Goal: Task Accomplishment & Management: Manage account settings

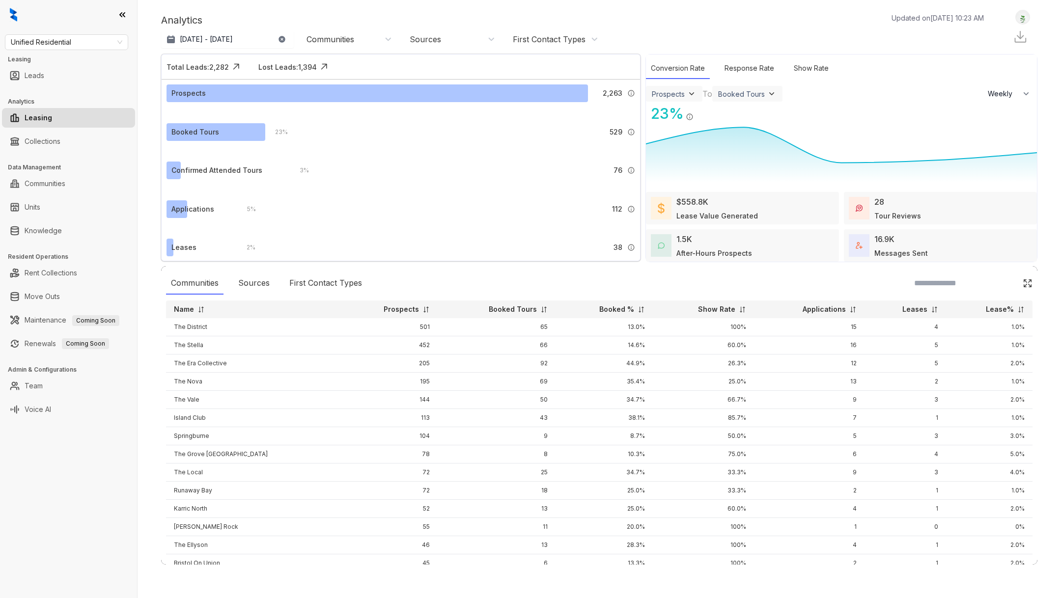
select select "******"
click at [79, 38] on span "Unified Residential" at bounding box center [66, 42] width 111 height 15
type input "***"
click at [99, 45] on span "Air Communities" at bounding box center [66, 42] width 111 height 15
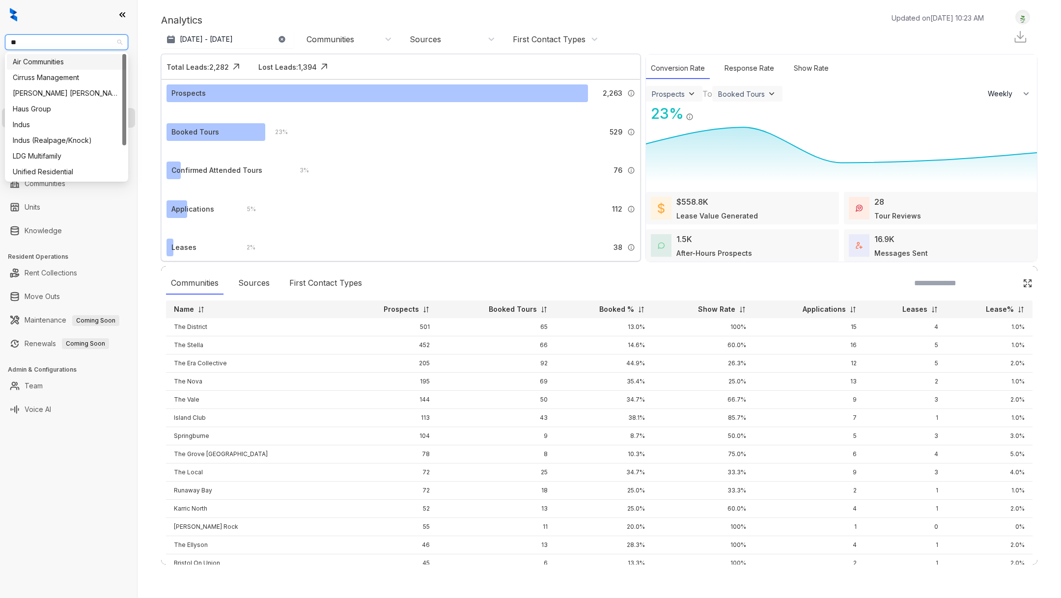
type input "***"
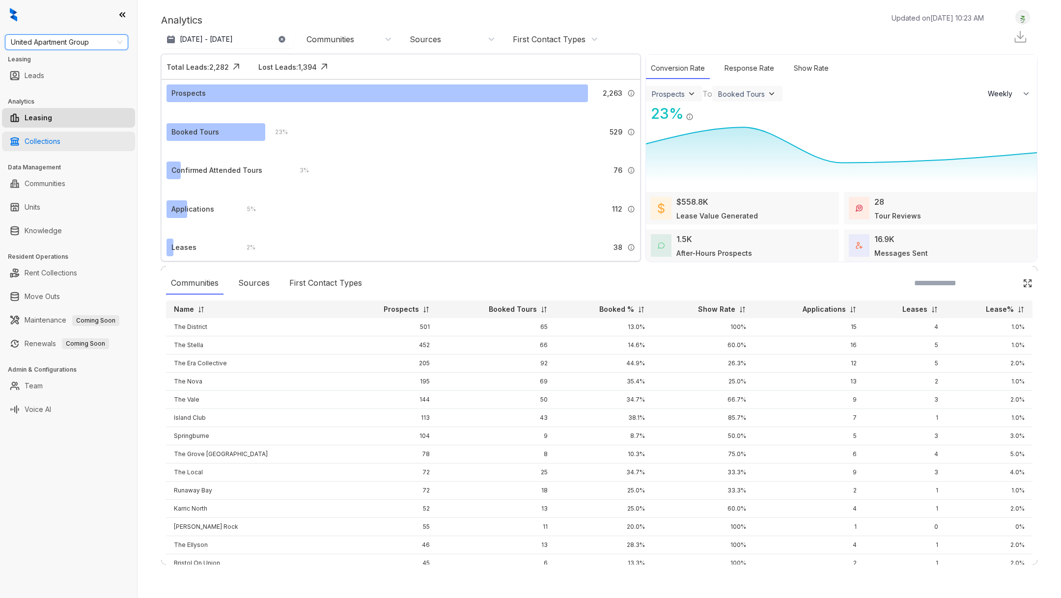
click at [56, 139] on link "Collections" at bounding box center [43, 142] width 36 height 20
click at [49, 139] on link "Collections" at bounding box center [43, 142] width 36 height 20
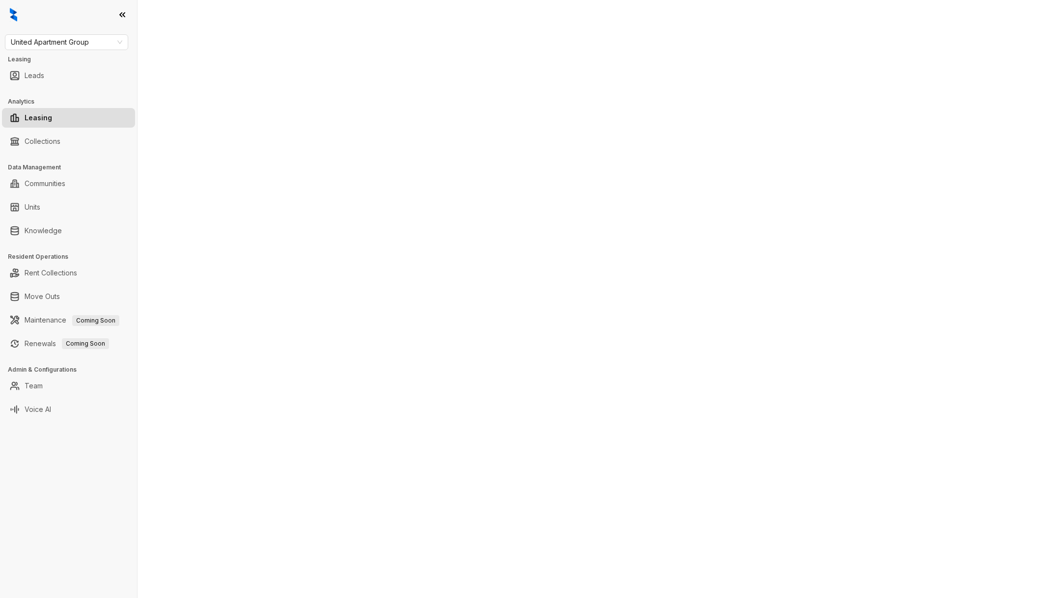
select select "******"
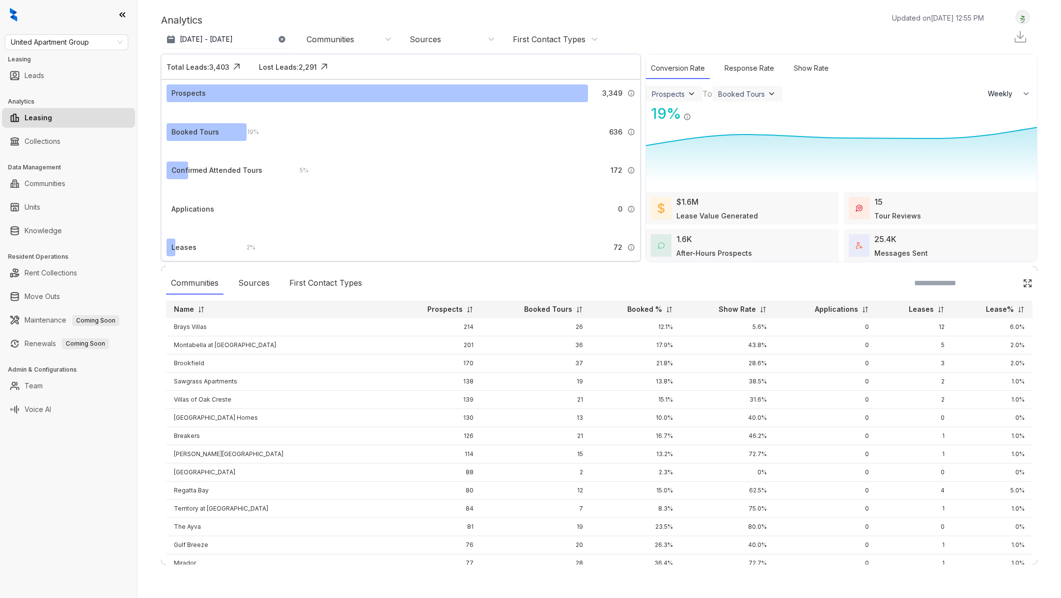
click at [52, 122] on link "Leasing" at bounding box center [39, 118] width 28 height 20
click at [60, 138] on link "Collections" at bounding box center [43, 142] width 36 height 20
click at [46, 136] on link "Collections" at bounding box center [43, 142] width 36 height 20
click at [28, 144] on link "Collections" at bounding box center [43, 142] width 36 height 20
click at [41, 146] on link "Collections" at bounding box center [43, 142] width 36 height 20
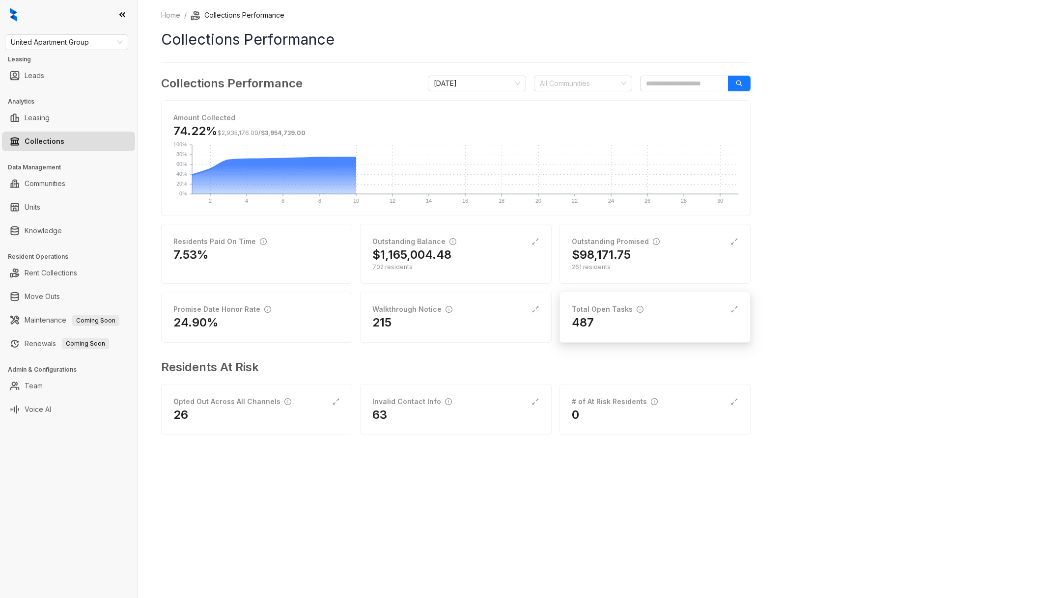
click at [617, 335] on div "Total Open Tasks 487" at bounding box center [654, 317] width 191 height 51
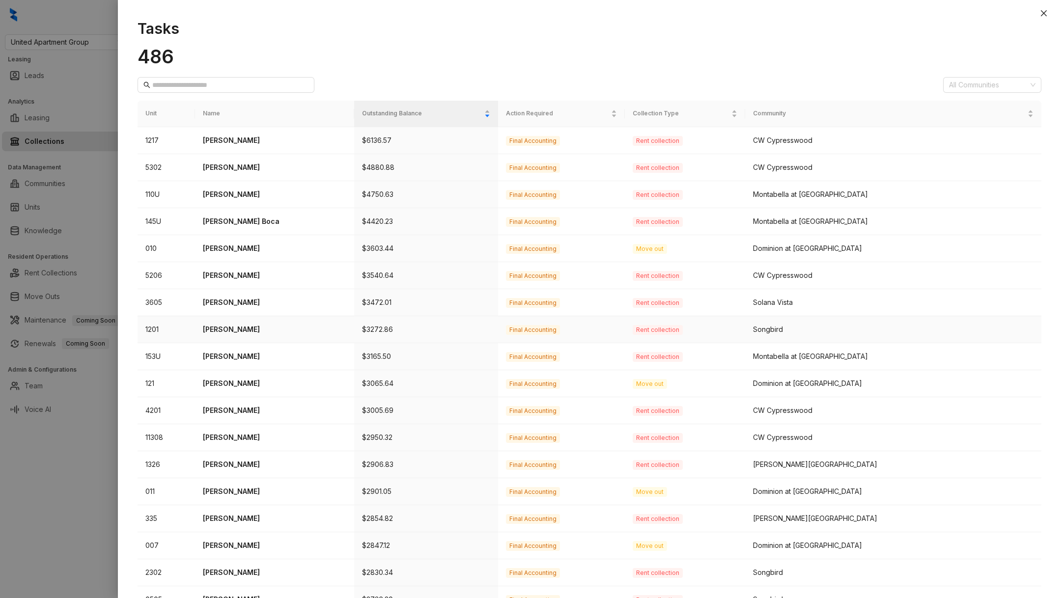
scroll to position [99, 0]
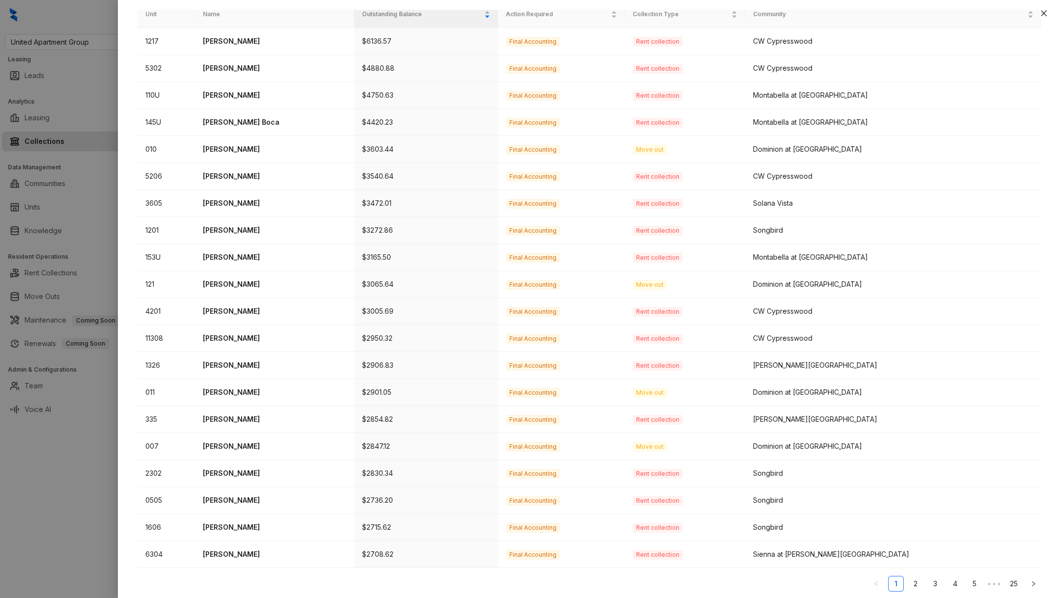
click at [1015, 580] on link "25" at bounding box center [1013, 584] width 15 height 15
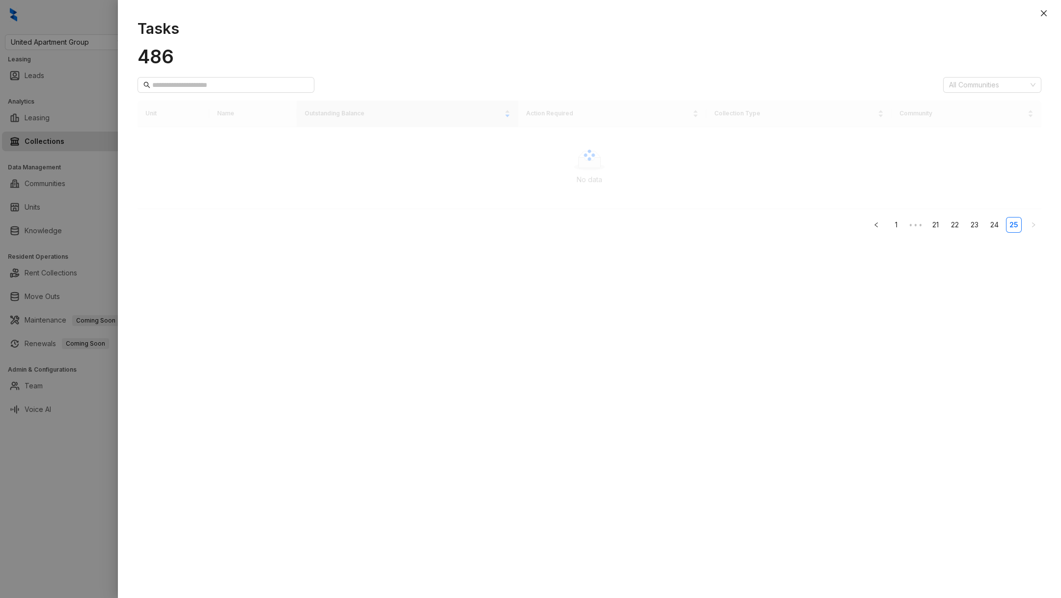
scroll to position [0, 0]
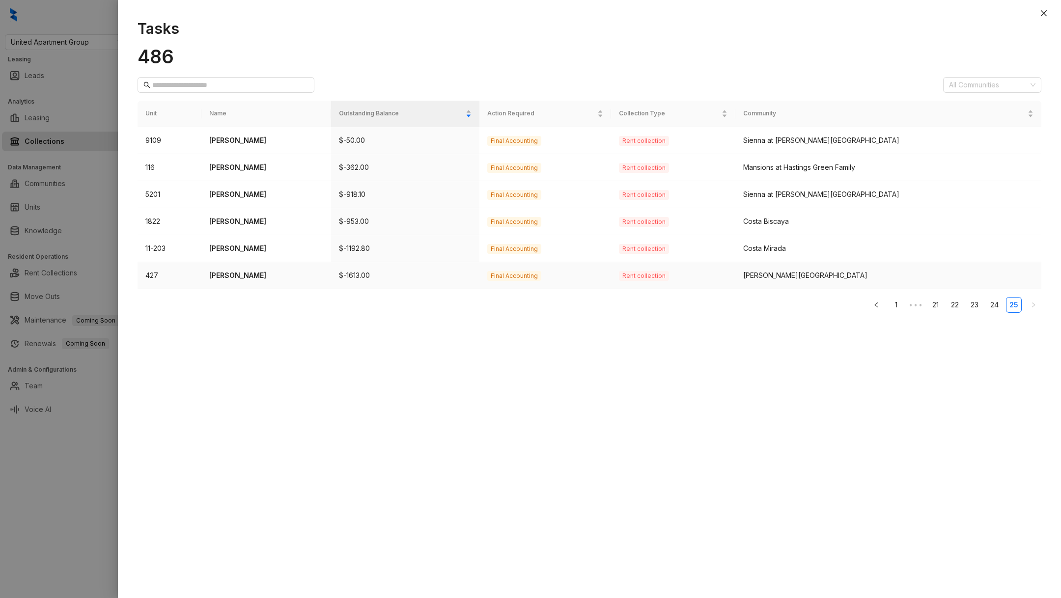
click at [373, 274] on p "$-1613.00" at bounding box center [405, 275] width 133 height 11
click at [261, 275] on p "Matilde Mirabal" at bounding box center [266, 275] width 114 height 11
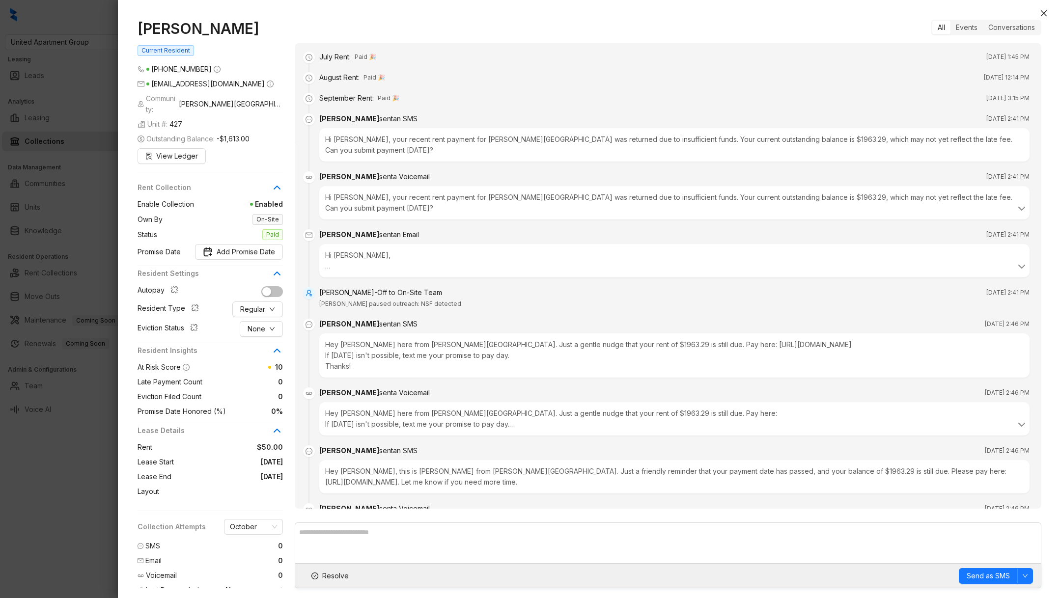
scroll to position [68, 0]
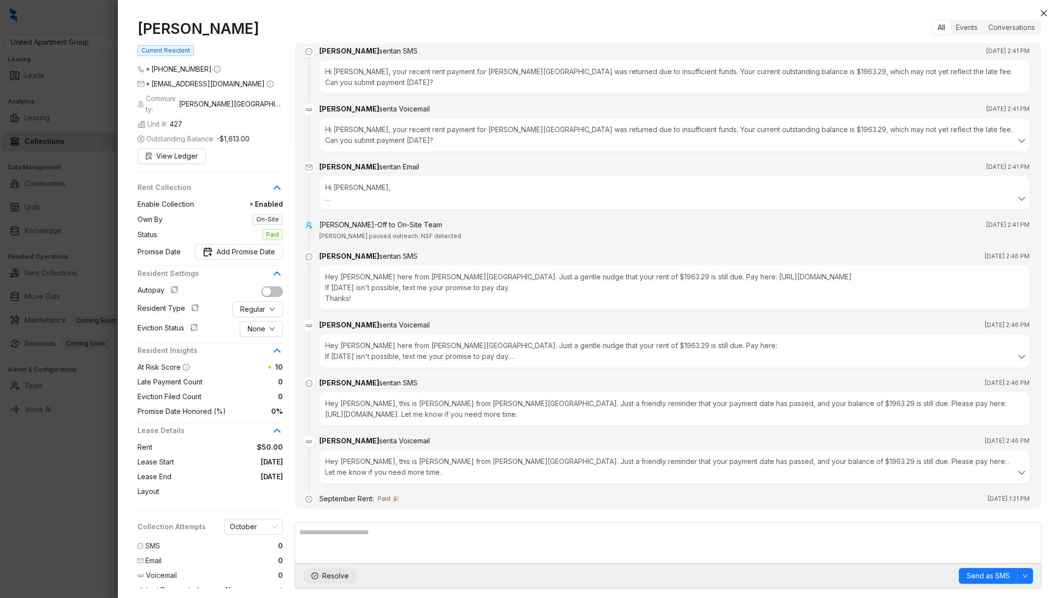
click at [319, 583] on button "Resolve" at bounding box center [330, 576] width 54 height 16
click at [73, 557] on div at bounding box center [530, 299] width 1061 height 598
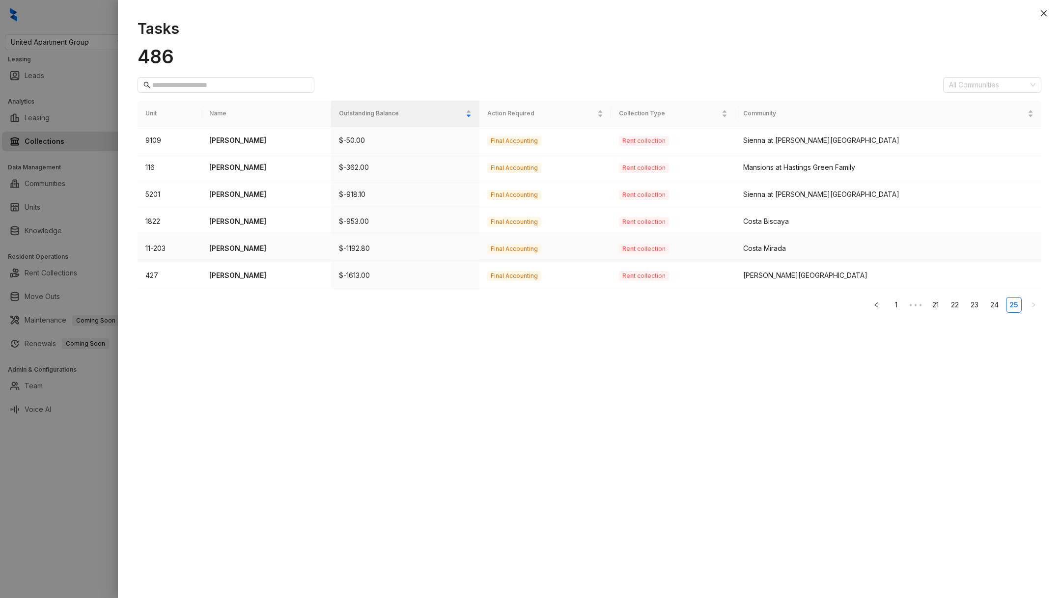
click at [374, 245] on p "$-1192.80" at bounding box center [405, 248] width 133 height 11
click at [196, 249] on td "11-203" at bounding box center [170, 248] width 64 height 27
click at [249, 249] on p "Angelita Ochoa" at bounding box center [266, 248] width 114 height 11
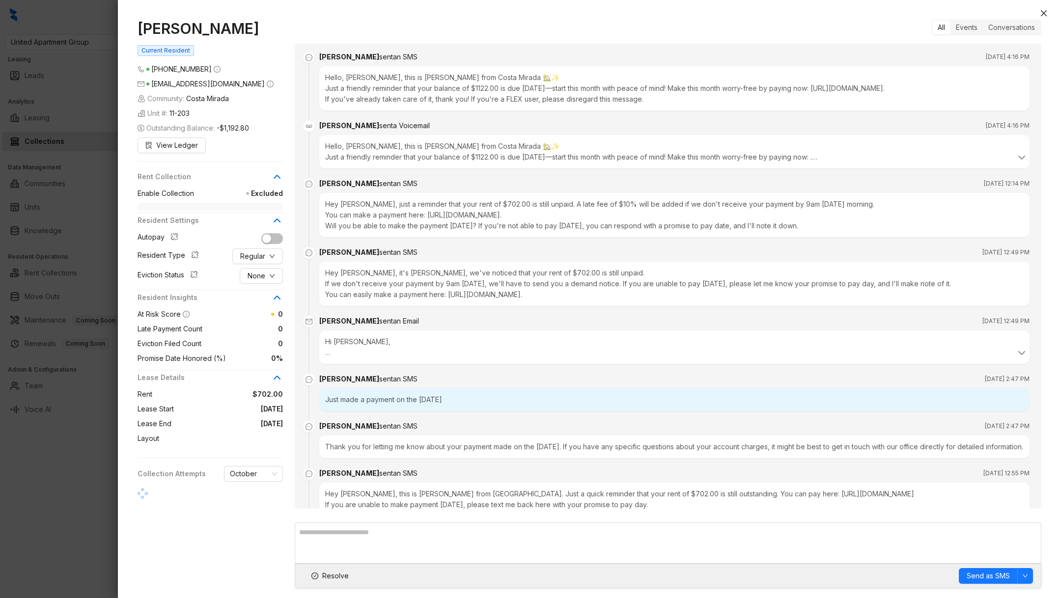
scroll to position [4097, 0]
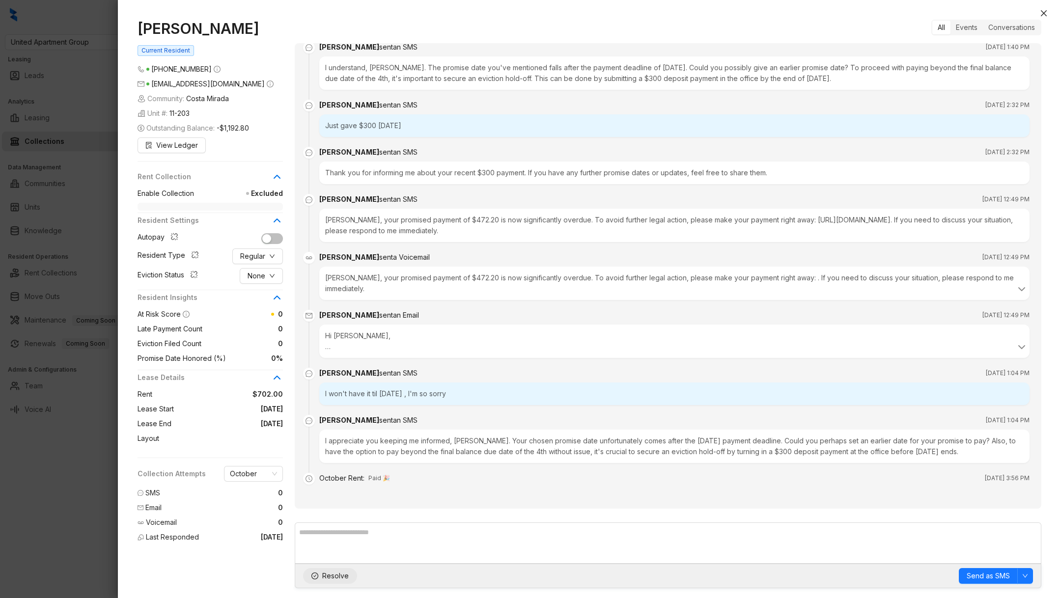
click at [331, 581] on span "Resolve" at bounding box center [335, 576] width 27 height 11
click at [69, 567] on div at bounding box center [530, 299] width 1061 height 598
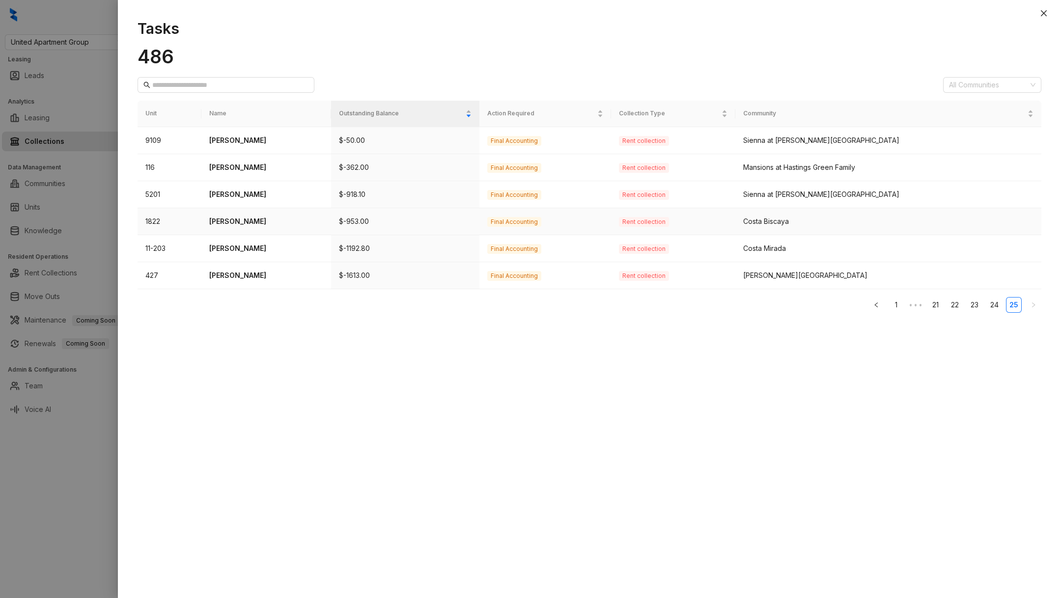
click at [386, 222] on p "$-953.00" at bounding box center [405, 221] width 133 height 11
click at [251, 225] on p "Diaga Kinde" at bounding box center [266, 221] width 114 height 11
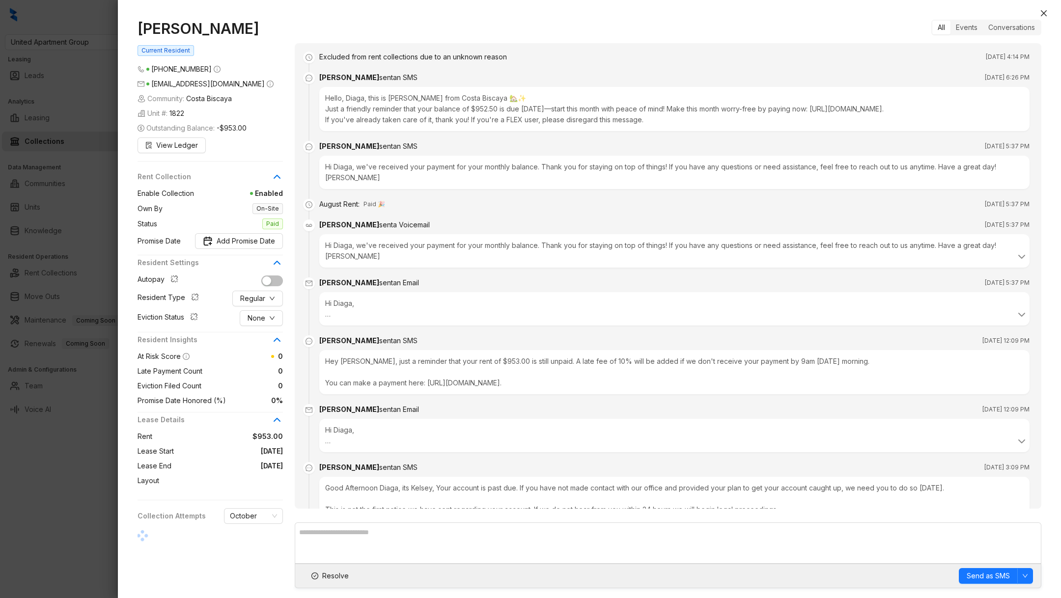
scroll to position [2022, 0]
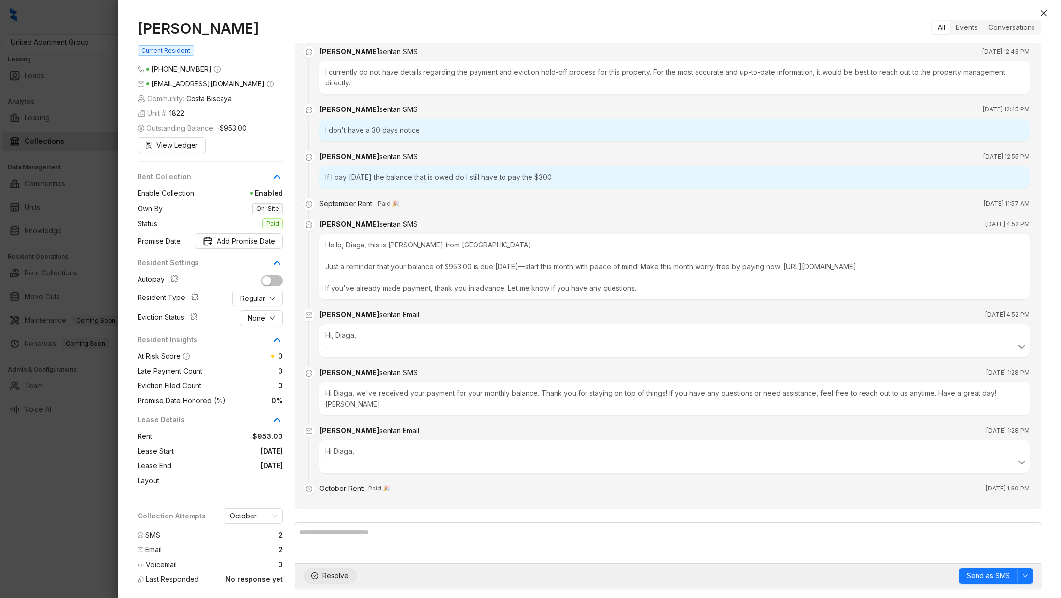
click at [329, 577] on span "Resolve" at bounding box center [335, 576] width 27 height 11
click at [73, 507] on div at bounding box center [530, 299] width 1061 height 598
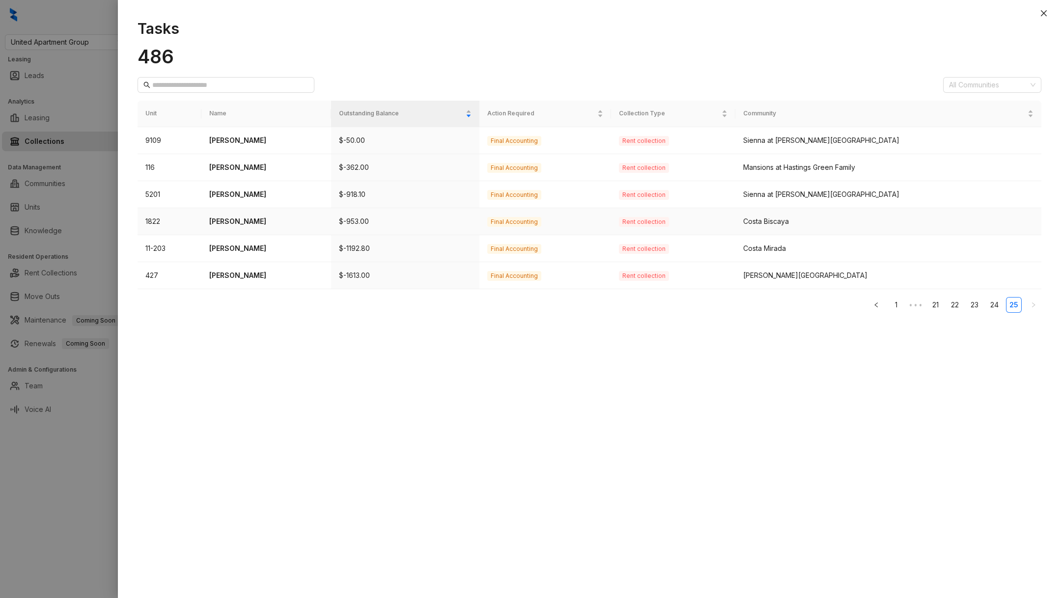
click at [251, 222] on p "Diaga Kinde" at bounding box center [266, 221] width 114 height 11
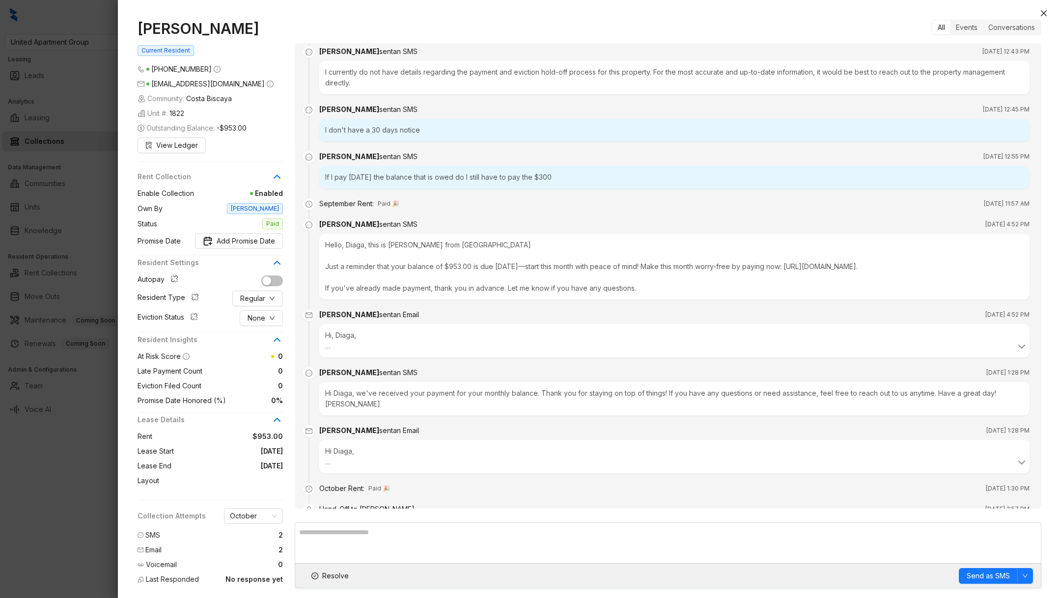
scroll to position [2043, 0]
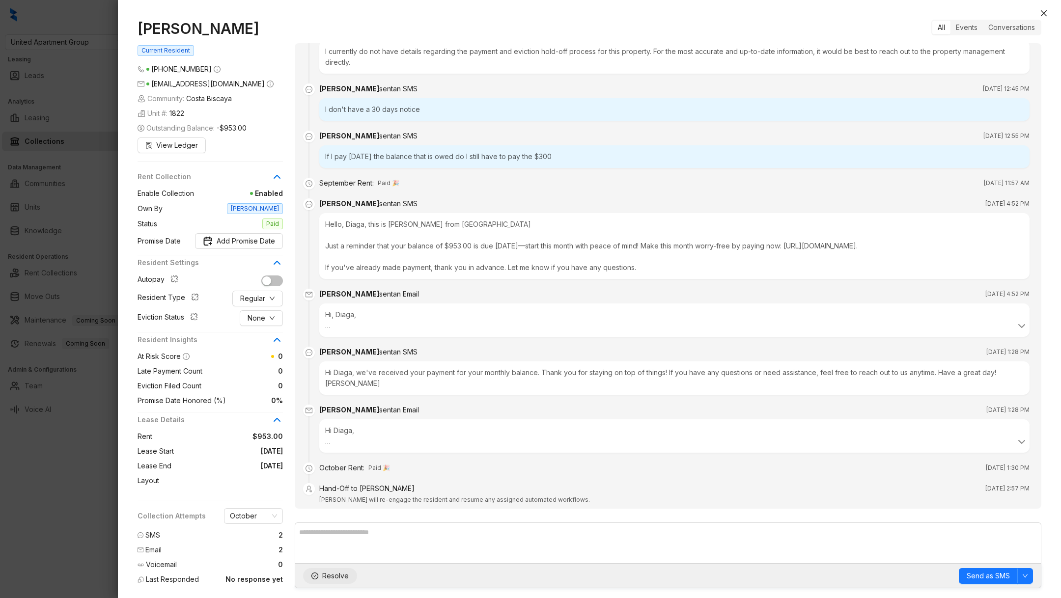
click at [329, 574] on span "Resolve" at bounding box center [335, 576] width 27 height 11
click at [32, 508] on div at bounding box center [530, 299] width 1061 height 598
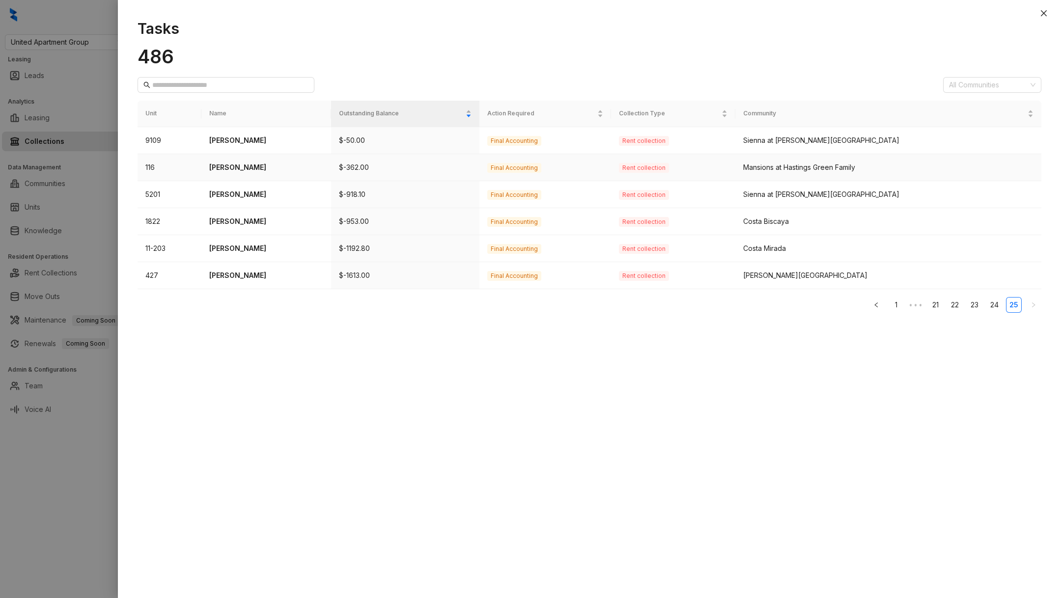
click at [372, 164] on p "$-362.00" at bounding box center [405, 167] width 133 height 11
click at [253, 158] on td "Tiffany Ward" at bounding box center [266, 167] width 130 height 27
click at [293, 172] on td "Tiffany Ward" at bounding box center [266, 167] width 130 height 27
click at [242, 170] on p "Tiffany Ward" at bounding box center [266, 167] width 114 height 11
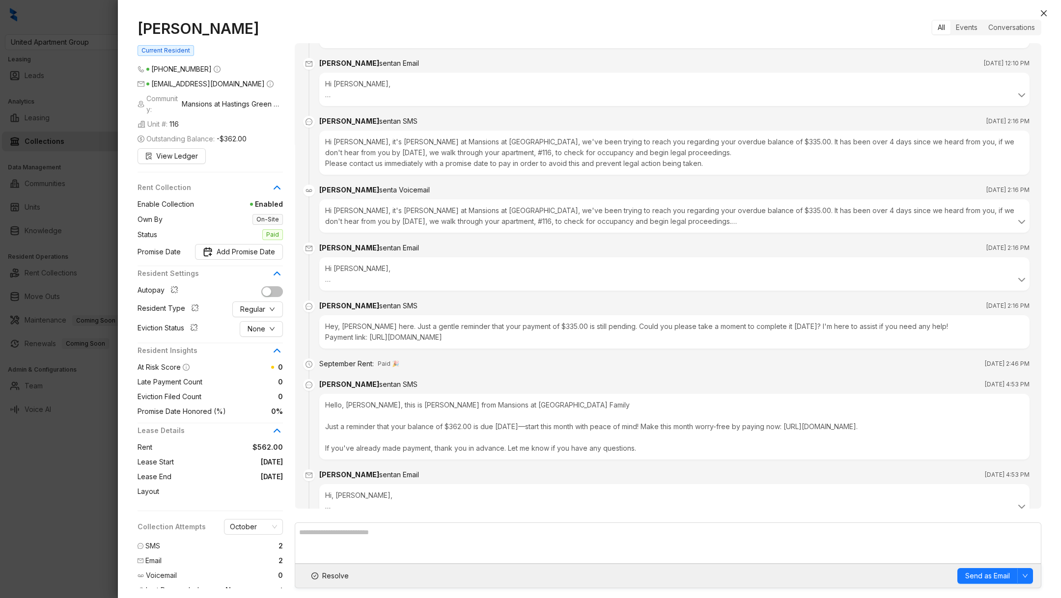
scroll to position [464, 0]
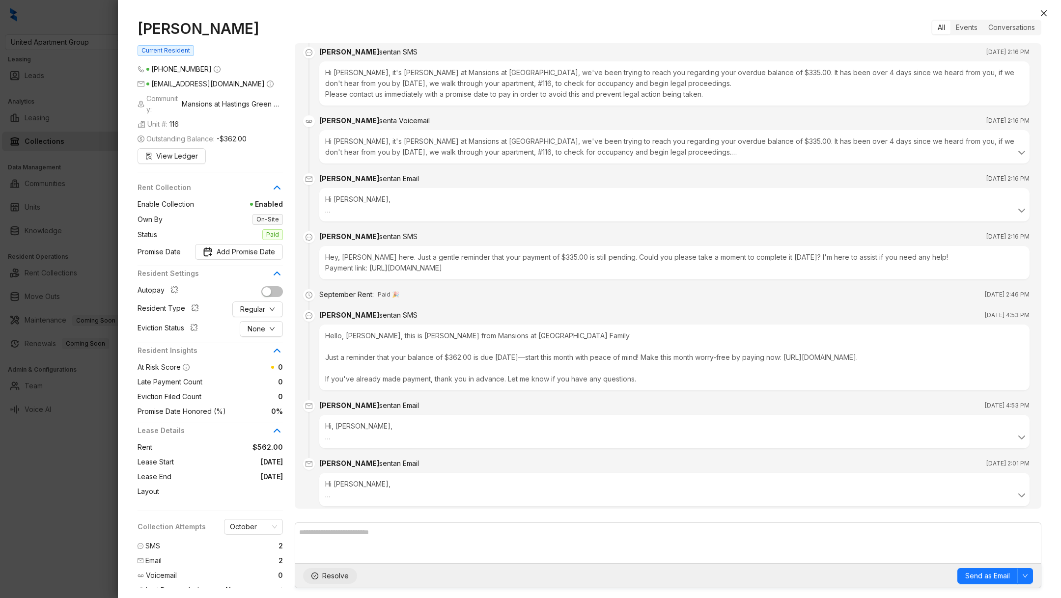
click at [323, 580] on span "Resolve" at bounding box center [335, 576] width 27 height 11
click at [106, 434] on div at bounding box center [530, 299] width 1061 height 598
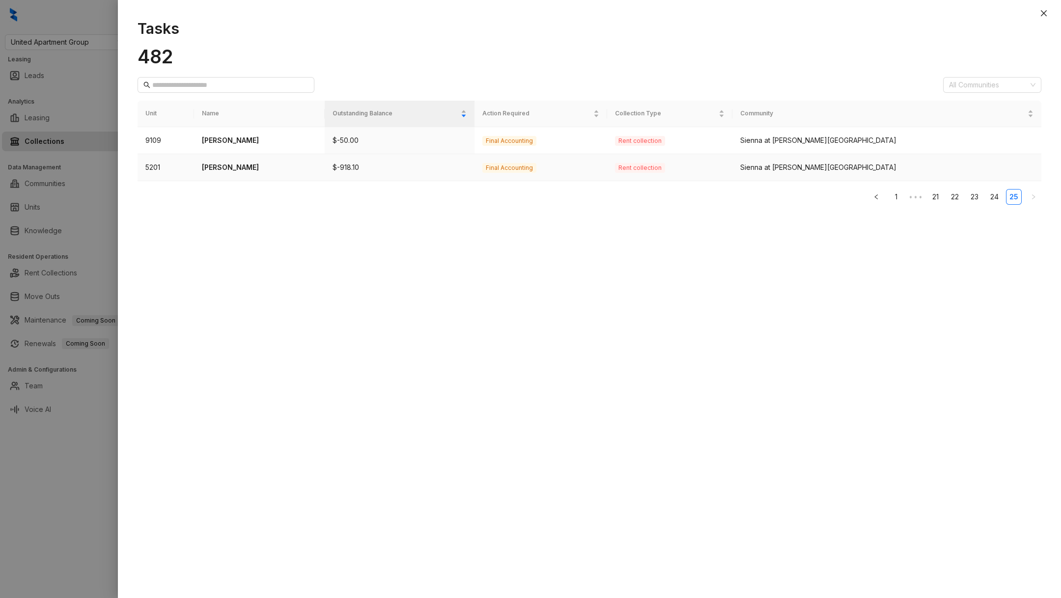
click at [293, 162] on p "Vidal Guerrero" at bounding box center [259, 167] width 115 height 11
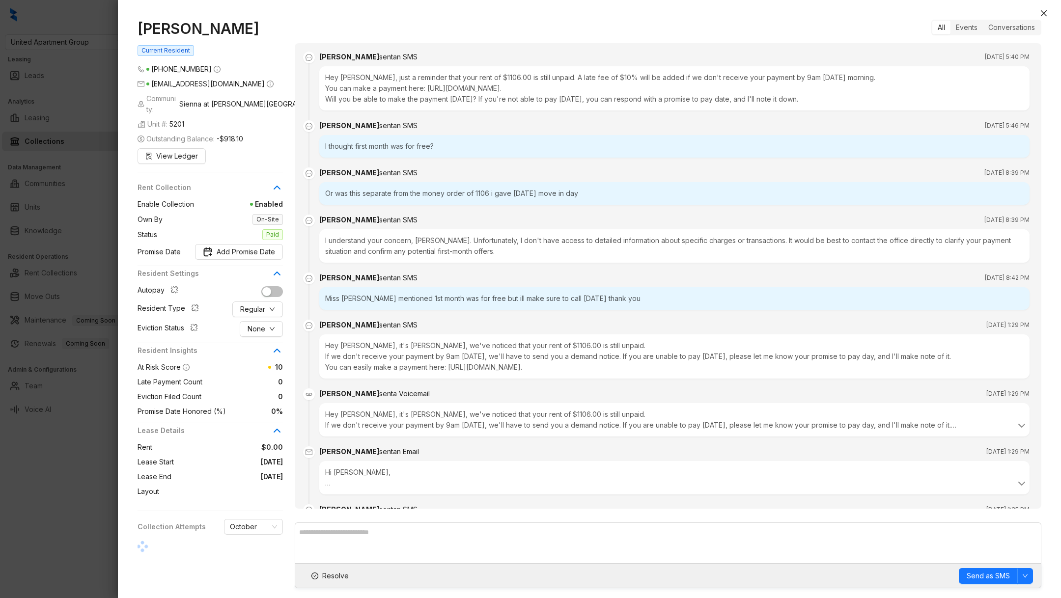
scroll to position [332, 0]
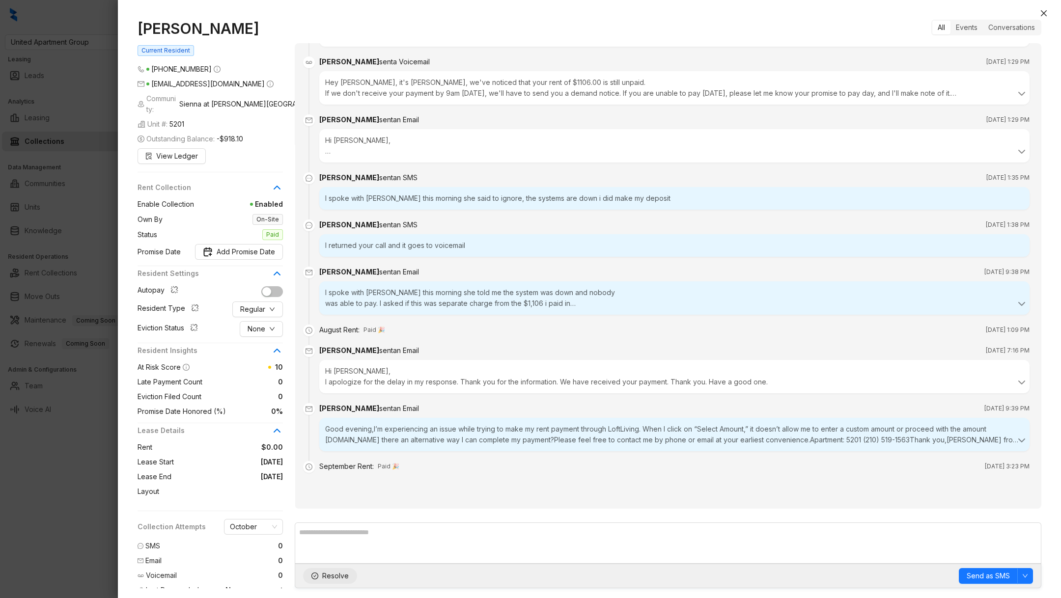
click at [332, 573] on span "Resolve" at bounding box center [335, 576] width 27 height 11
click at [98, 547] on div at bounding box center [530, 299] width 1061 height 598
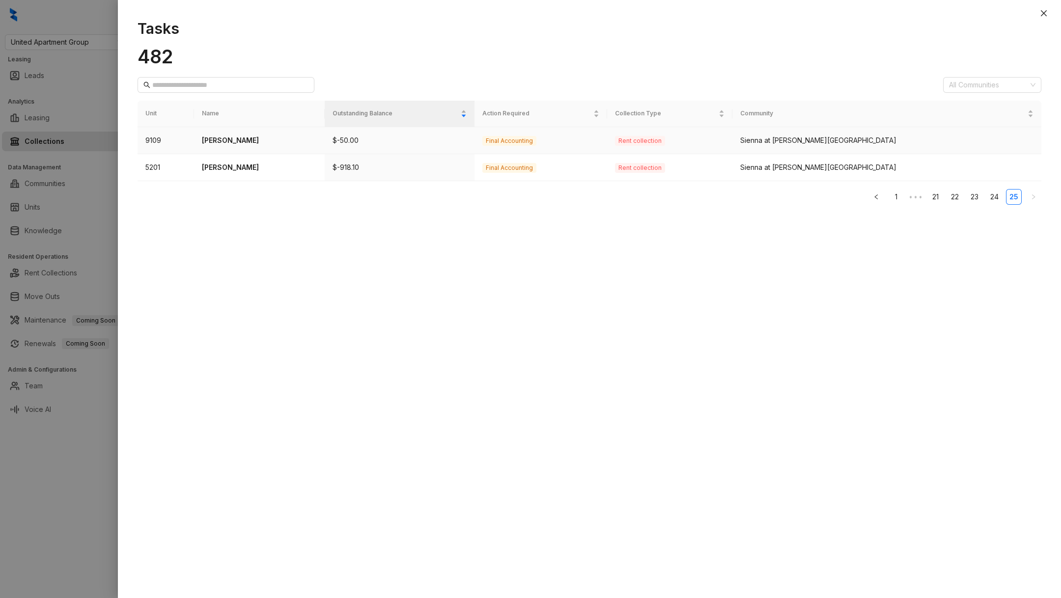
click at [304, 152] on td "Giavanna Zamora" at bounding box center [259, 140] width 131 height 27
click at [245, 135] on p "Giavanna Zamora" at bounding box center [259, 140] width 115 height 11
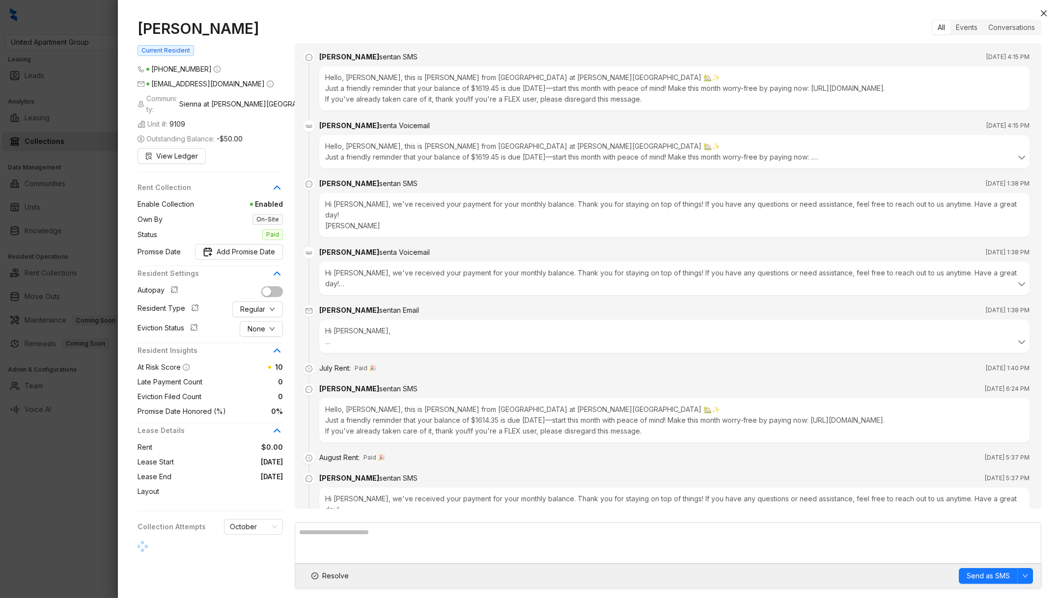
scroll to position [1681, 0]
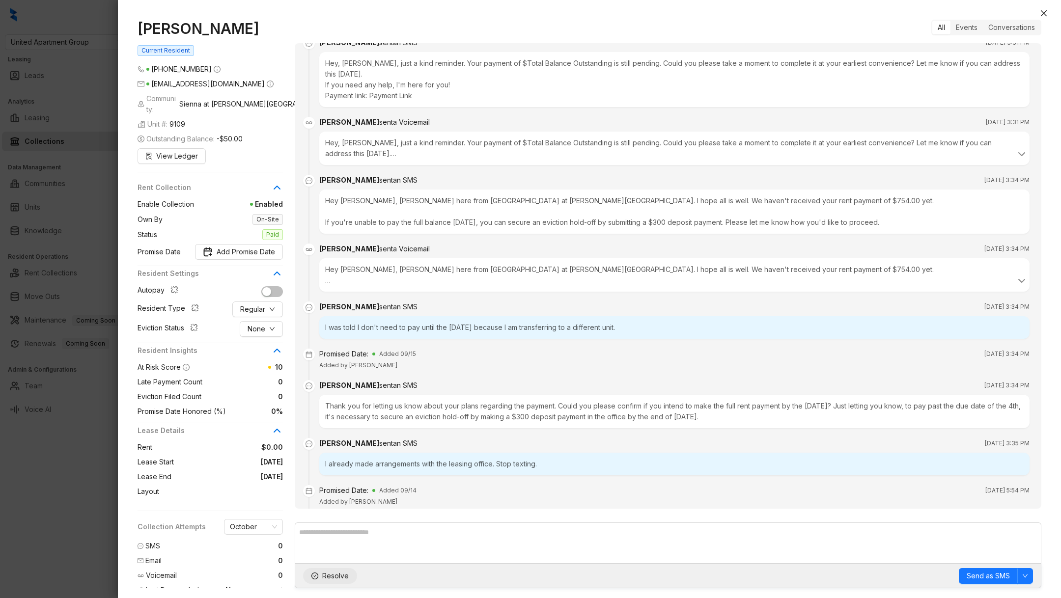
click at [334, 580] on span "Resolve" at bounding box center [335, 576] width 27 height 11
click at [95, 531] on div at bounding box center [530, 299] width 1061 height 598
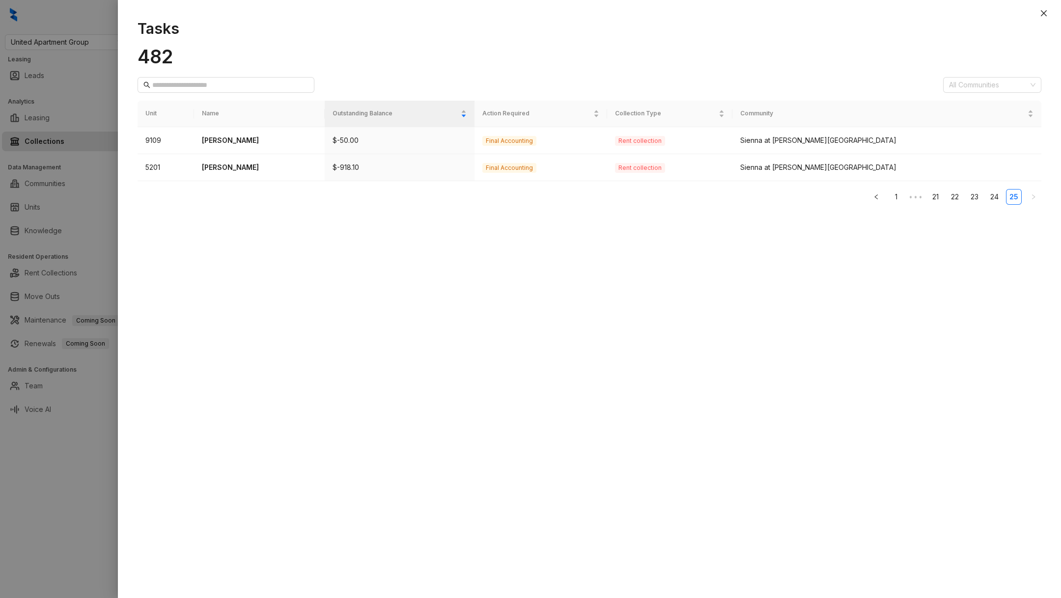
click at [66, 436] on div at bounding box center [530, 299] width 1061 height 598
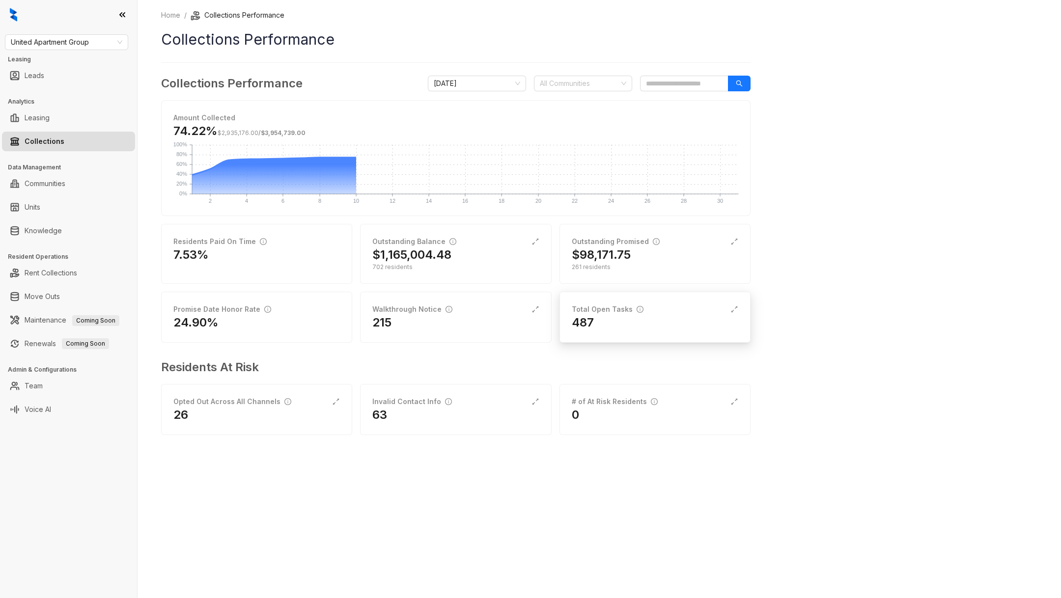
click at [583, 321] on h2 "487" at bounding box center [583, 323] width 22 height 16
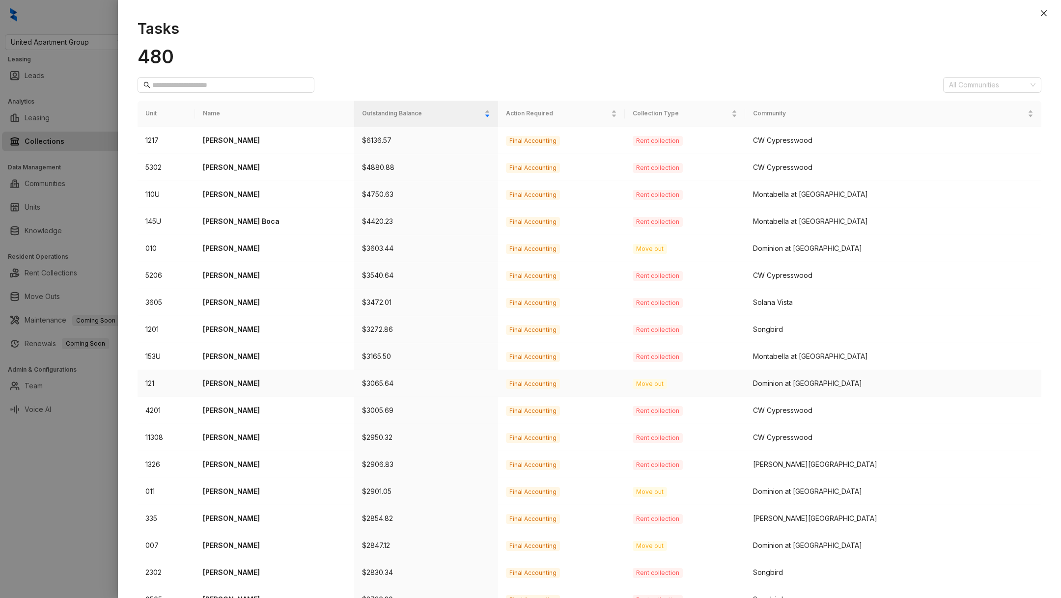
scroll to position [99, 0]
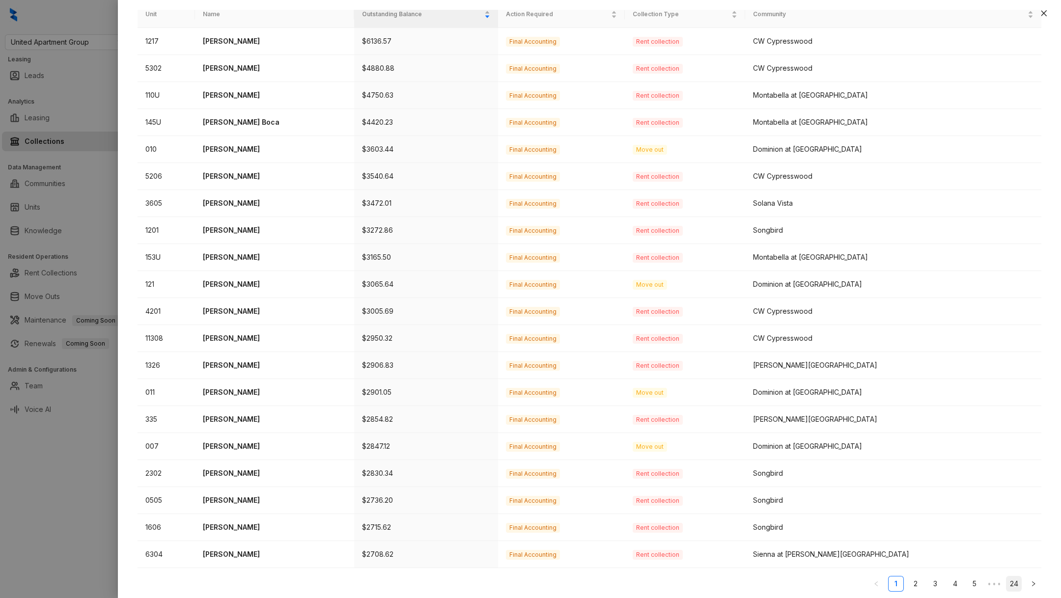
click at [1008, 579] on link "24" at bounding box center [1013, 584] width 15 height 15
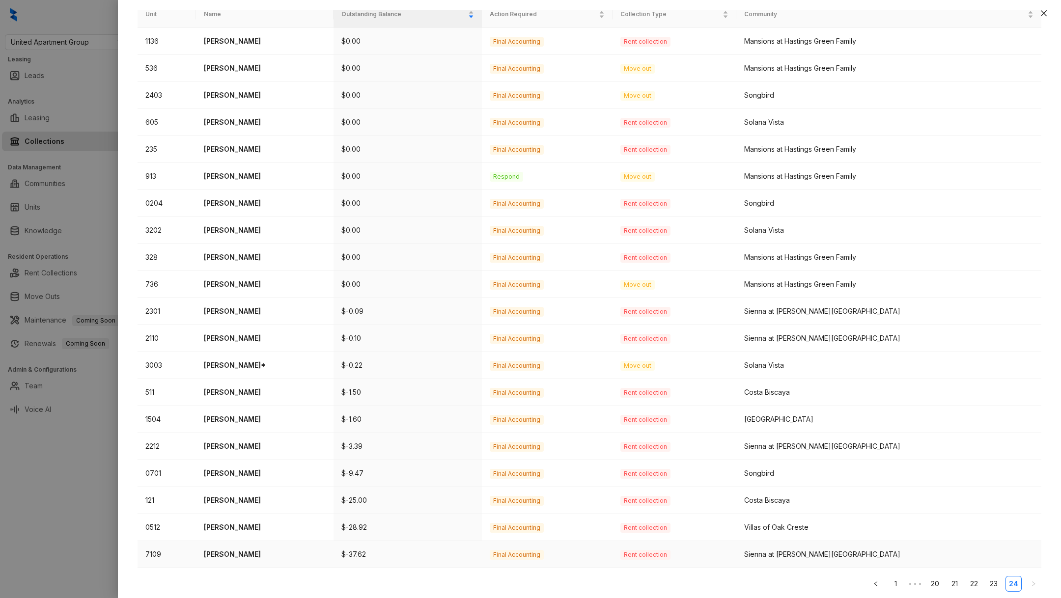
click at [257, 557] on td "Hugo Torres" at bounding box center [265, 554] width 138 height 27
click at [230, 549] on p "Hugo Torres" at bounding box center [265, 554] width 122 height 11
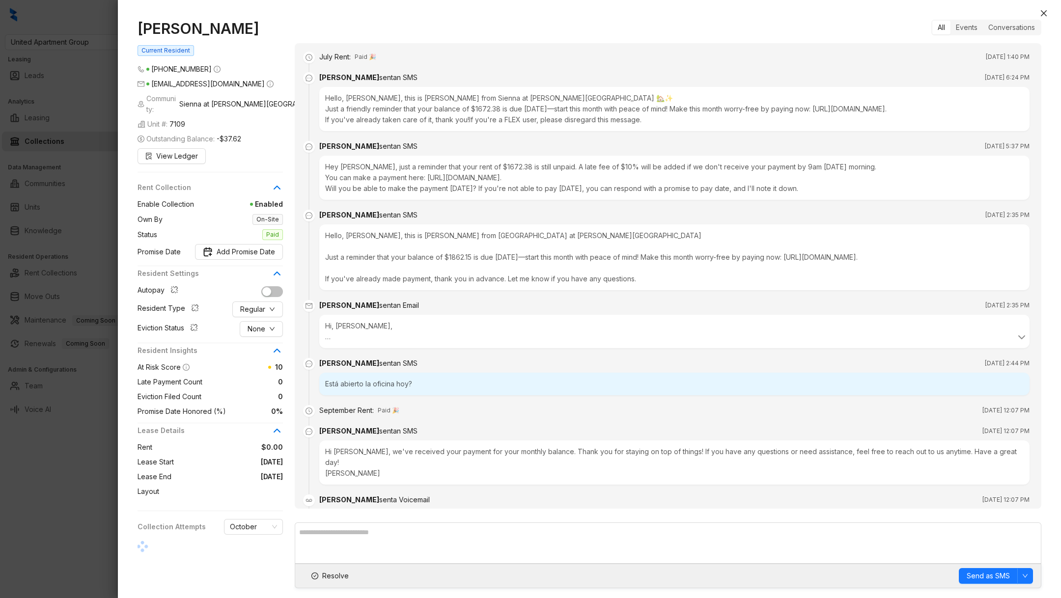
scroll to position [199, 0]
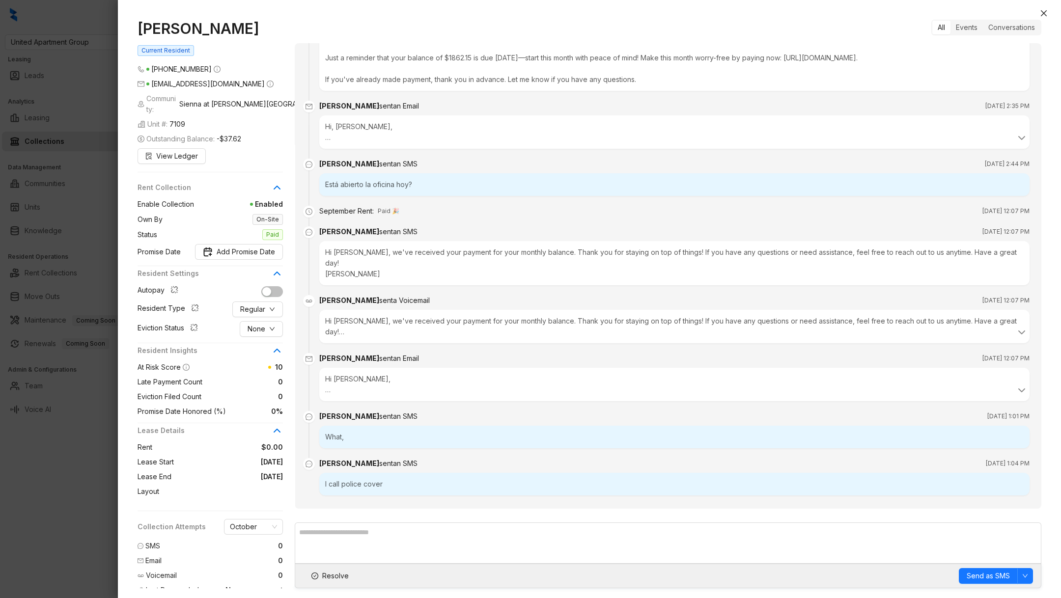
click at [330, 386] on br at bounding box center [327, 390] width 5 height 8
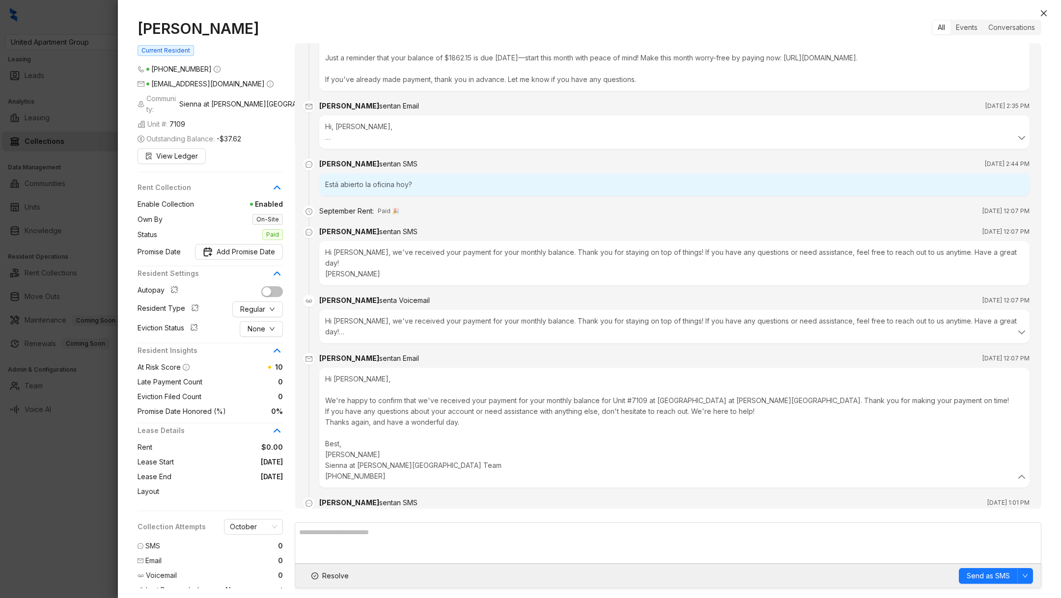
click at [329, 380] on div "Hi Hugo, We're happy to confirm that we've received your payment for your month…" at bounding box center [674, 428] width 698 height 108
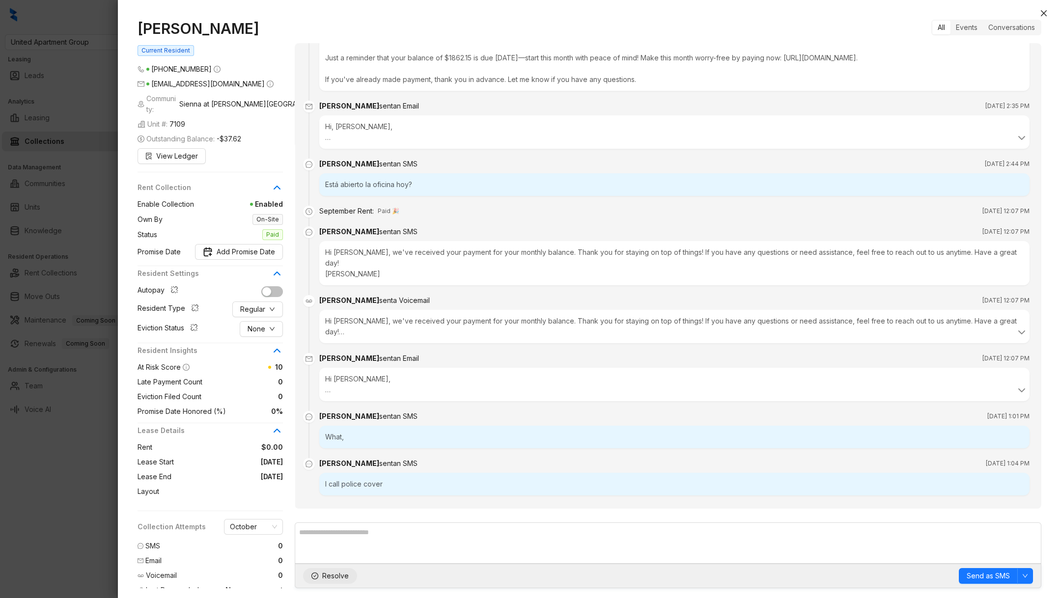
click at [330, 575] on span "Resolve" at bounding box center [335, 576] width 27 height 11
click at [37, 544] on div at bounding box center [530, 299] width 1061 height 598
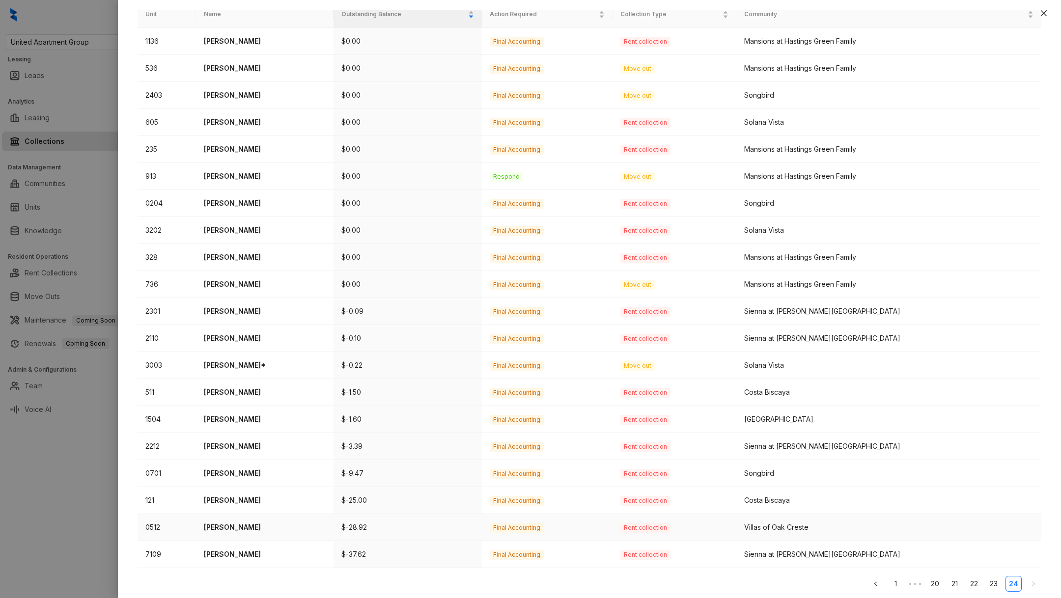
click at [245, 522] on p "Angela Cruz" at bounding box center [265, 527] width 122 height 11
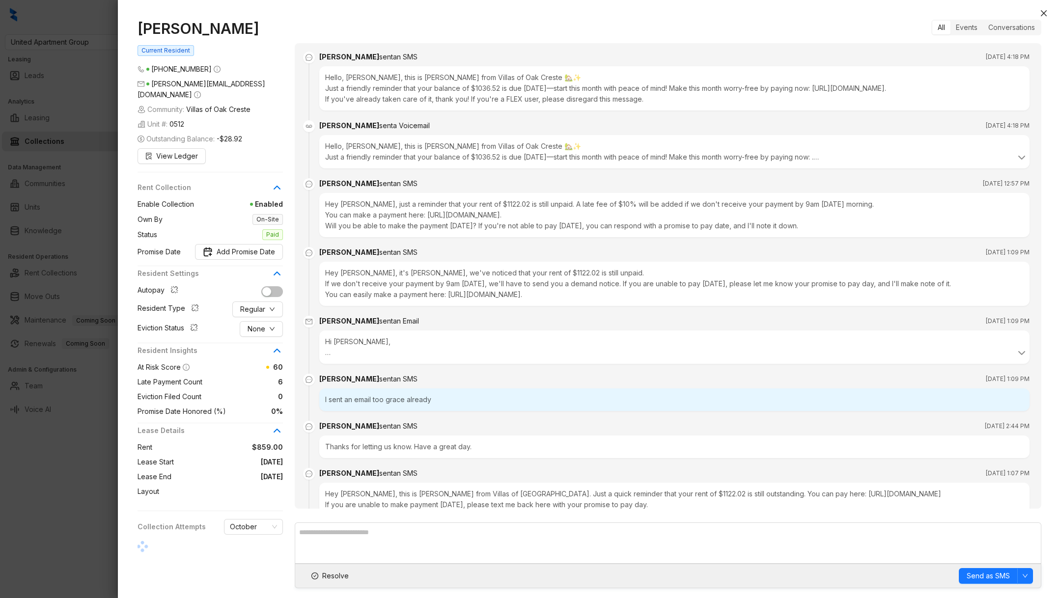
scroll to position [5376, 0]
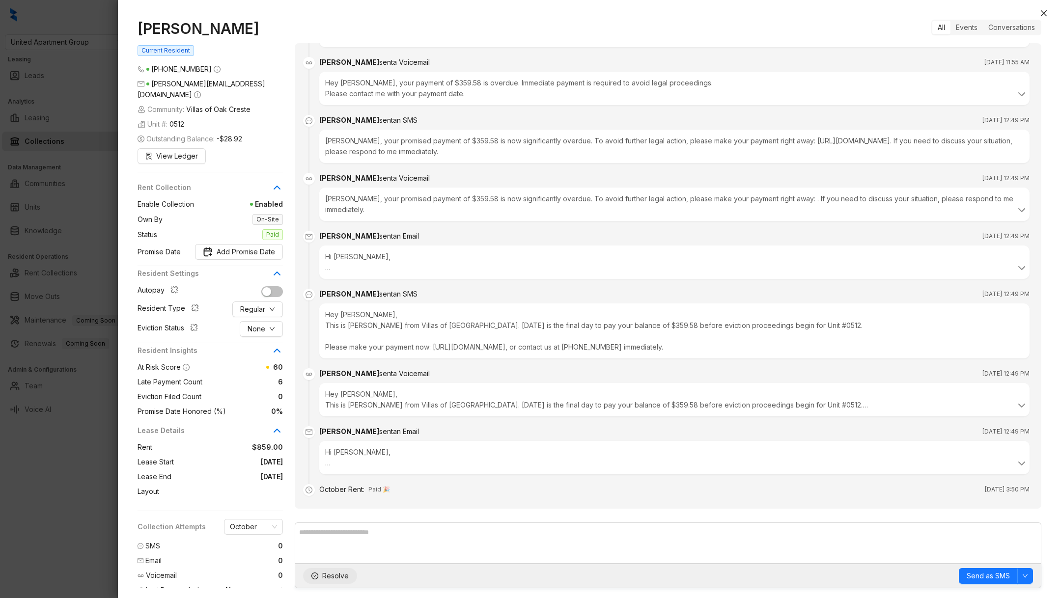
click at [330, 582] on span "Resolve" at bounding box center [335, 576] width 27 height 11
click at [52, 529] on div at bounding box center [530, 299] width 1061 height 598
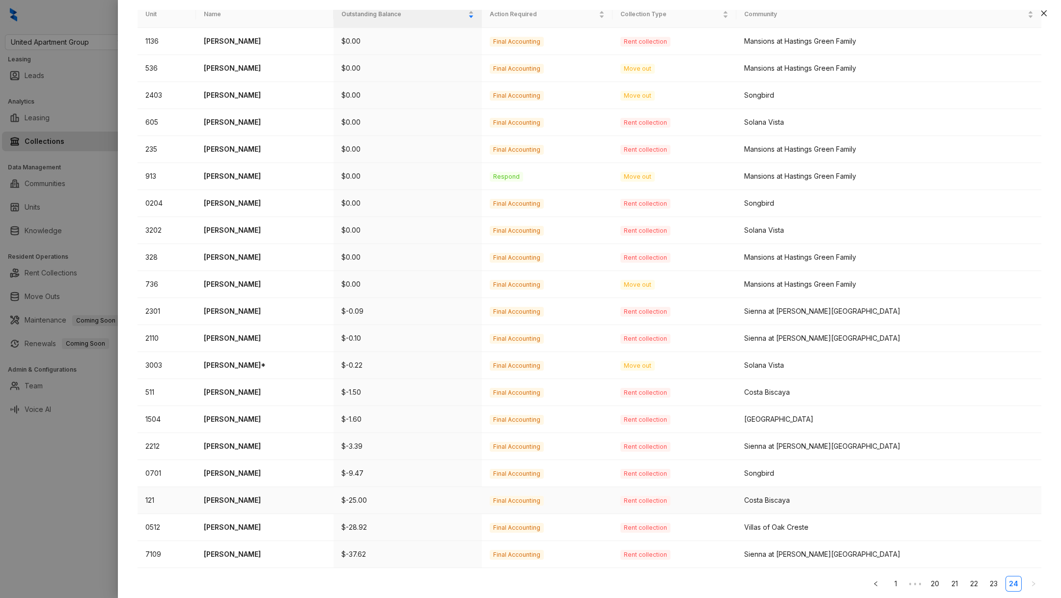
click at [237, 500] on p "Terry Thomas" at bounding box center [265, 500] width 122 height 11
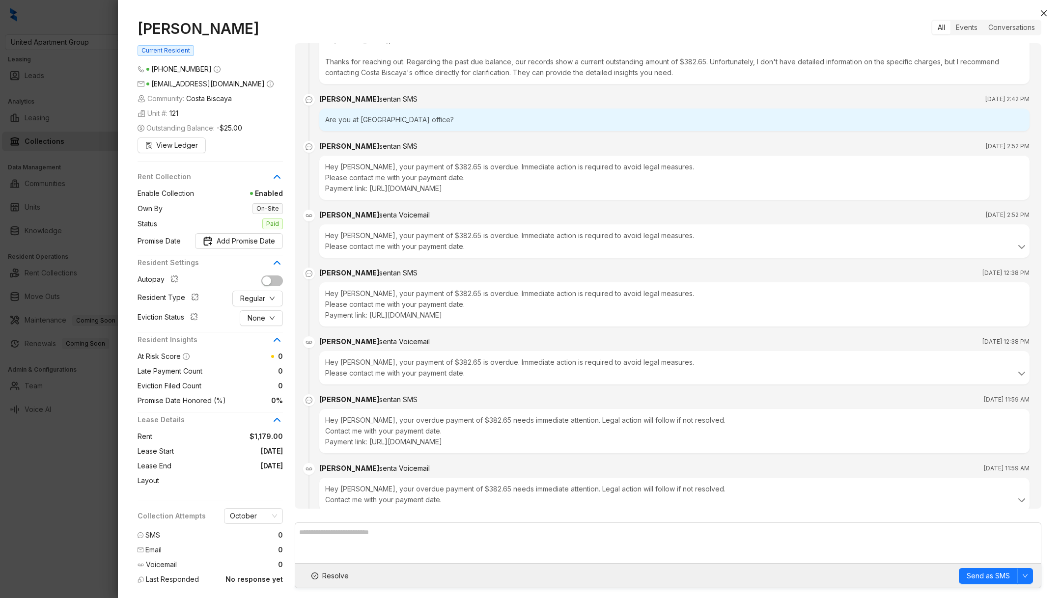
scroll to position [2459, 0]
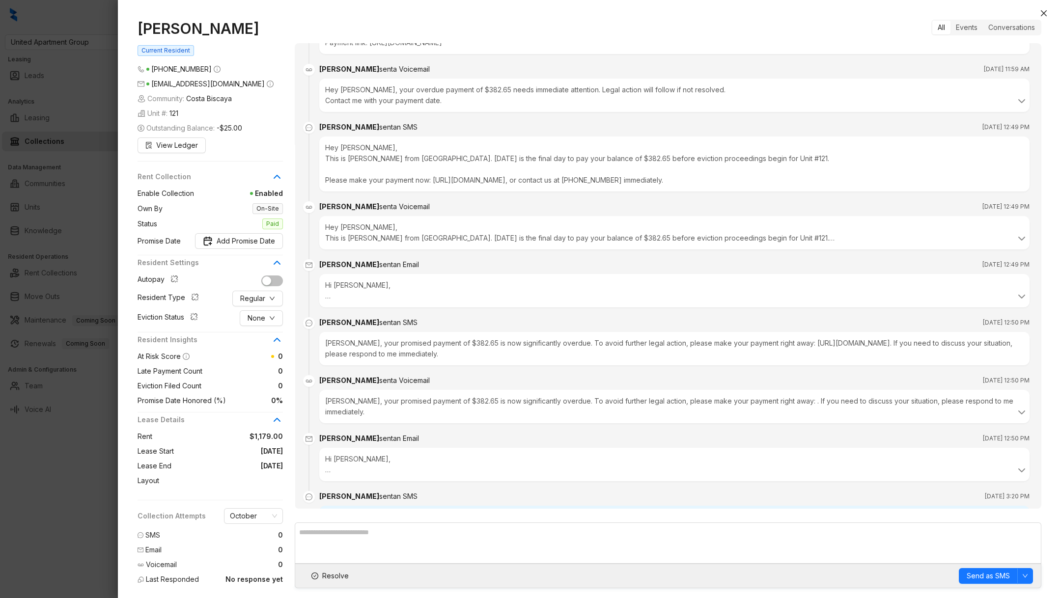
click at [329, 466] on br at bounding box center [327, 470] width 5 height 8
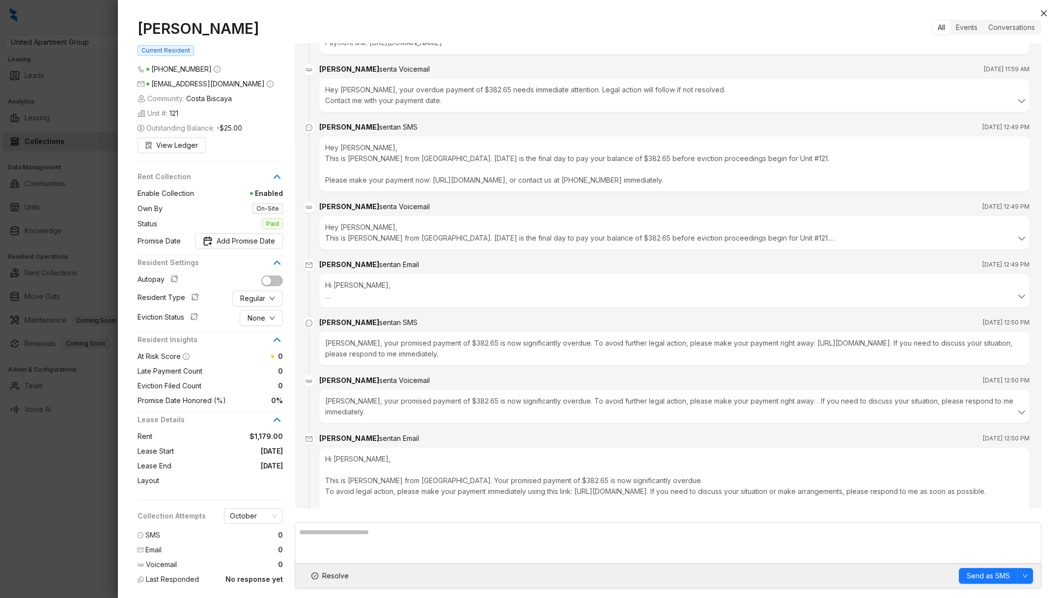
click at [327, 454] on div "Hi Terry, This is Kelsey from Costa Biscaya. Your promised payment of $382.65 i…" at bounding box center [674, 513] width 698 height 119
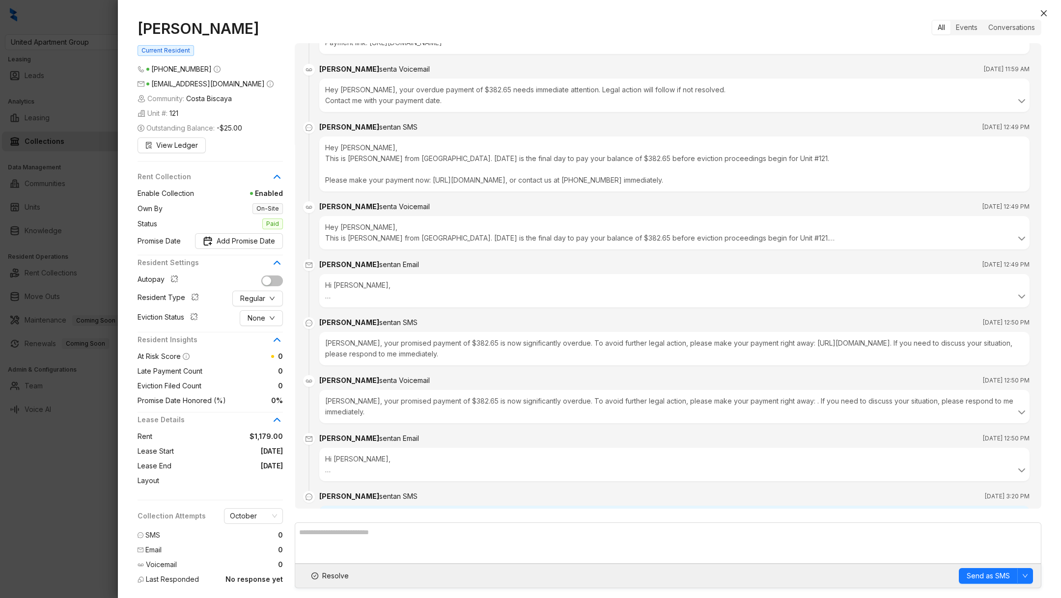
click at [260, 287] on div "Autopay Resident Type Regular Eviction Status None" at bounding box center [210, 300] width 145 height 52
click at [258, 294] on span "Regular" at bounding box center [252, 298] width 25 height 11
click at [241, 278] on span at bounding box center [232, 280] width 101 height 11
click at [265, 320] on span "None" at bounding box center [257, 318] width 18 height 11
click at [257, 355] on span "Pending" at bounding box center [261, 352] width 27 height 11
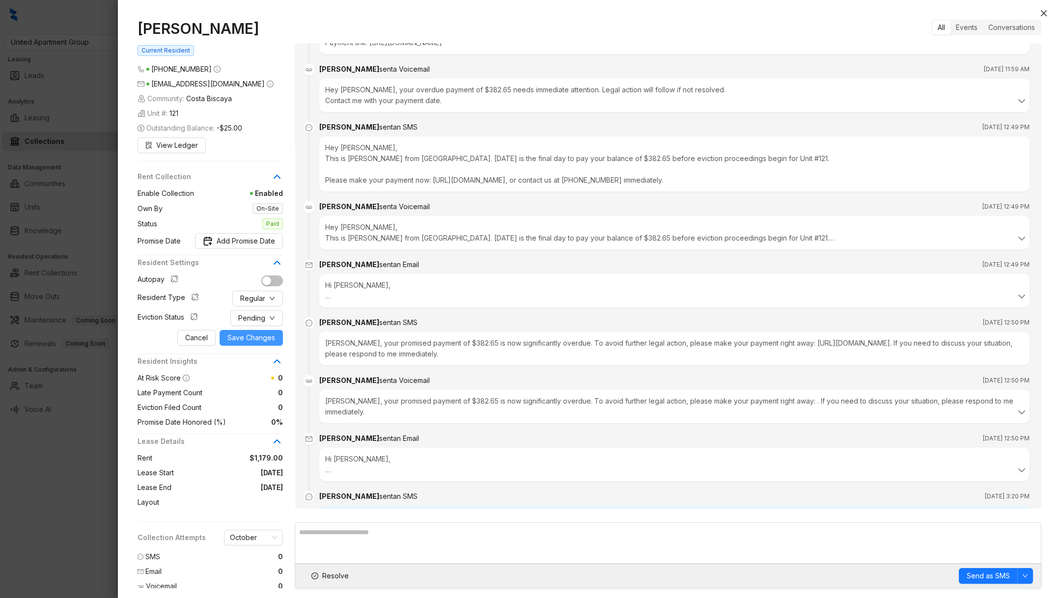
click at [261, 339] on span "Save Changes" at bounding box center [251, 338] width 48 height 11
click at [36, 521] on div at bounding box center [530, 299] width 1061 height 598
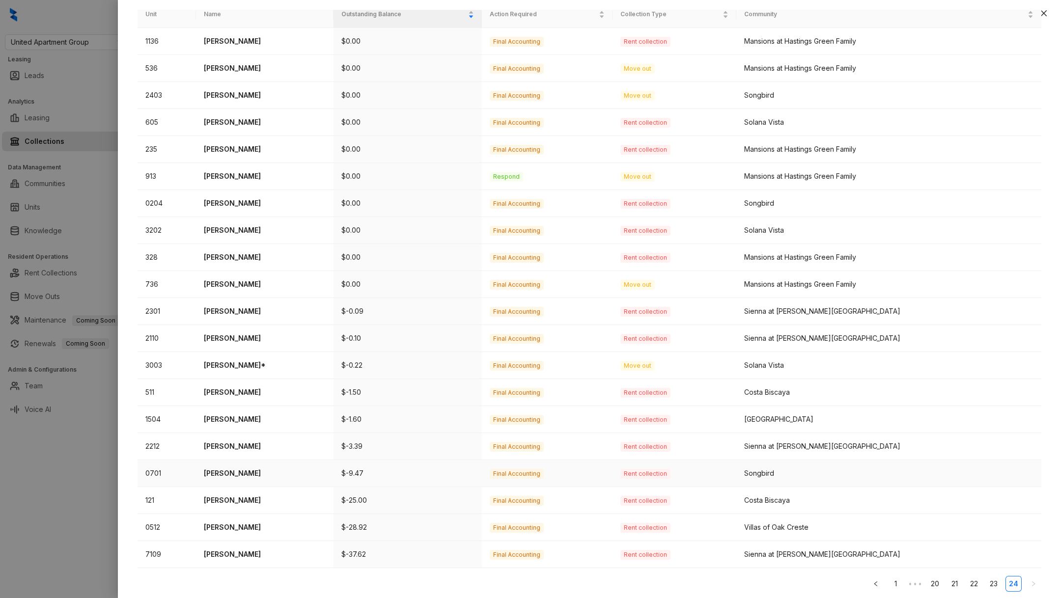
click at [234, 472] on p "Maria Rocco" at bounding box center [265, 473] width 122 height 11
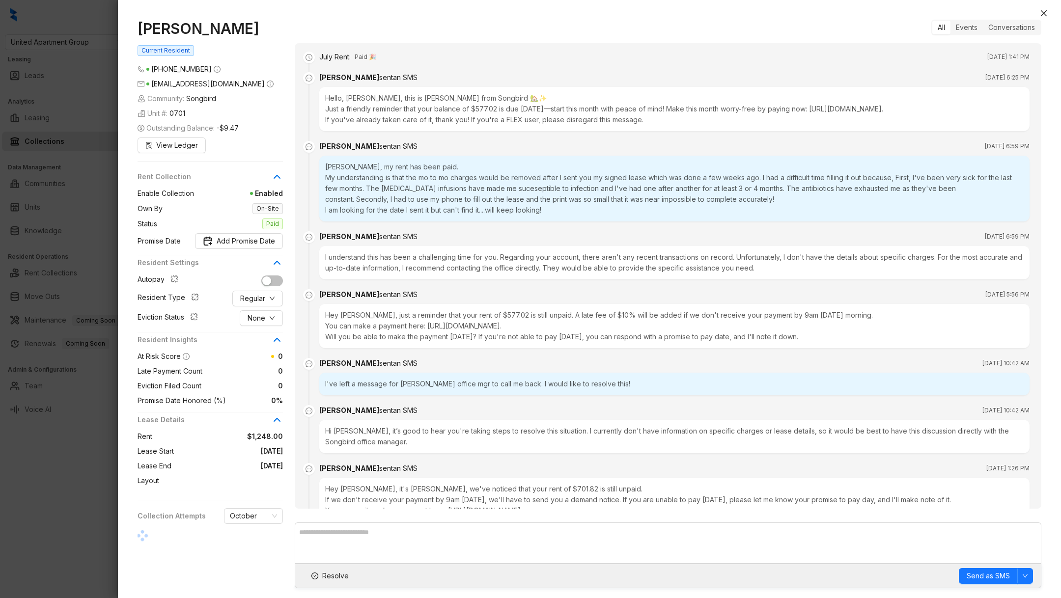
scroll to position [2444, 0]
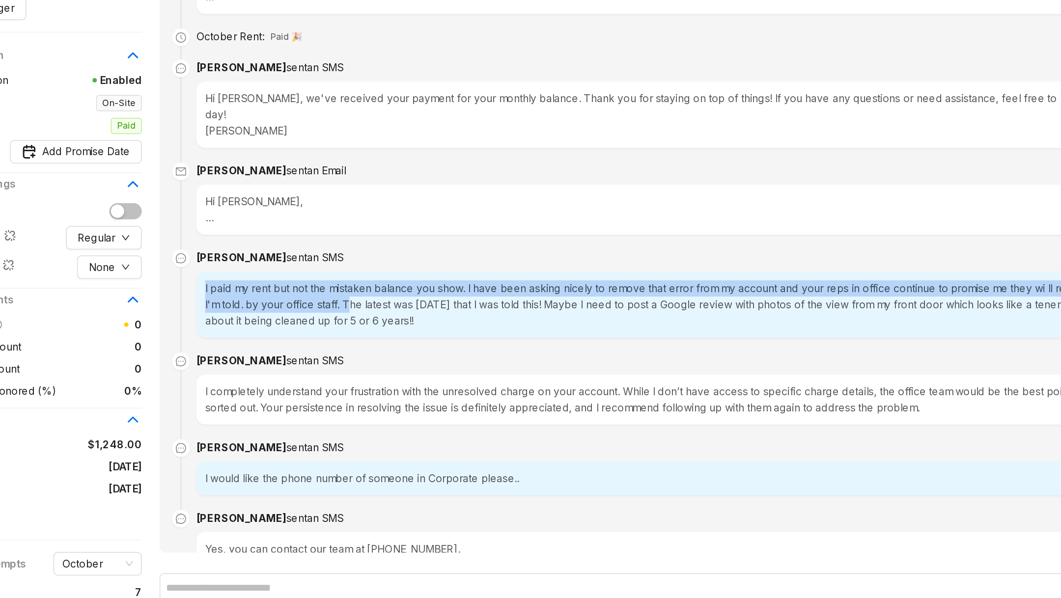
drag, startPoint x: 321, startPoint y: 298, endPoint x: 420, endPoint y: 306, distance: 100.1
click at [420, 321] on div "I paid my rent but not the mistaken balance you show. I have been asking nicely…" at bounding box center [674, 343] width 710 height 44
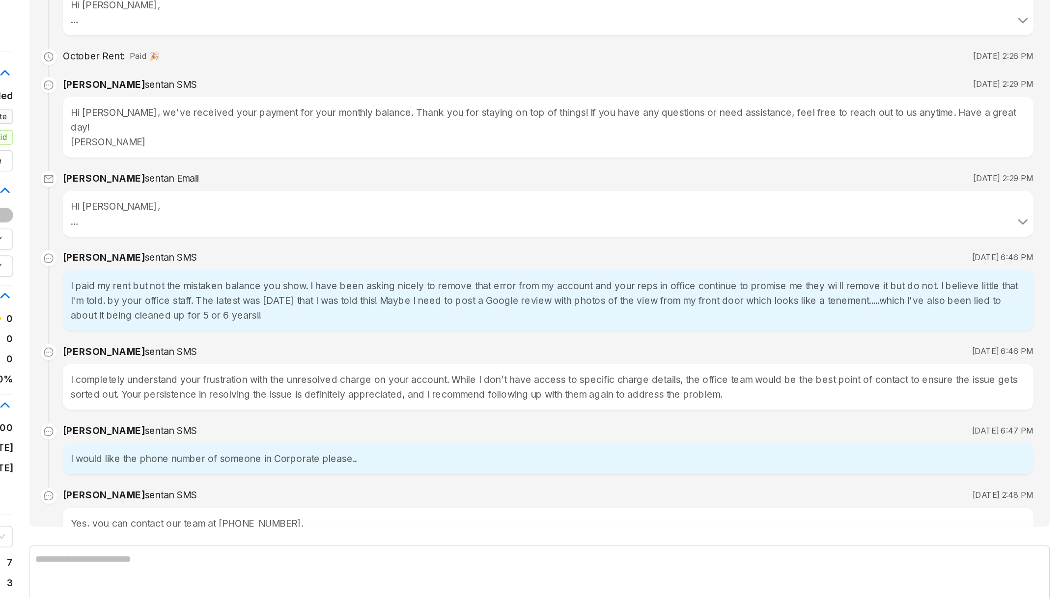
click at [406, 321] on div "I paid my rent but not the mistaken balance you show. I have been asking nicely…" at bounding box center [674, 343] width 710 height 44
drag, startPoint x: 406, startPoint y: 307, endPoint x: 438, endPoint y: 315, distance: 32.8
click at [438, 321] on div "I paid my rent but not the mistaken balance you show. I have been asking nicely…" at bounding box center [674, 343] width 710 height 44
drag, startPoint x: 438, startPoint y: 315, endPoint x: 424, endPoint y: 308, distance: 15.2
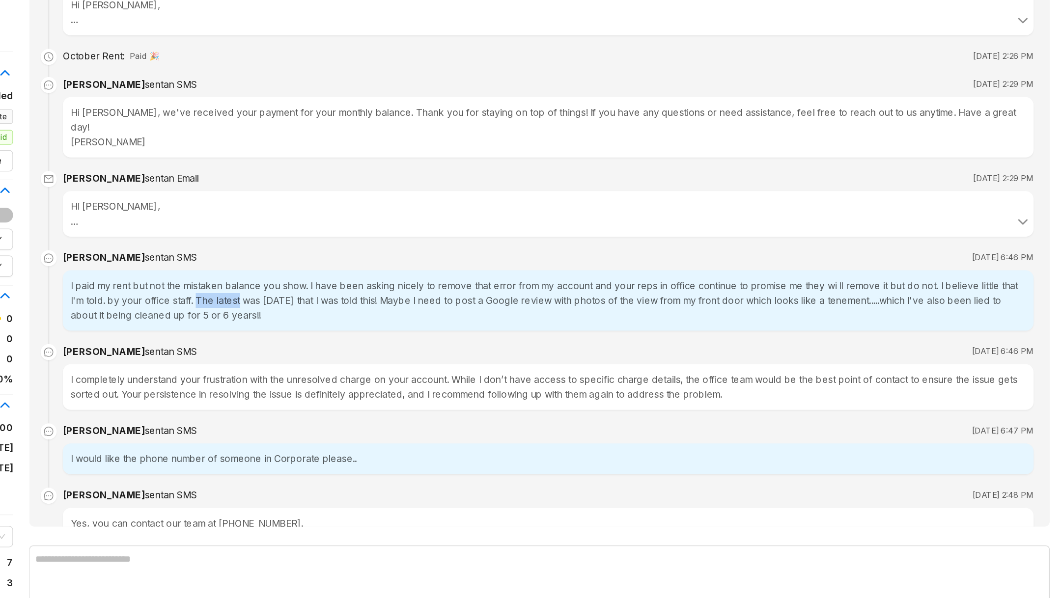
click at [425, 321] on div "I paid my rent but not the mistaken balance you show. I have been asking nicely…" at bounding box center [674, 343] width 710 height 44
click at [424, 321] on div "I paid my rent but not the mistaken balance you show. I have been asking nicely…" at bounding box center [674, 343] width 710 height 44
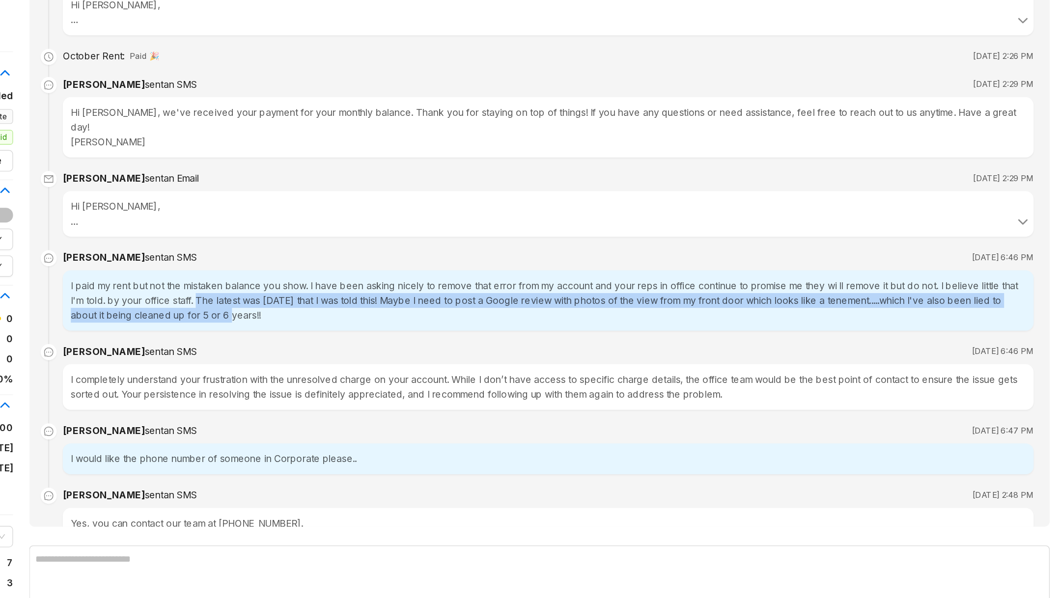
drag, startPoint x: 424, startPoint y: 308, endPoint x: 433, endPoint y: 321, distance: 15.8
click at [433, 321] on div "I paid my rent but not the mistaken balance you show. I have been asking nicely…" at bounding box center [674, 343] width 710 height 44
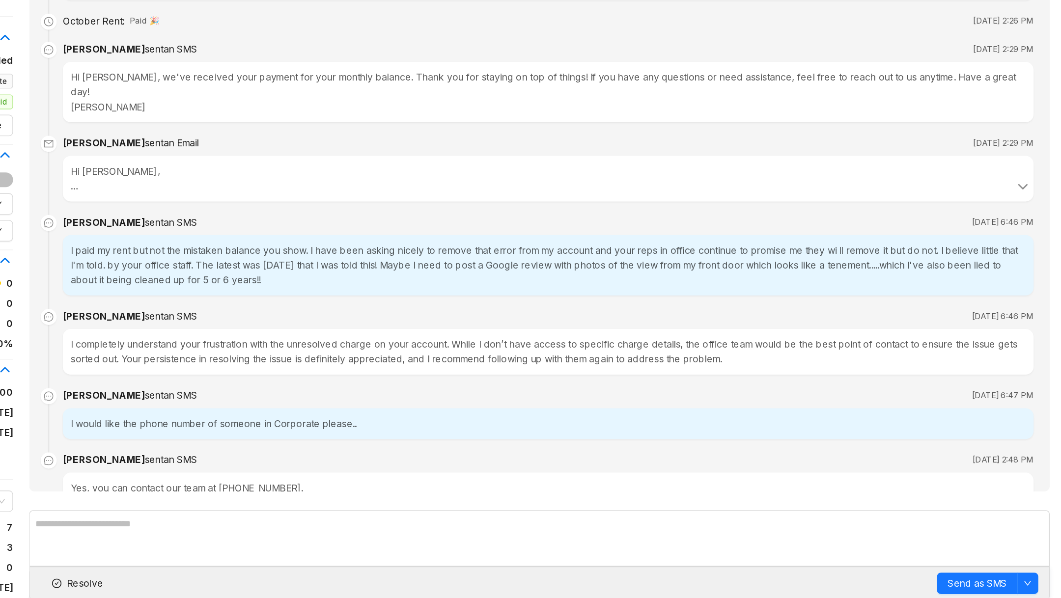
click at [454, 390] on div "I completely understand your frustration with the unresolved charge on your acc…" at bounding box center [674, 406] width 710 height 33
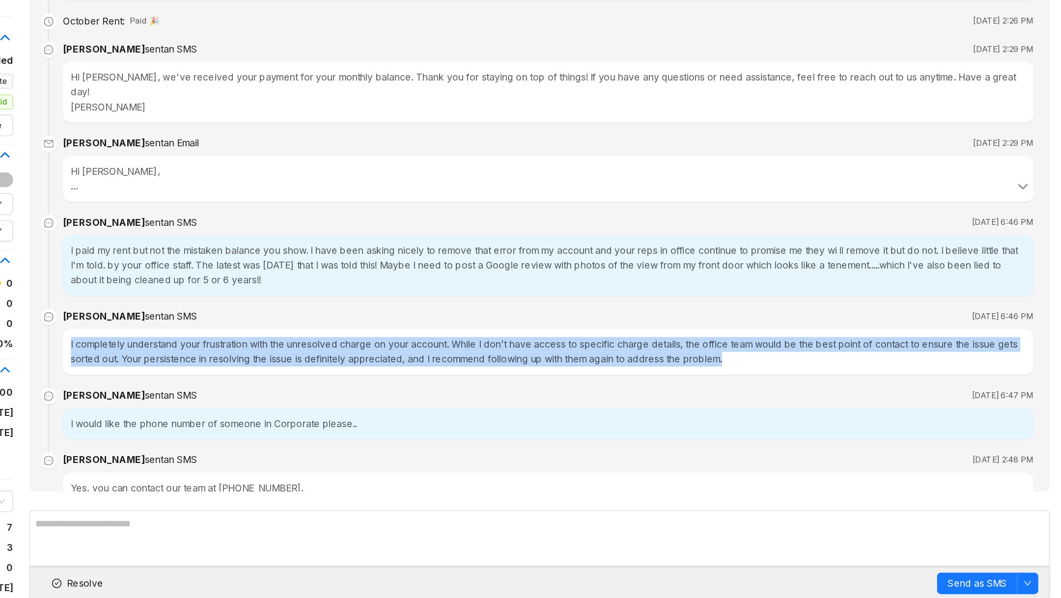
click at [454, 390] on div "I completely understand your frustration with the unresolved charge on your acc…" at bounding box center [674, 406] width 710 height 33
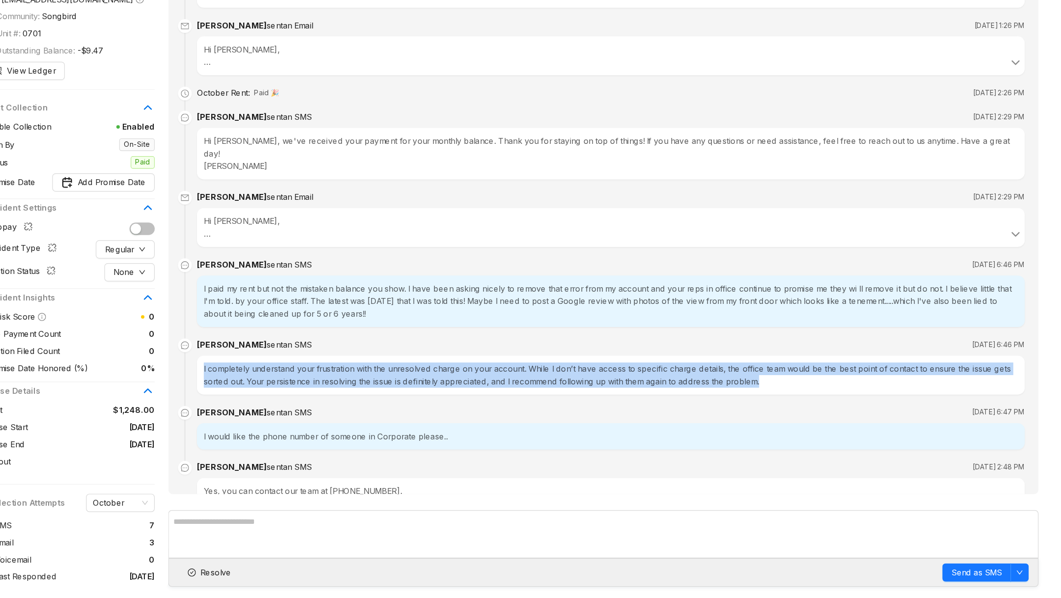
scroll to position [0, 0]
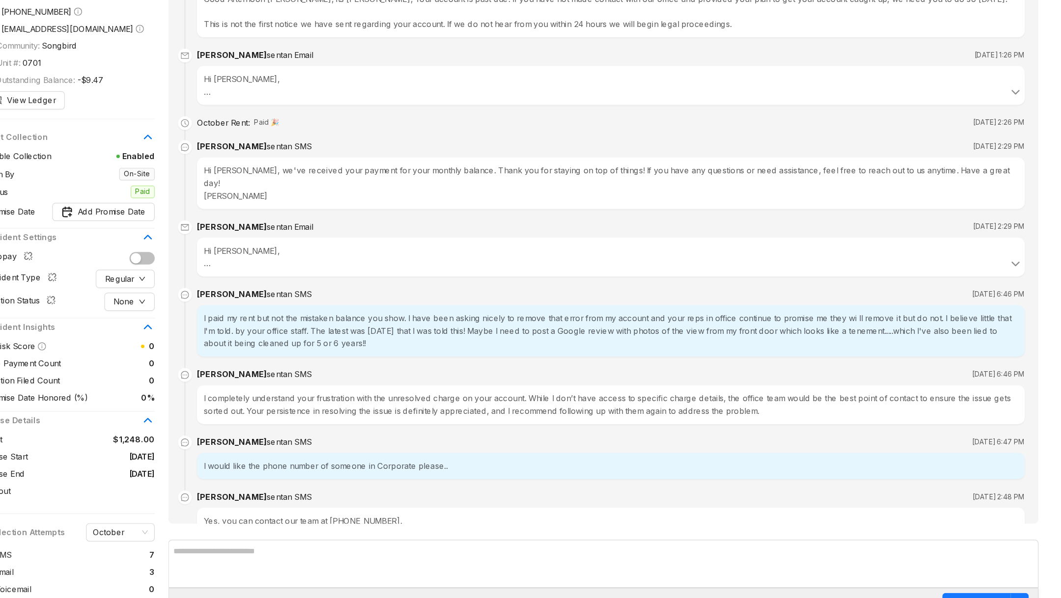
click at [325, 281] on br at bounding box center [327, 285] width 5 height 8
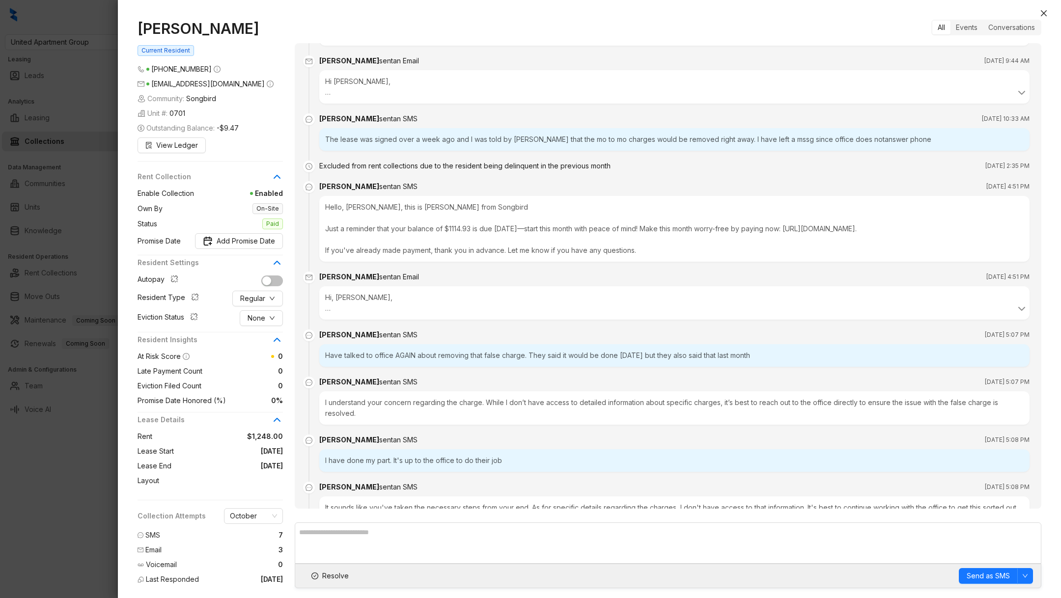
scroll to position [2530, 0]
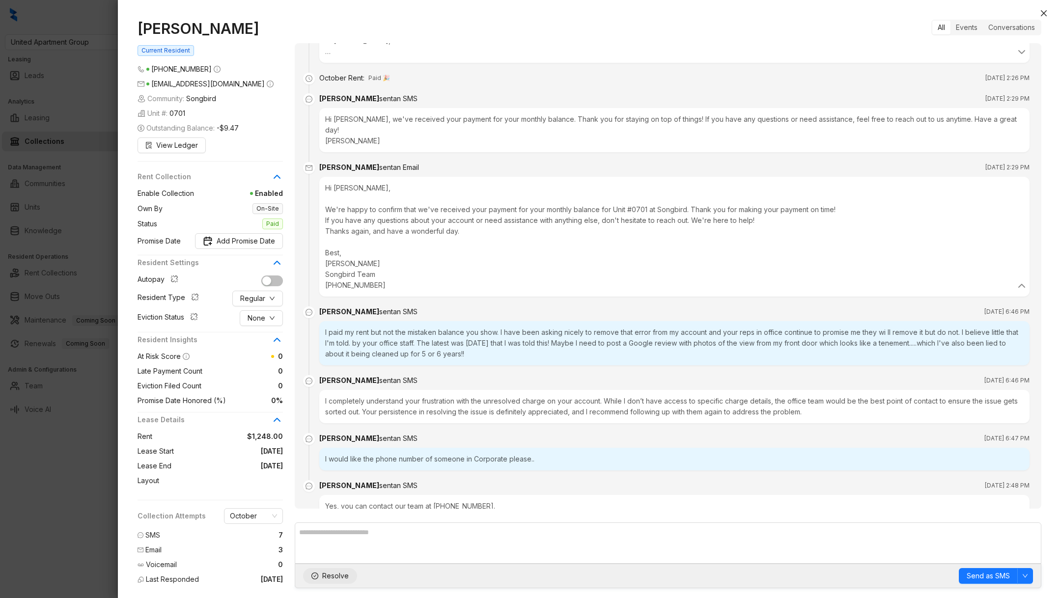
click at [335, 574] on span "Resolve" at bounding box center [335, 576] width 27 height 11
click at [37, 527] on div at bounding box center [530, 299] width 1061 height 598
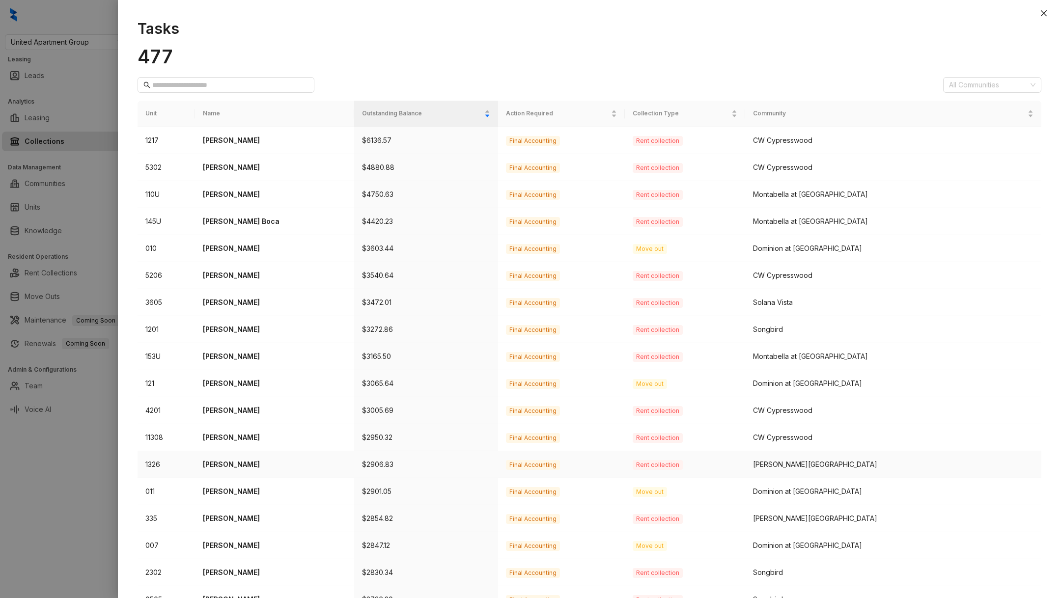
scroll to position [99, 0]
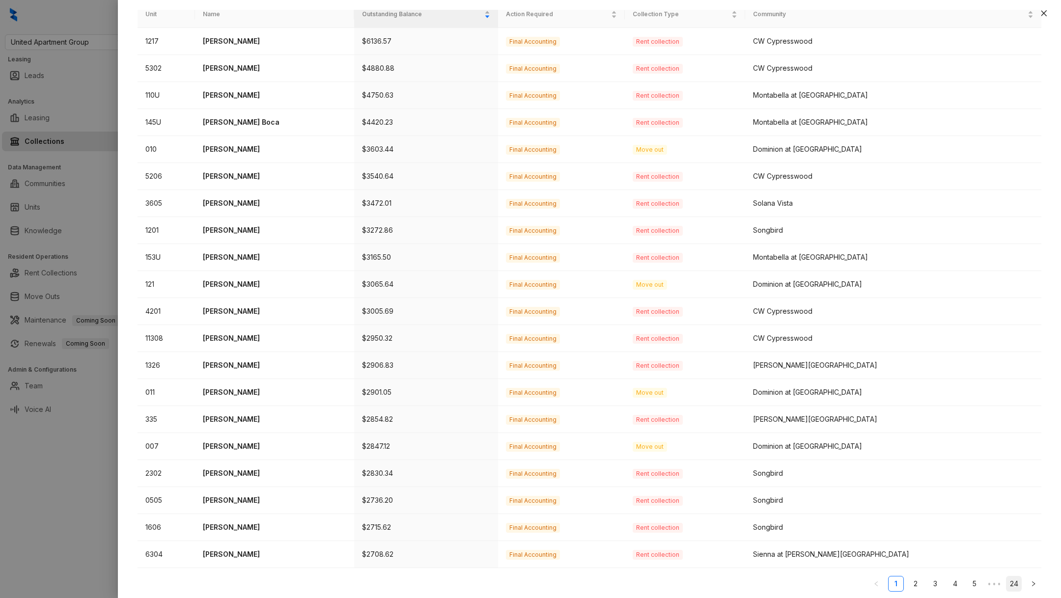
click at [1007, 581] on link "24" at bounding box center [1013, 584] width 15 height 15
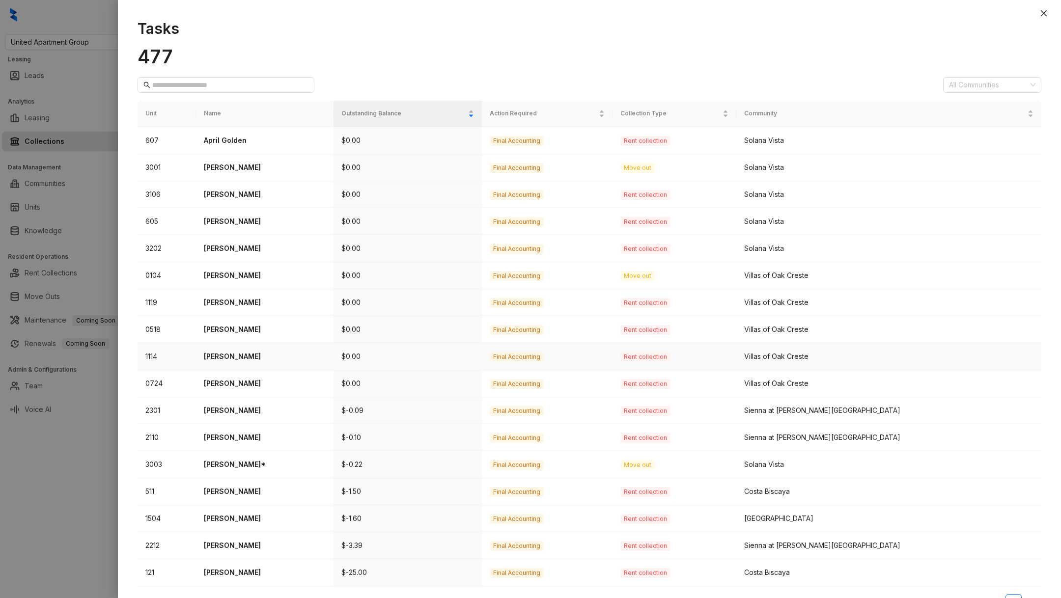
scroll to position [19, 0]
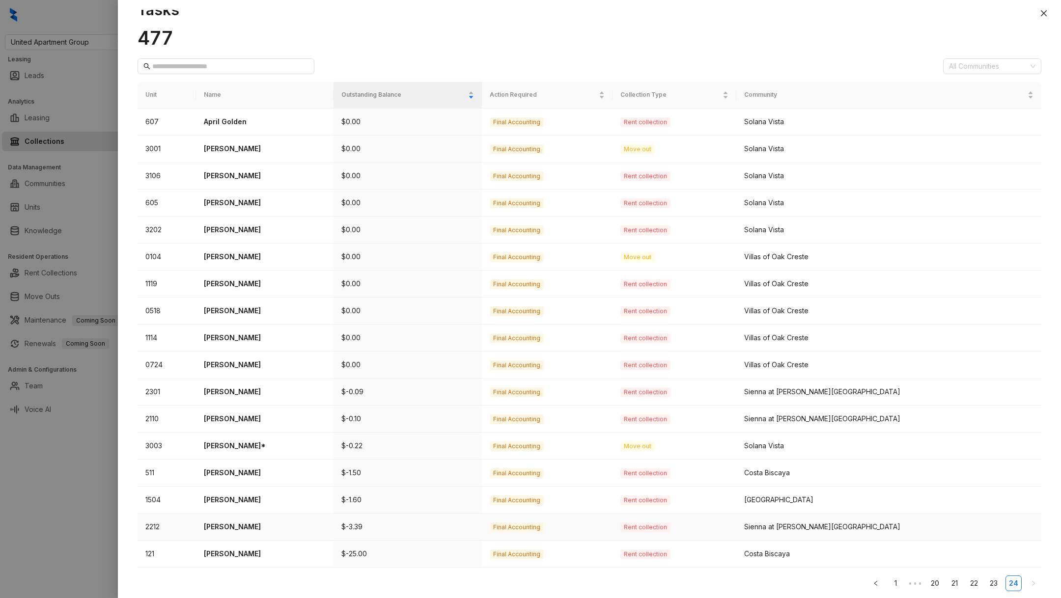
click at [228, 525] on p "Damien Kisner" at bounding box center [265, 527] width 122 height 11
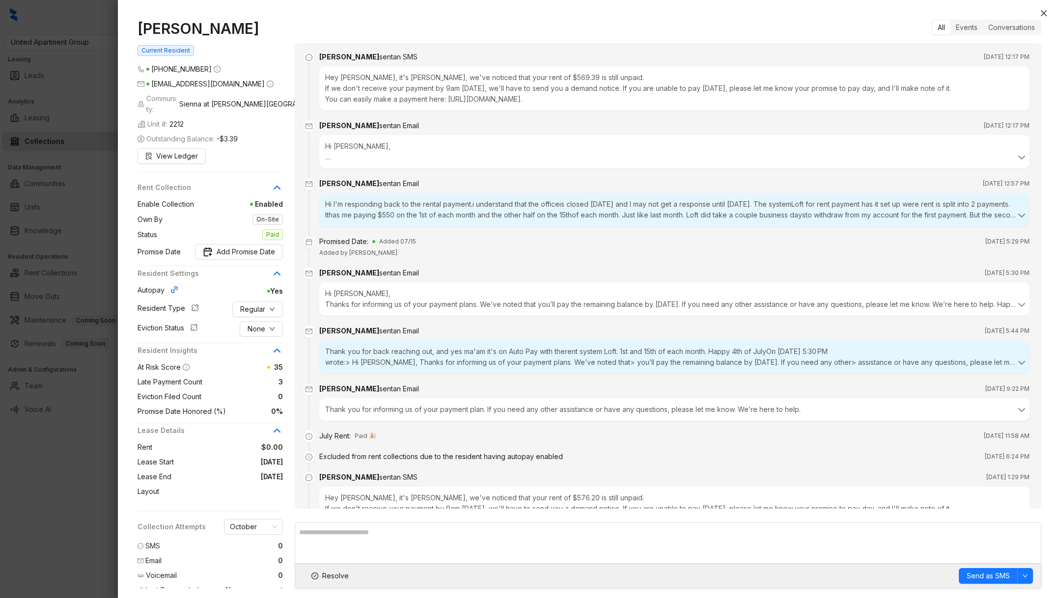
scroll to position [4110, 0]
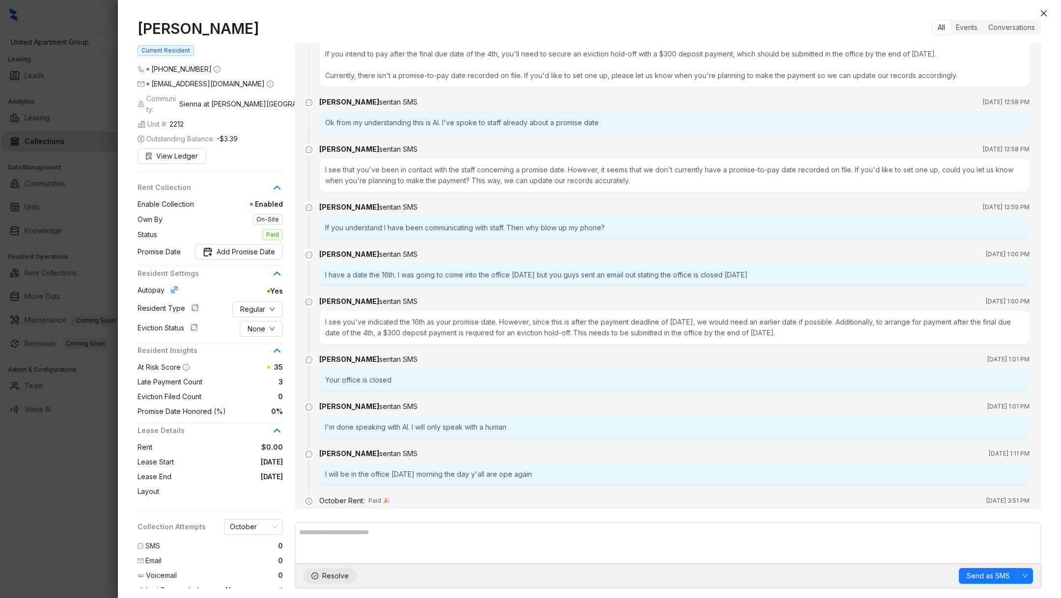
click at [322, 578] on span "Resolve" at bounding box center [335, 576] width 27 height 11
click at [48, 551] on div at bounding box center [530, 299] width 1061 height 598
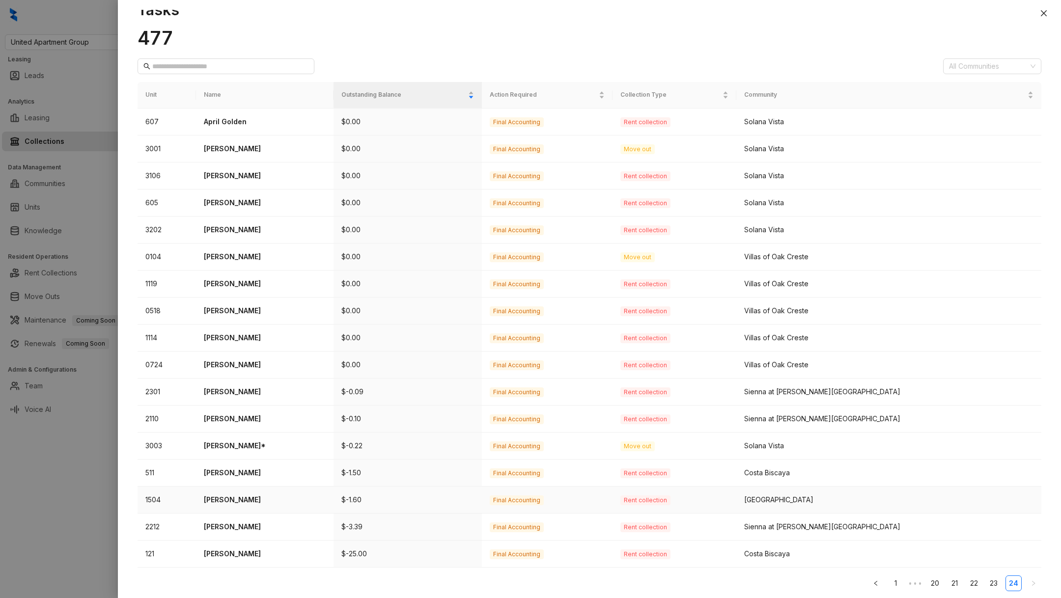
click at [231, 495] on p "Shala Tillman" at bounding box center [265, 500] width 122 height 11
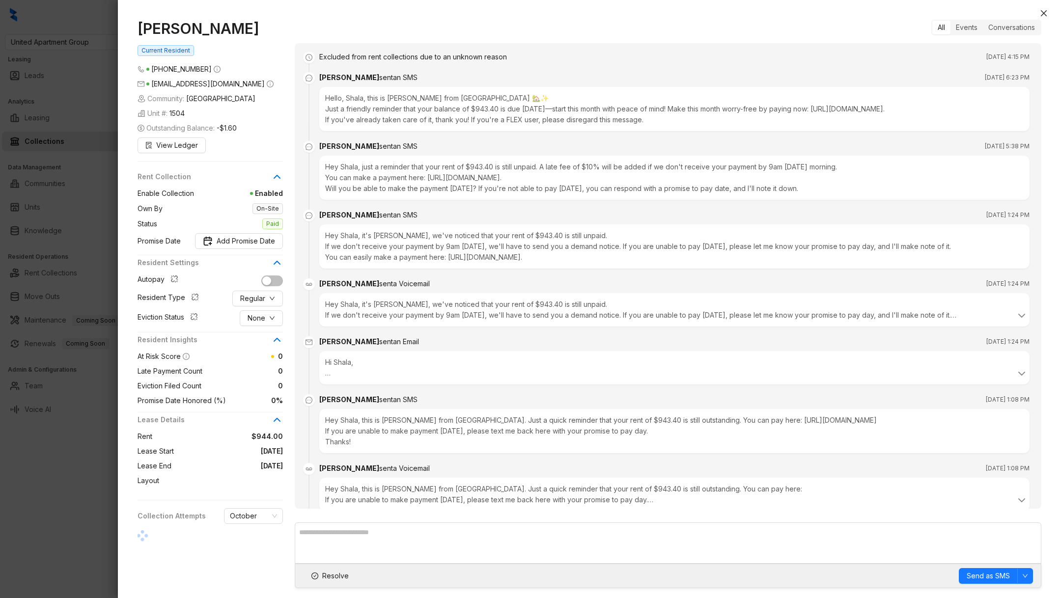
scroll to position [4310, 0]
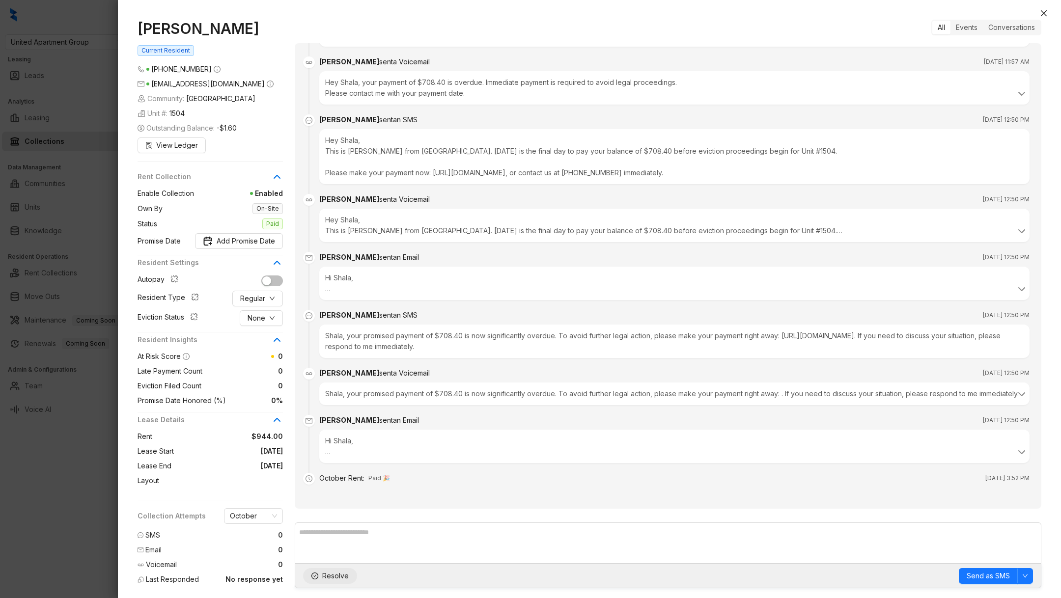
click at [325, 574] on span "Resolve" at bounding box center [335, 576] width 27 height 11
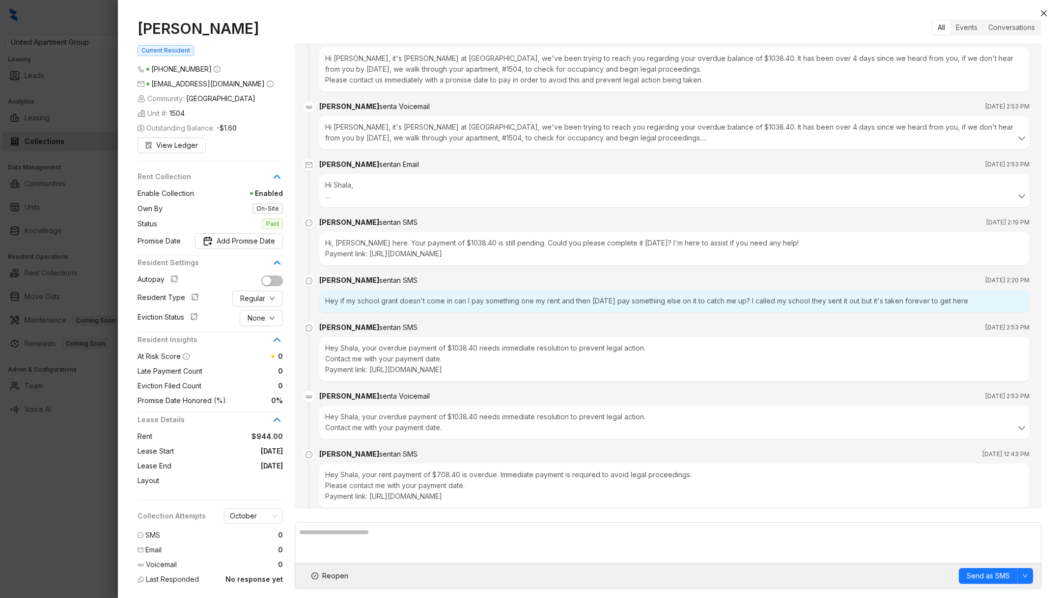
scroll to position [3708, 0]
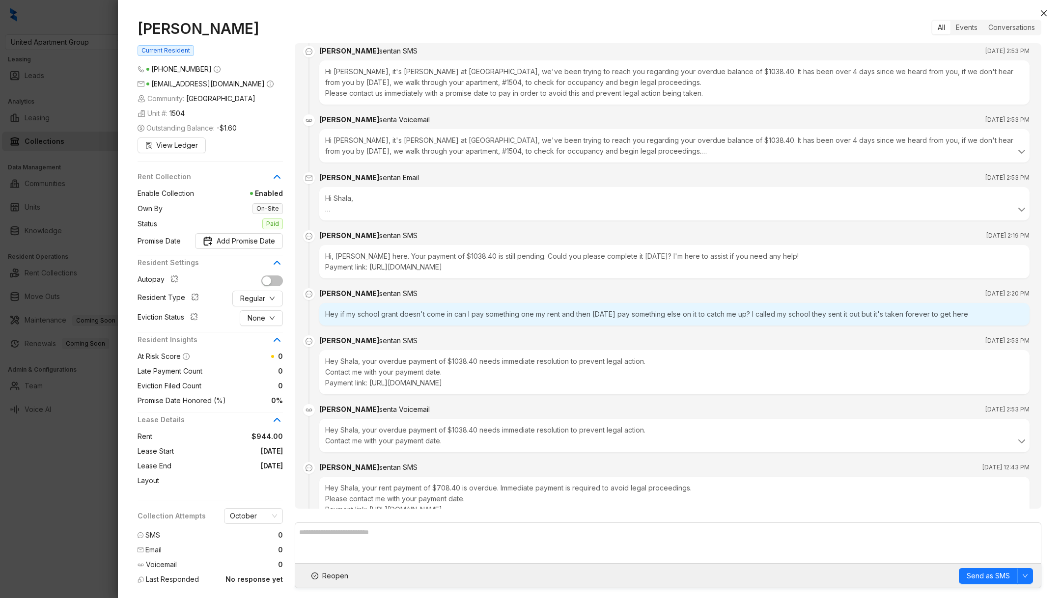
click at [34, 498] on div at bounding box center [530, 299] width 1061 height 598
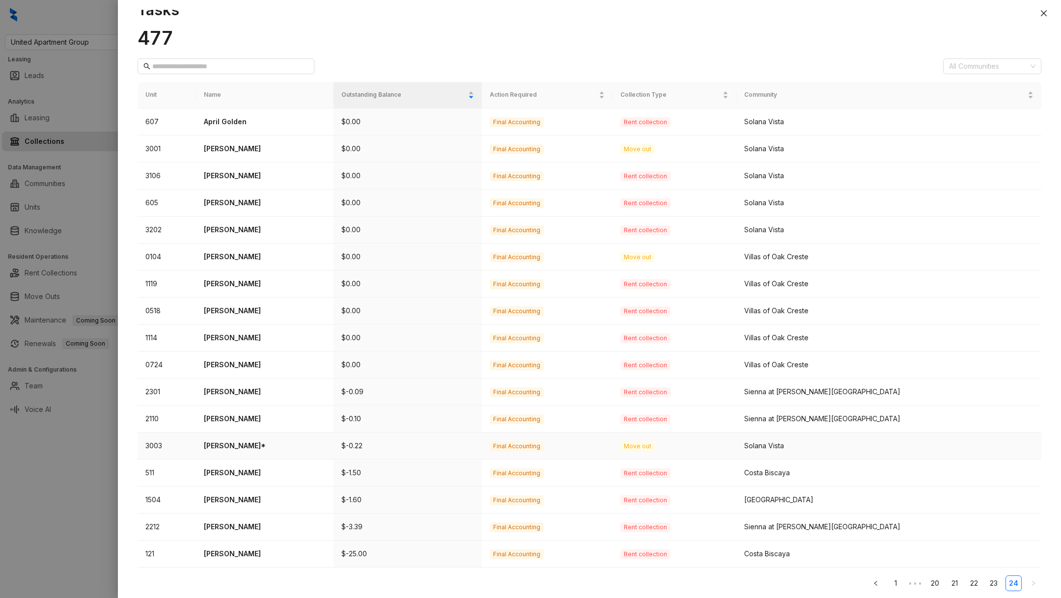
click at [238, 441] on p "Danielle Pedraza*" at bounding box center [265, 446] width 122 height 11
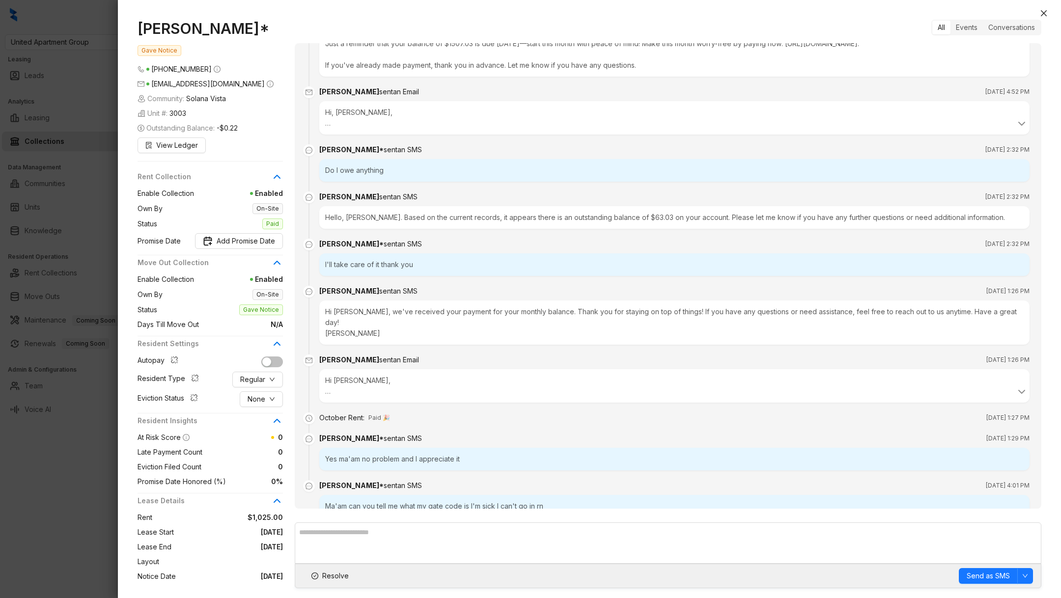
scroll to position [93, 0]
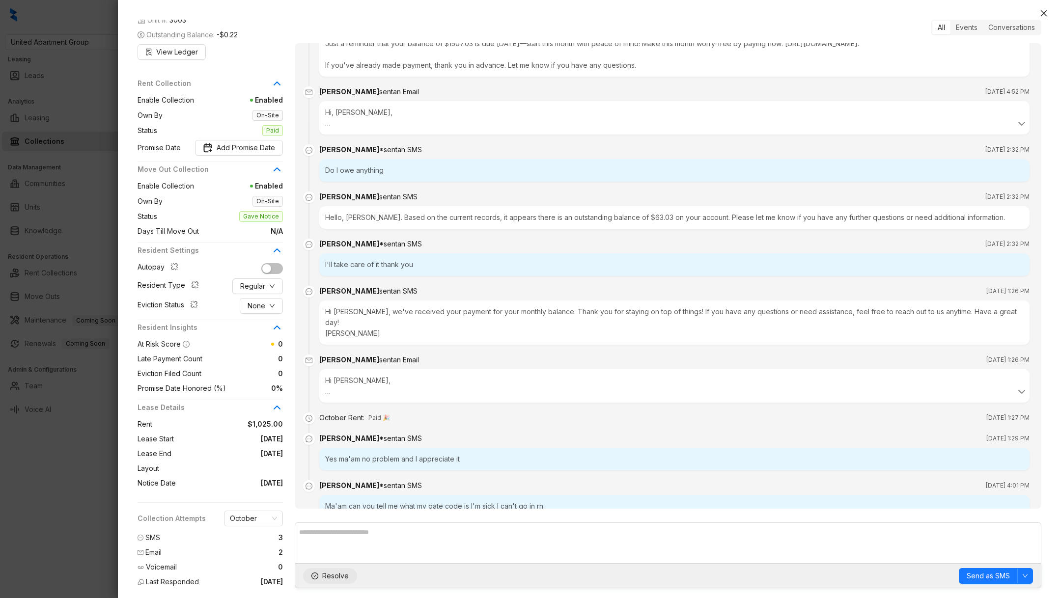
click at [333, 571] on span "Resolve" at bounding box center [335, 576] width 27 height 11
click at [60, 523] on div at bounding box center [530, 299] width 1061 height 598
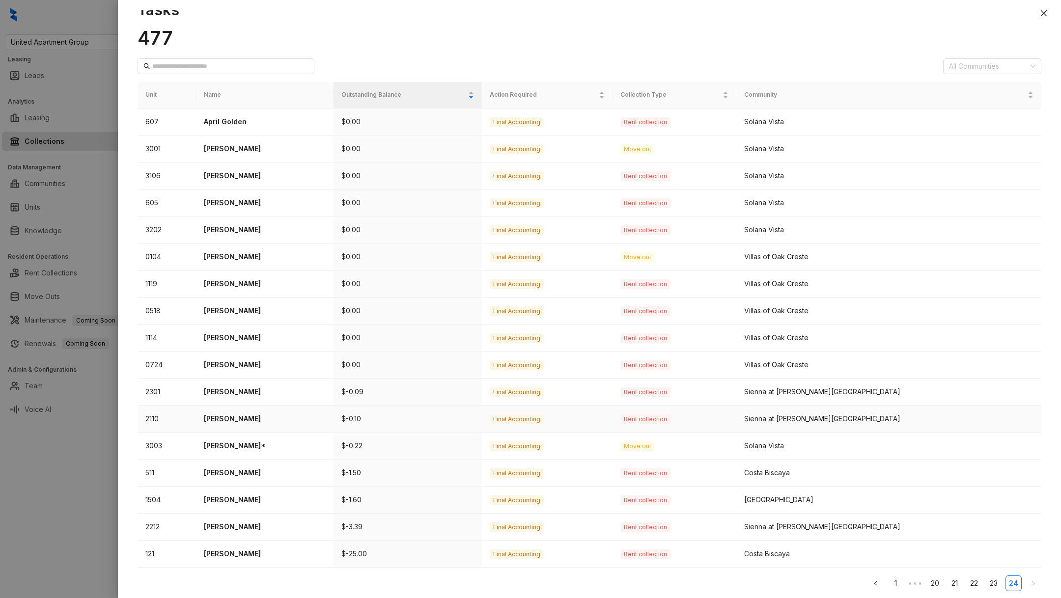
click at [242, 416] on p "Veronica Luna" at bounding box center [265, 419] width 122 height 11
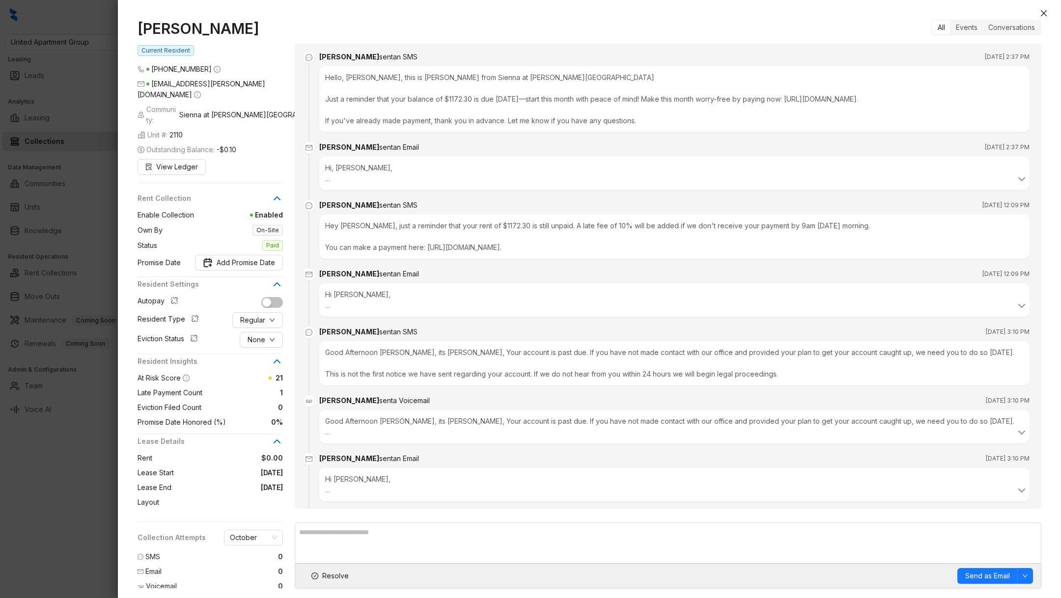
scroll to position [620, 0]
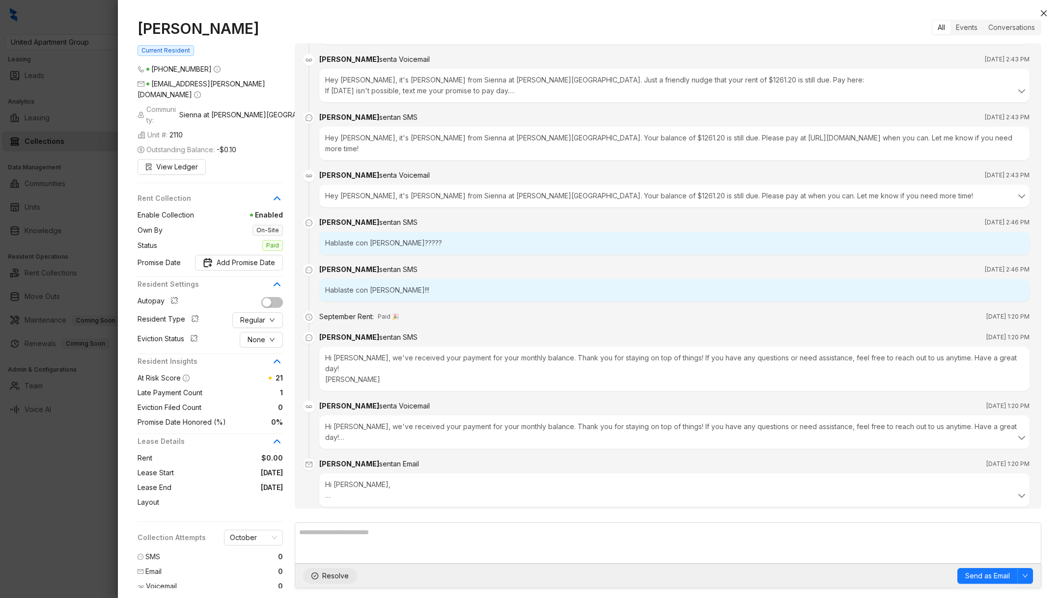
click at [332, 581] on span "Resolve" at bounding box center [335, 576] width 27 height 11
click at [77, 535] on div at bounding box center [530, 299] width 1061 height 598
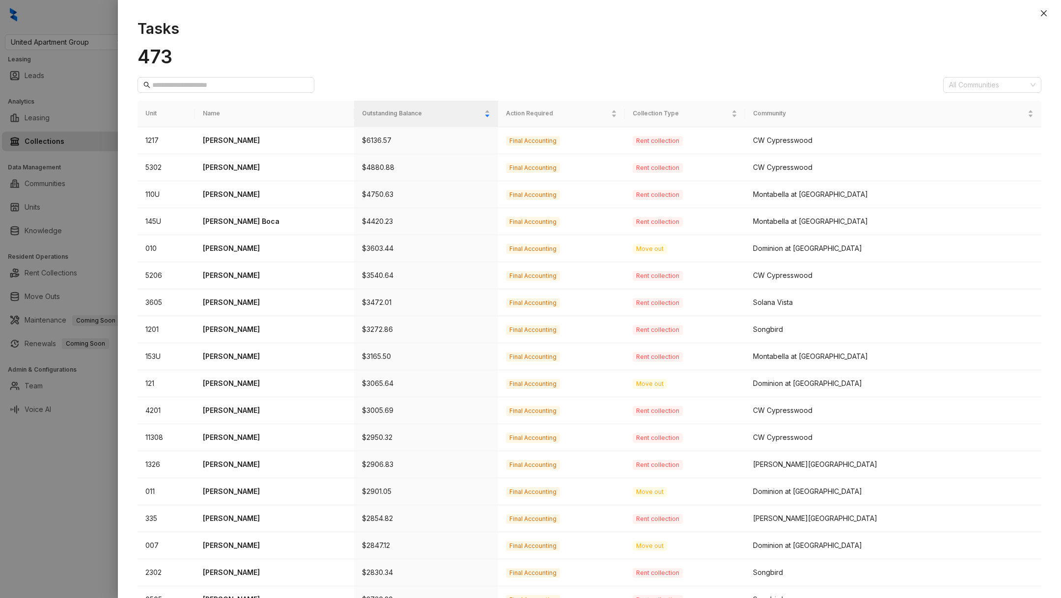
click at [109, 526] on div at bounding box center [530, 299] width 1061 height 598
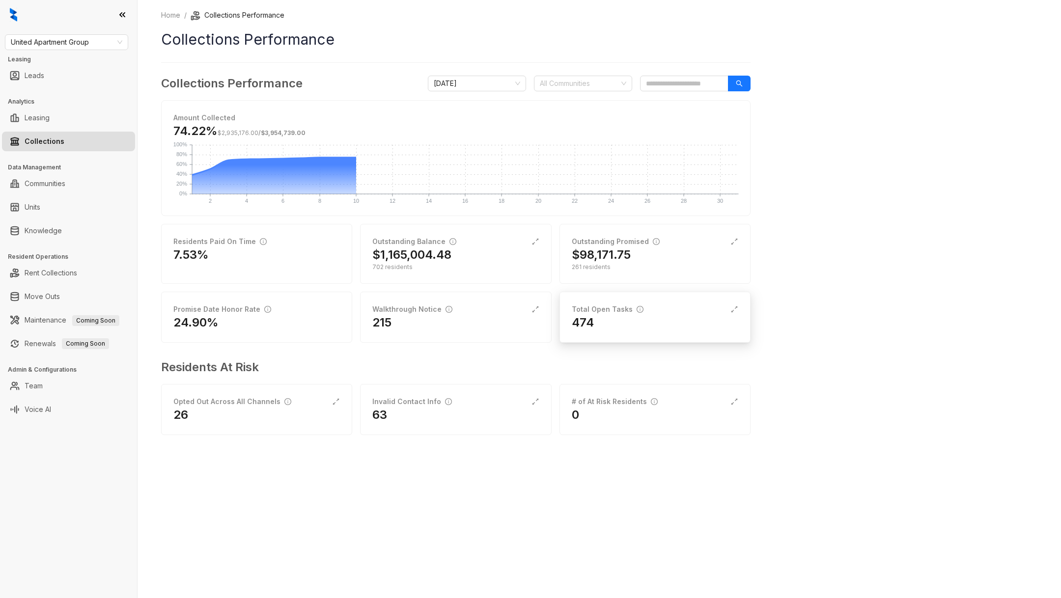
click at [576, 316] on h2 "474" at bounding box center [583, 323] width 22 height 16
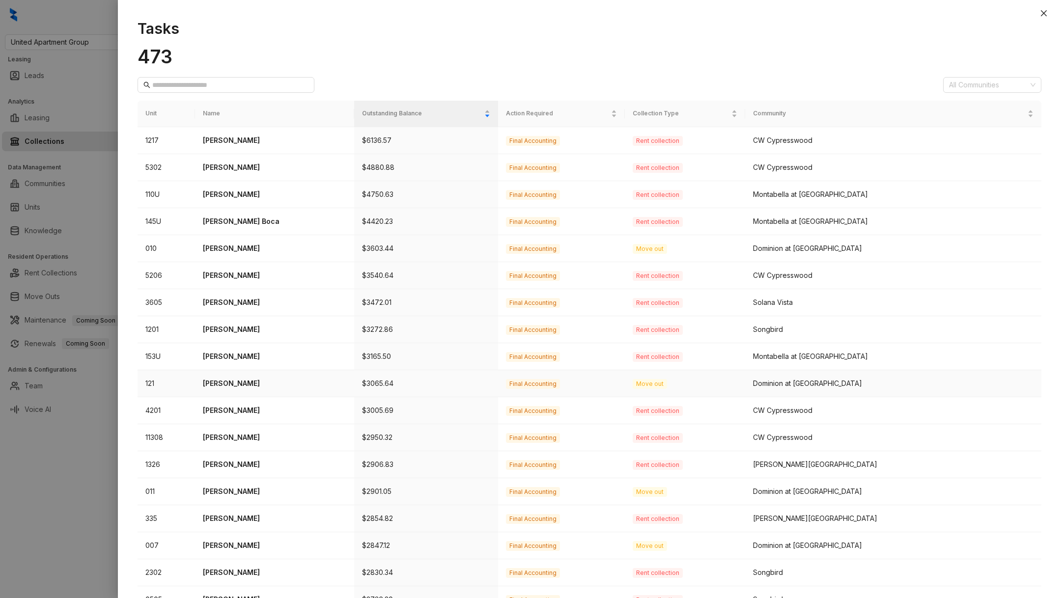
scroll to position [99, 0]
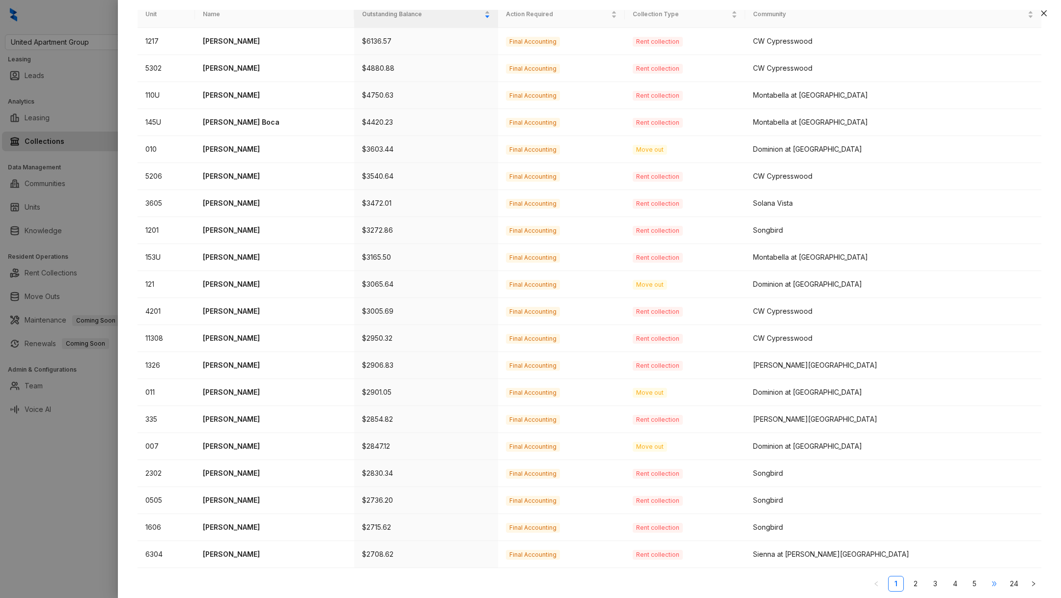
click at [997, 580] on span "•••" at bounding box center [994, 584] width 16 height 16
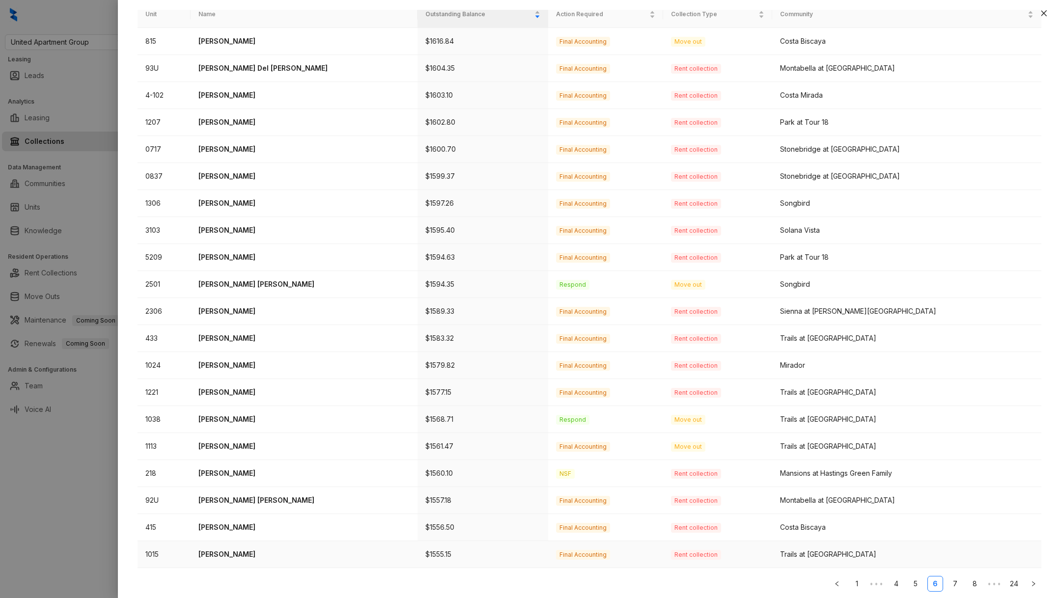
click at [280, 543] on td "Labreya Fisher" at bounding box center [304, 554] width 227 height 27
click at [205, 552] on td "Labreya Fisher" at bounding box center [304, 554] width 227 height 27
click at [235, 545] on td "Labreya Fisher" at bounding box center [304, 554] width 227 height 27
click at [234, 552] on p "Labreya Fisher" at bounding box center [303, 554] width 211 height 11
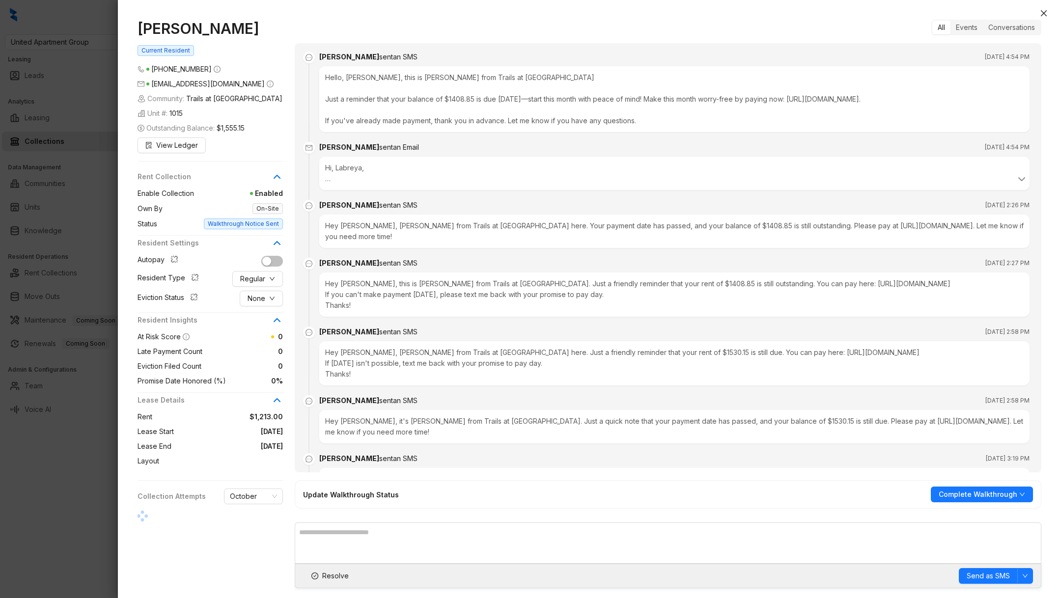
scroll to position [342, 0]
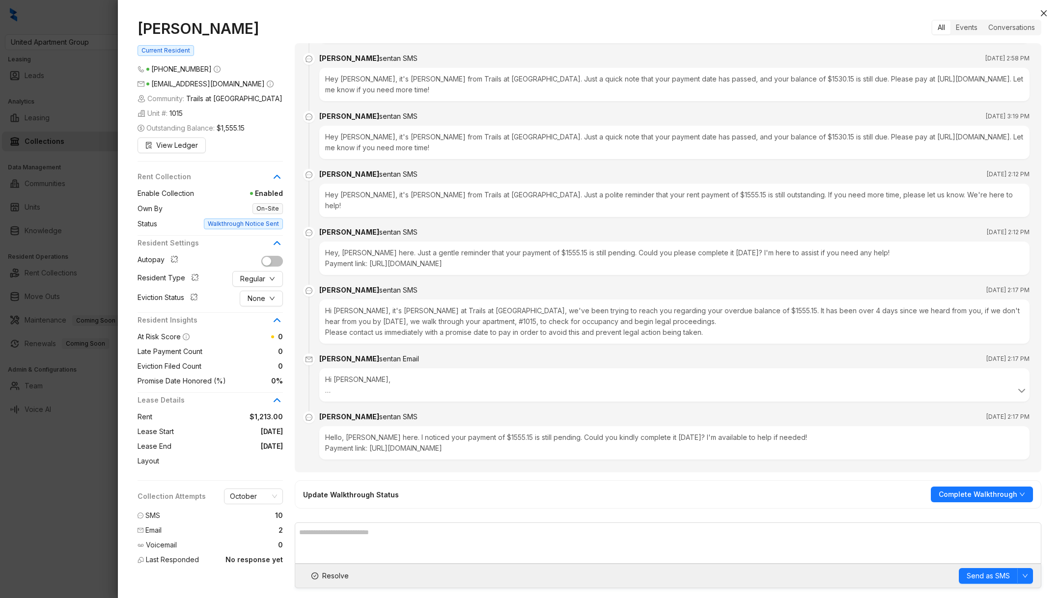
click at [57, 507] on div at bounding box center [530, 299] width 1061 height 598
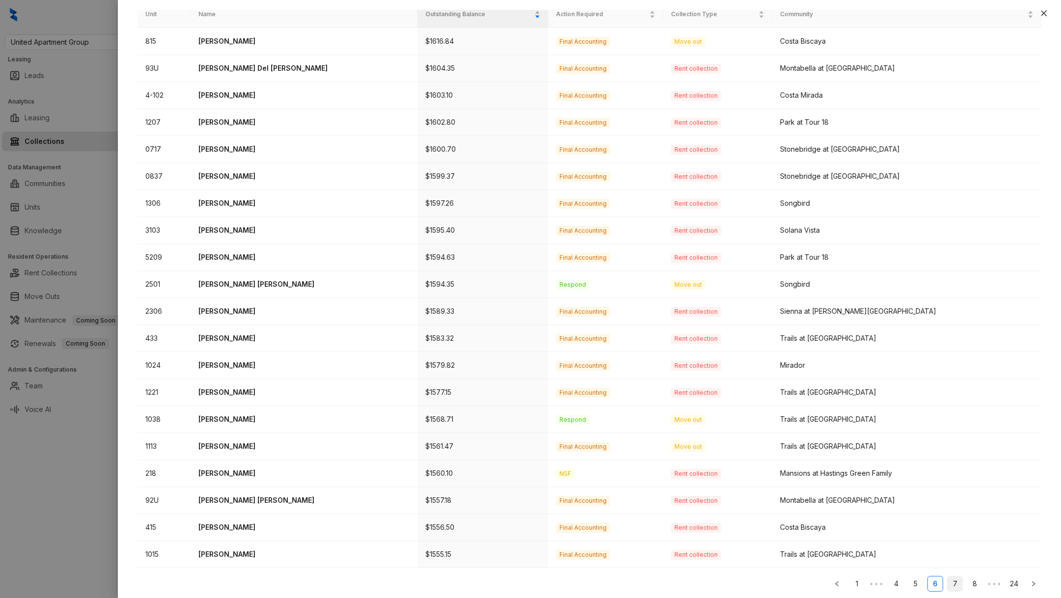
click at [959, 583] on link "7" at bounding box center [954, 584] width 15 height 15
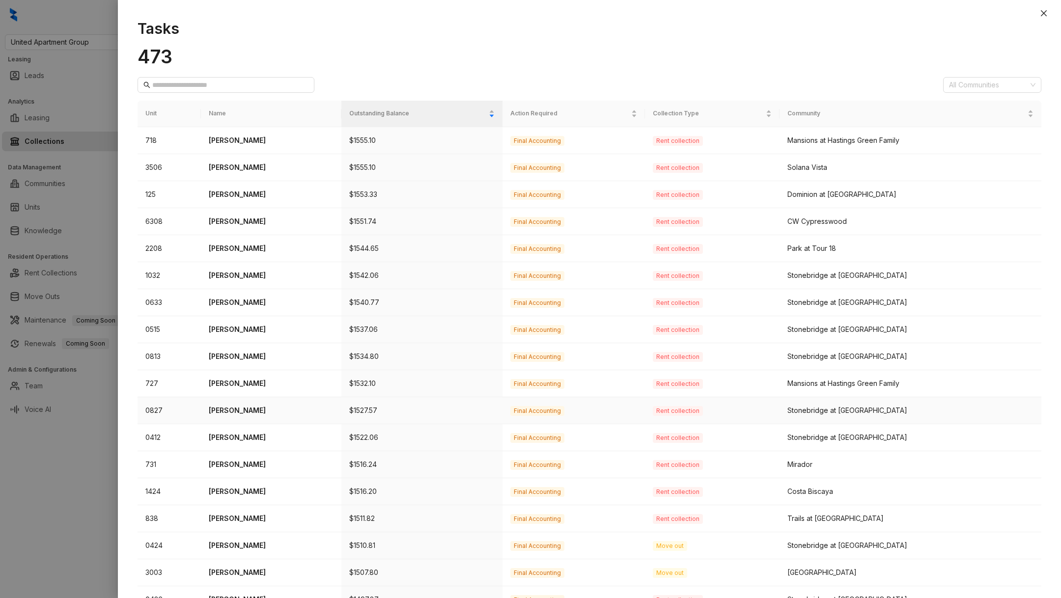
scroll to position [99, 0]
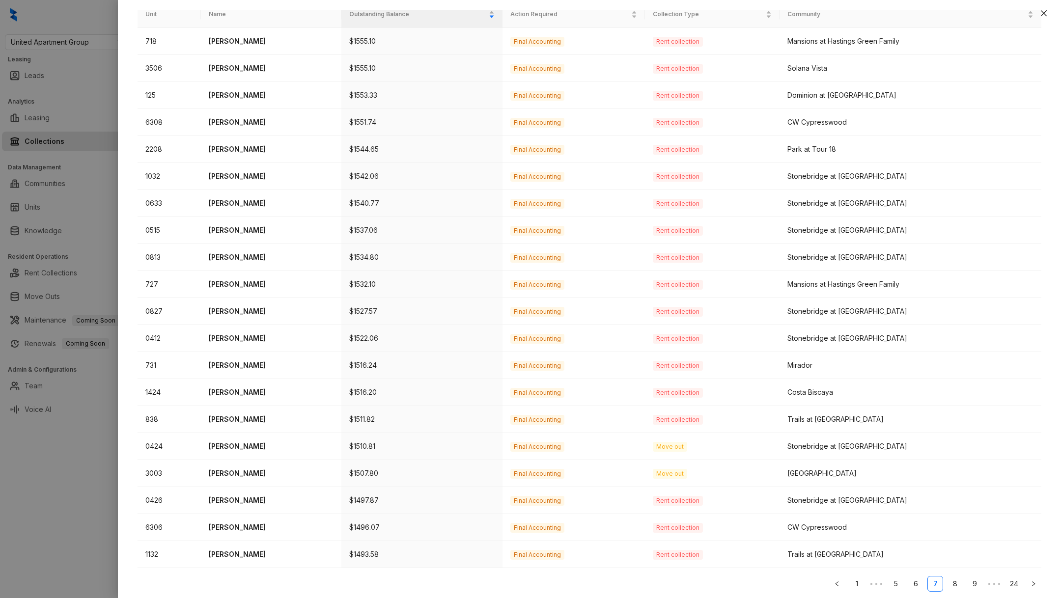
click at [963, 582] on ul "1 ••• 5 6 7 8 9 ••• 24" at bounding box center [590, 584] width 904 height 16
click at [956, 579] on link "8" at bounding box center [954, 584] width 15 height 15
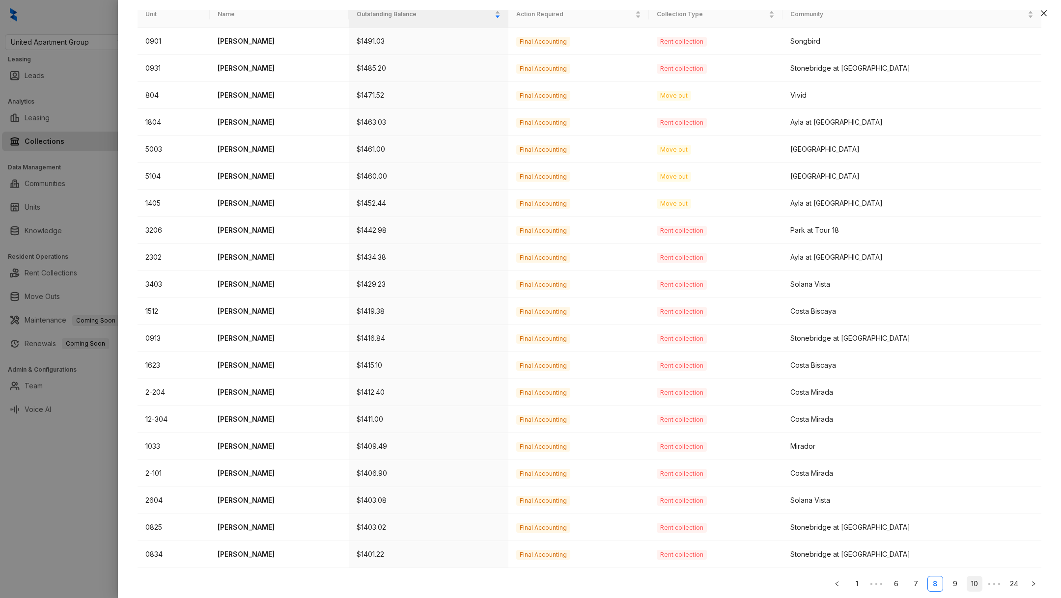
click at [981, 585] on link "10" at bounding box center [974, 584] width 15 height 15
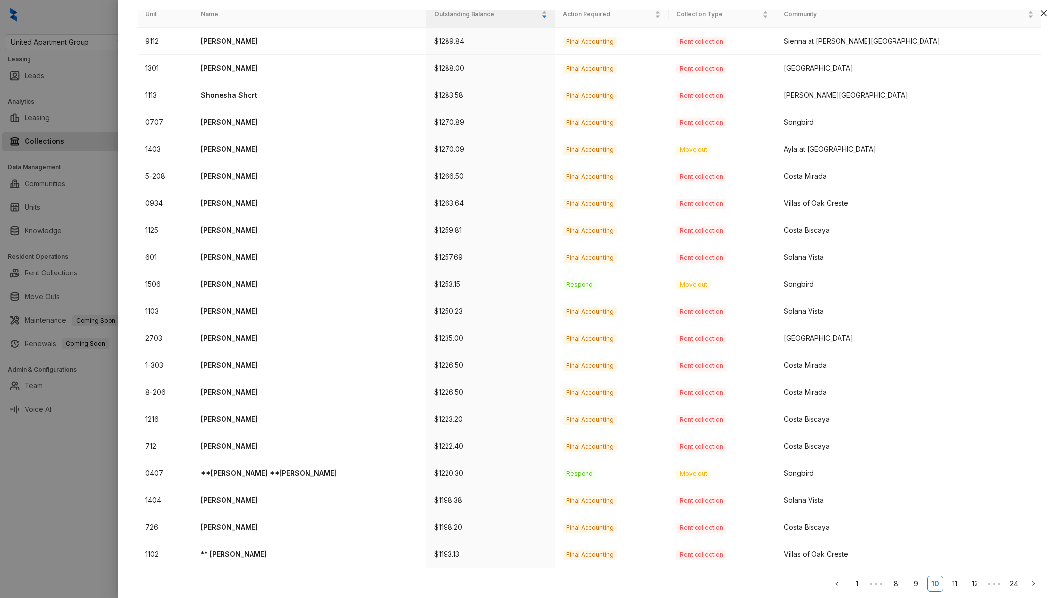
click at [975, 582] on link "12" at bounding box center [974, 584] width 15 height 15
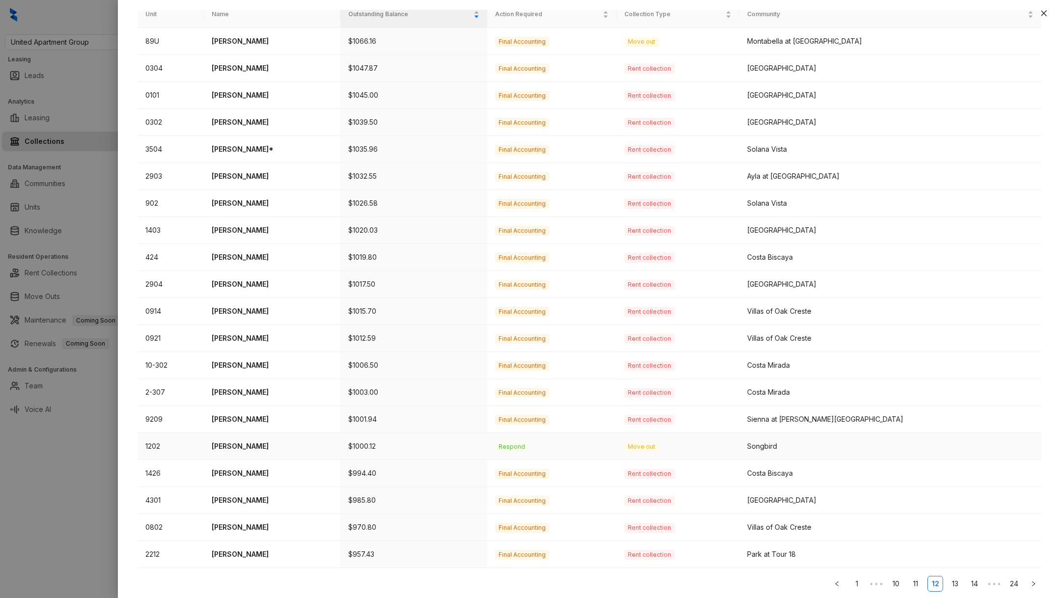
click at [240, 442] on p "Miriah Munoz" at bounding box center [272, 446] width 121 height 11
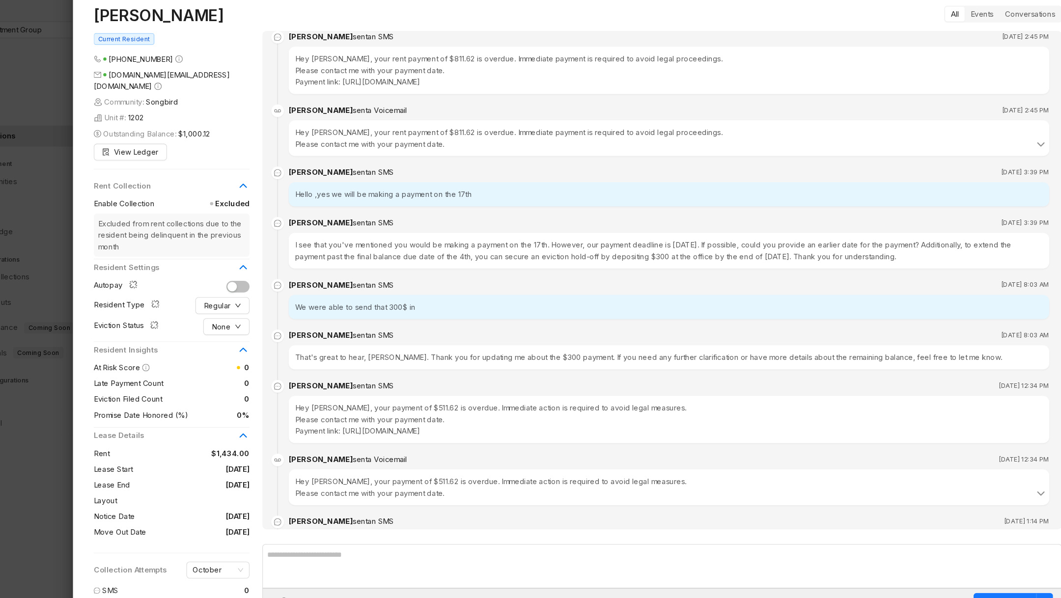
scroll to position [2249, 0]
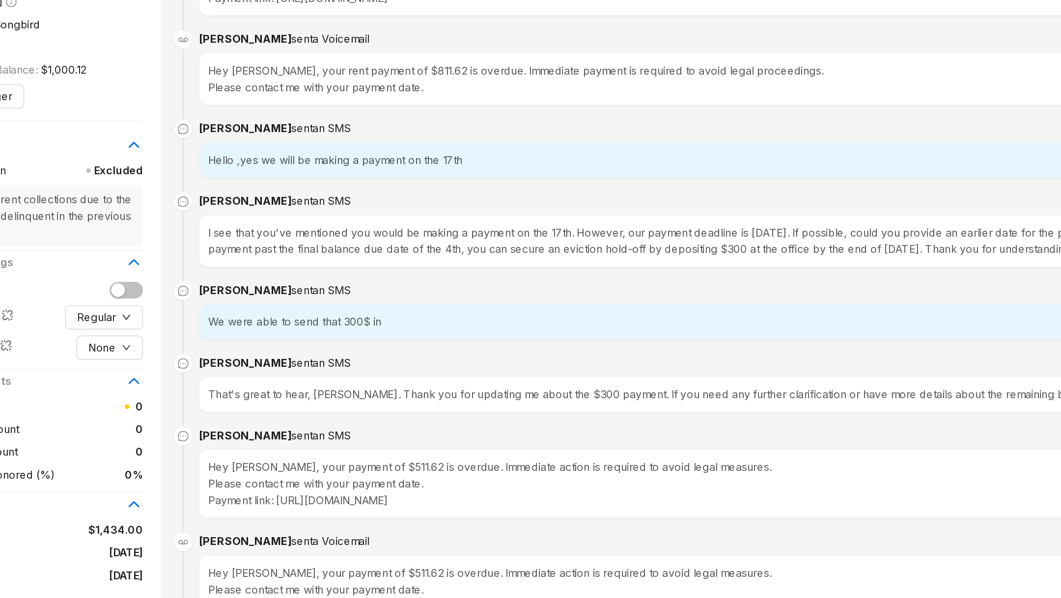
click at [448, 233] on div "I see that you've mentioned you would be making a payment on the 17th. However,…" at bounding box center [674, 249] width 710 height 33
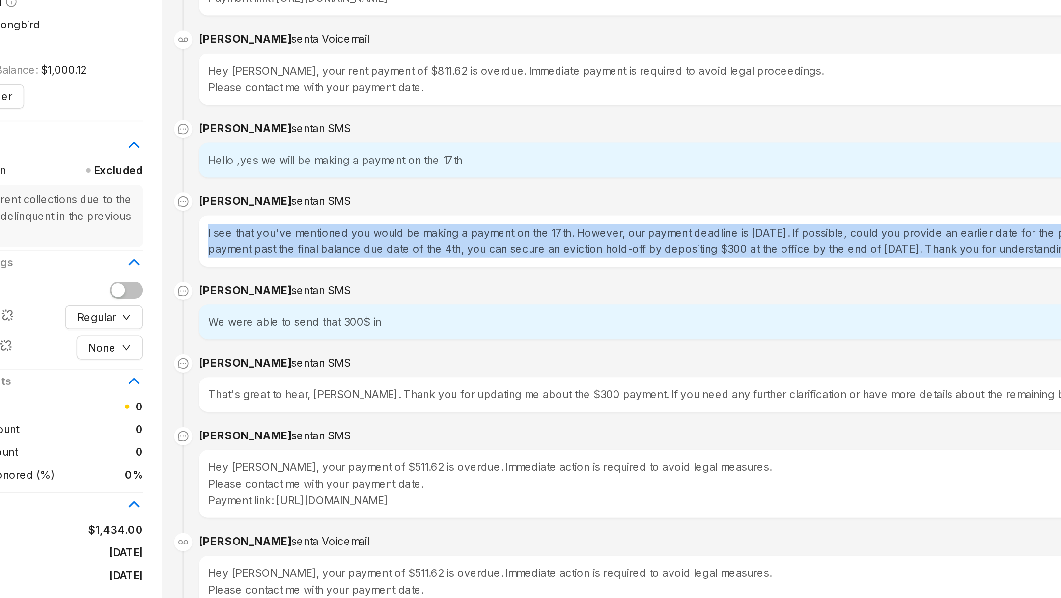
click at [448, 233] on div "I see that you've mentioned you would be making a payment on the 17th. However,…" at bounding box center [674, 249] width 710 height 33
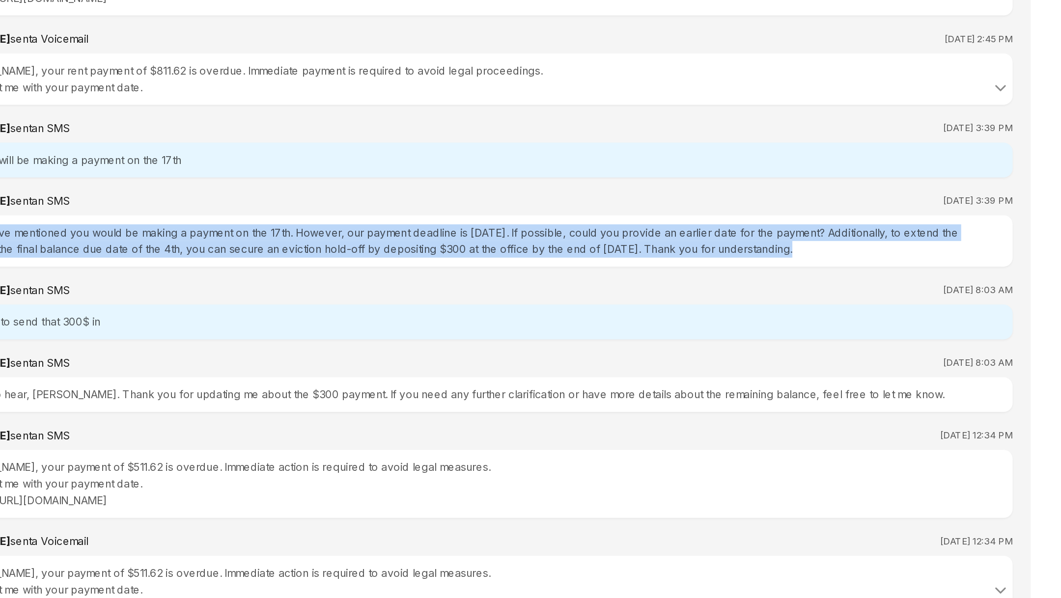
scroll to position [0, 0]
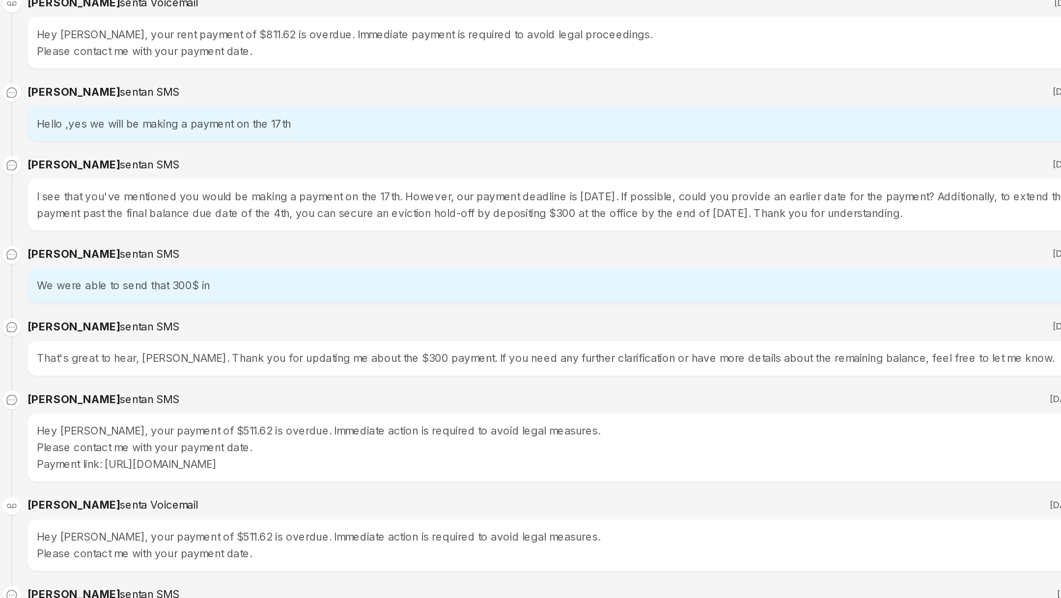
click at [419, 338] on div "That's great to hear, Miriah. Thank you for updating me about the $300 payment.…" at bounding box center [674, 349] width 710 height 23
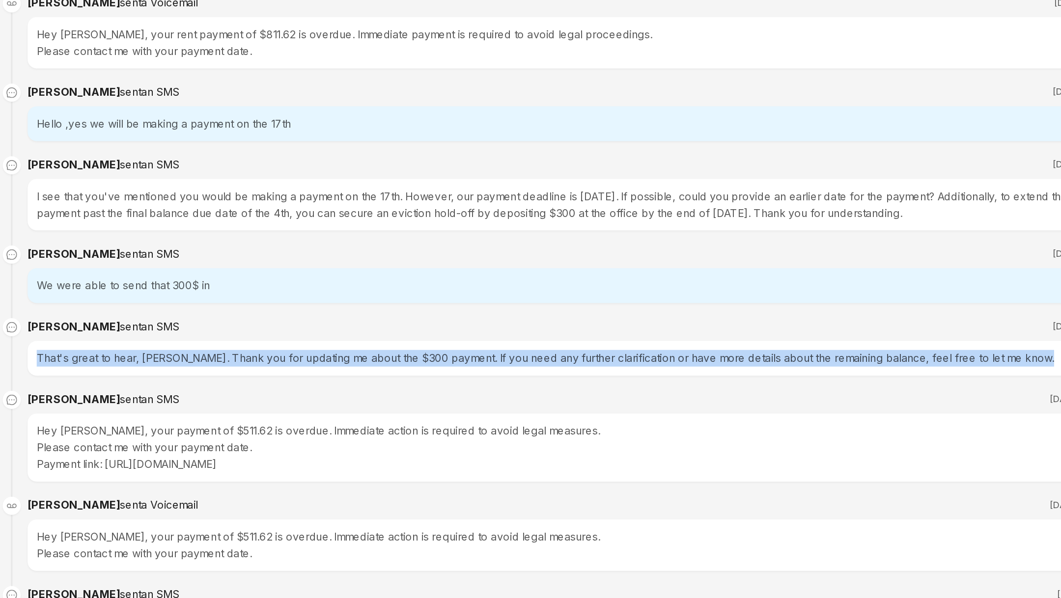
click at [419, 338] on div "That's great to hear, Miriah. Thank you for updating me about the $300 payment.…" at bounding box center [674, 349] width 710 height 23
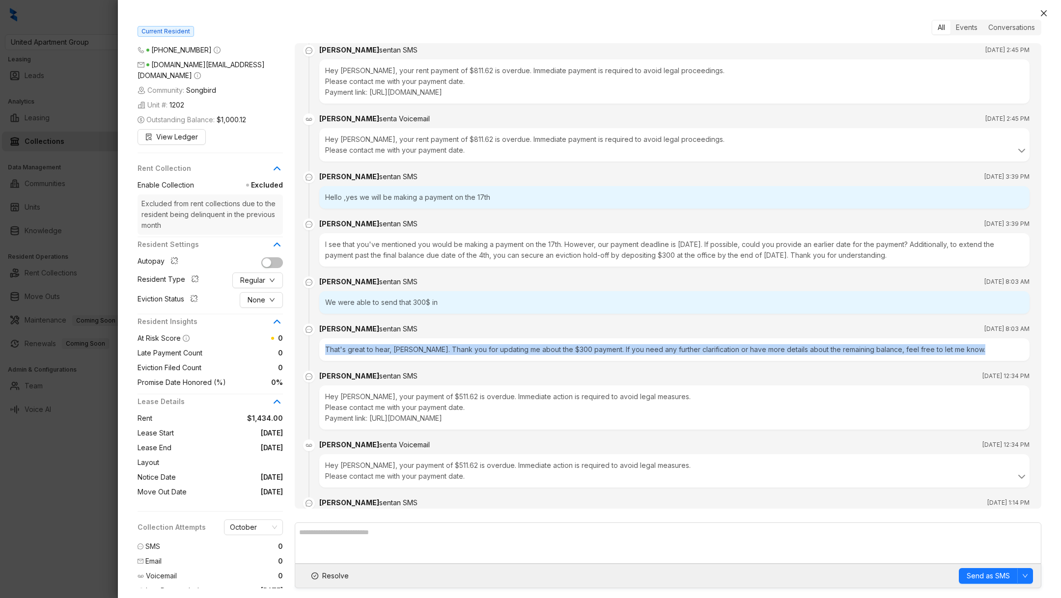
scroll to position [2530, 0]
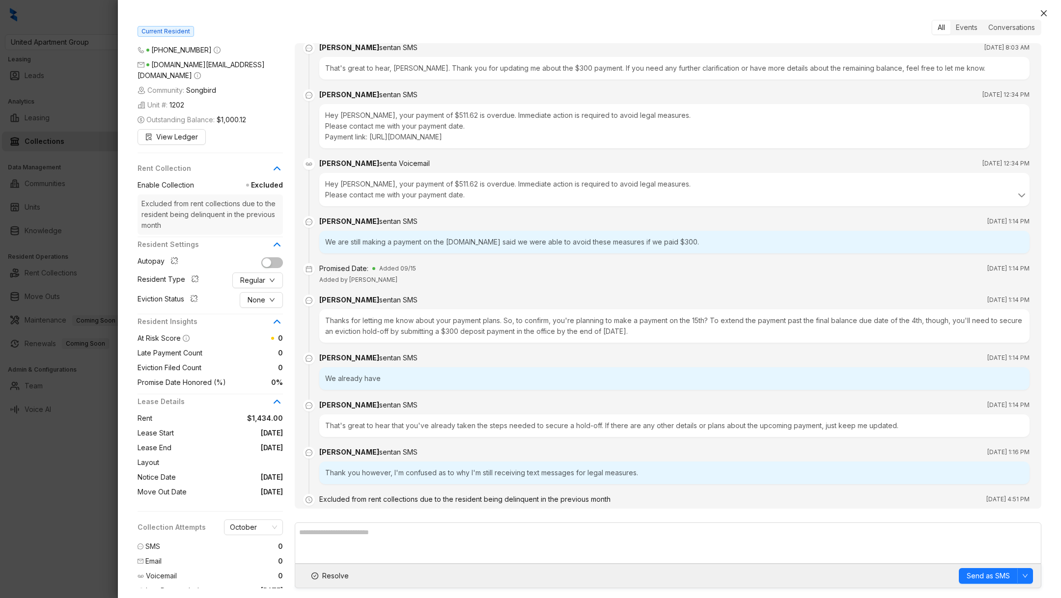
click at [325, 462] on div "Thank you however, I'm confused as to why I'm still receiving text messages for…" at bounding box center [674, 473] width 710 height 23
click at [333, 575] on span "Resolve" at bounding box center [335, 576] width 27 height 11
click at [86, 506] on div at bounding box center [530, 299] width 1061 height 598
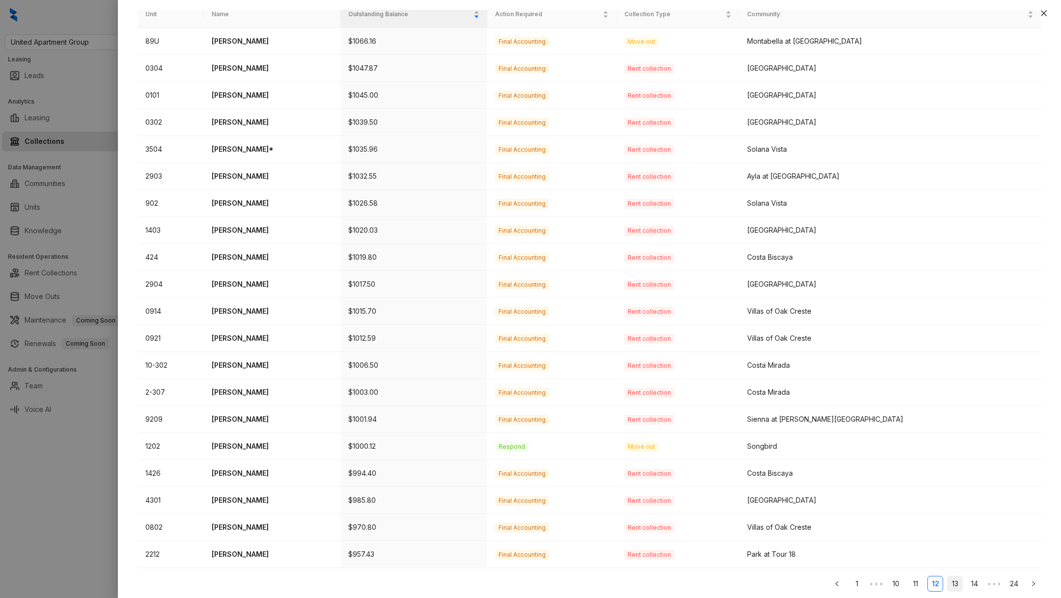
click at [949, 580] on link "13" at bounding box center [954, 584] width 15 height 15
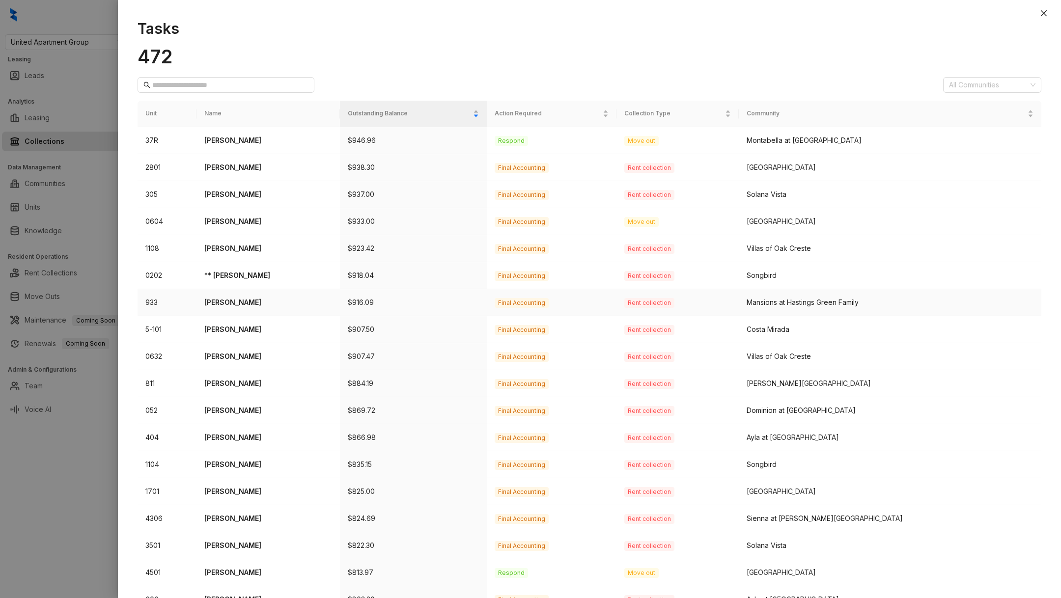
scroll to position [99, 0]
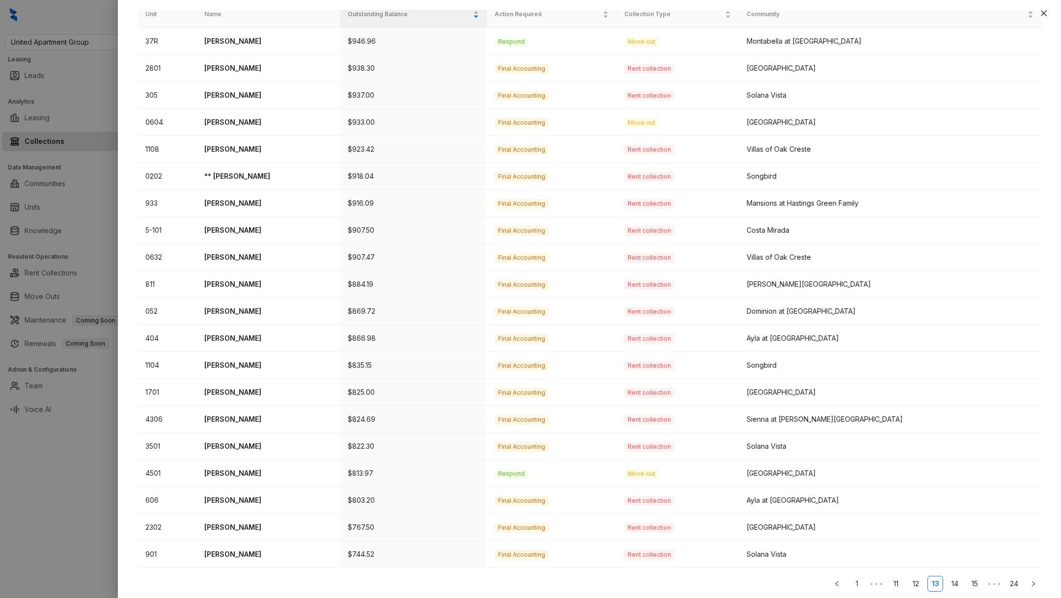
click at [970, 584] on link "15" at bounding box center [974, 584] width 15 height 15
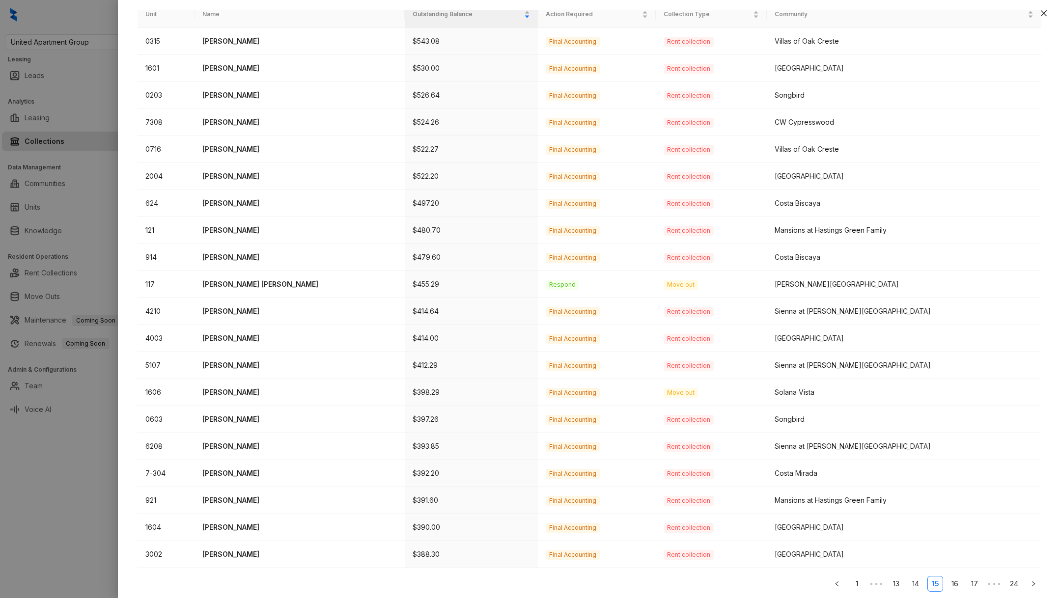
click at [976, 579] on link "17" at bounding box center [974, 584] width 15 height 15
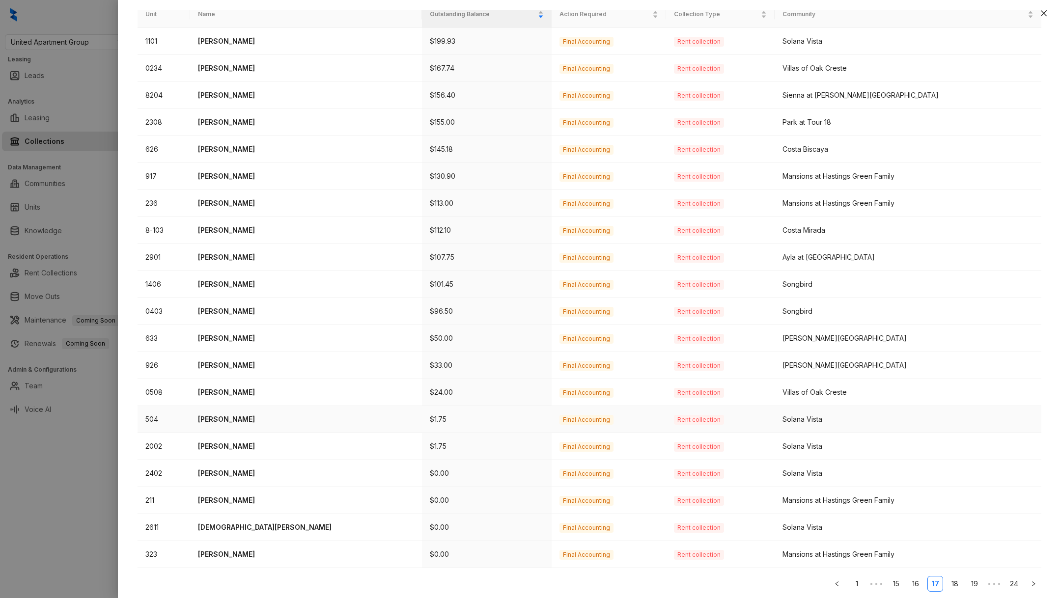
click at [248, 422] on p "Leonardo Paiz" at bounding box center [306, 419] width 216 height 11
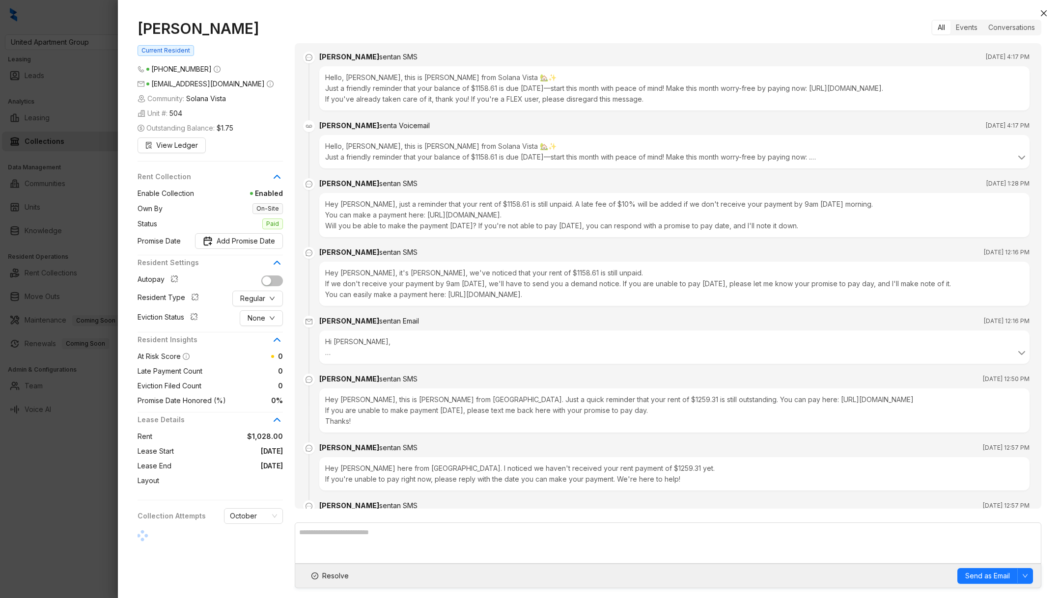
scroll to position [3600, 0]
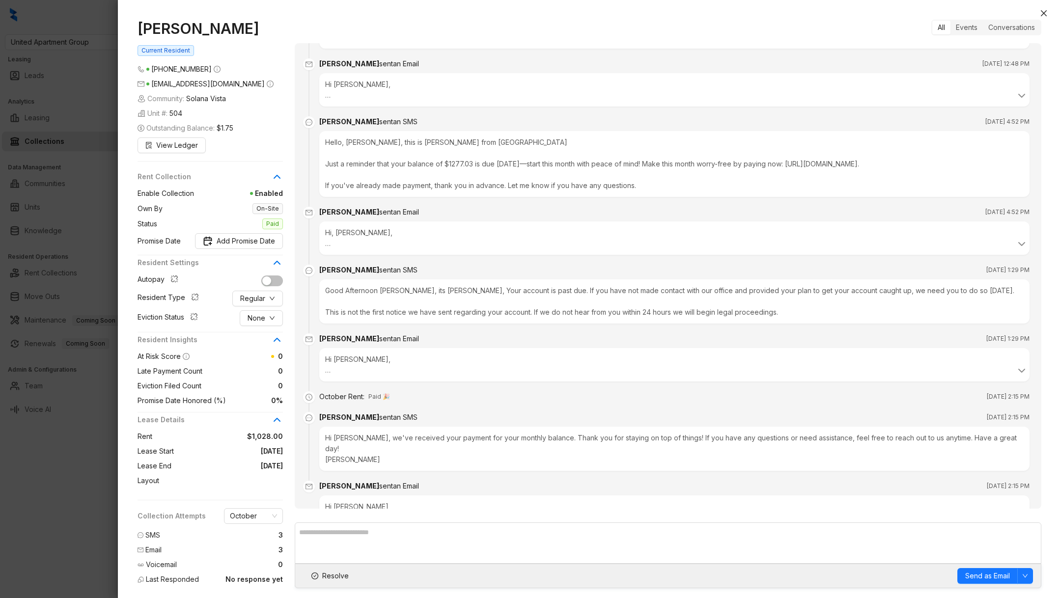
click at [343, 584] on div "Resolve Send as Email" at bounding box center [668, 576] width 747 height 25
click at [333, 576] on span "Resolve" at bounding box center [335, 576] width 27 height 11
click at [66, 547] on div at bounding box center [530, 299] width 1061 height 598
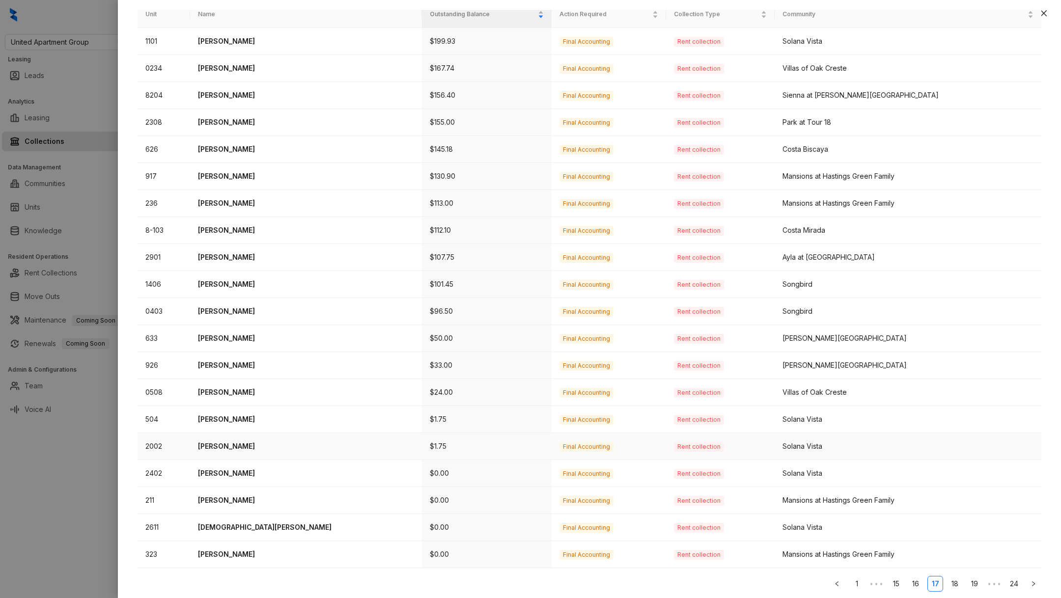
click at [430, 441] on p "$1.75" at bounding box center [487, 446] width 114 height 11
click at [276, 441] on p "Aliuksa Reyes Calunga" at bounding box center [306, 446] width 216 height 11
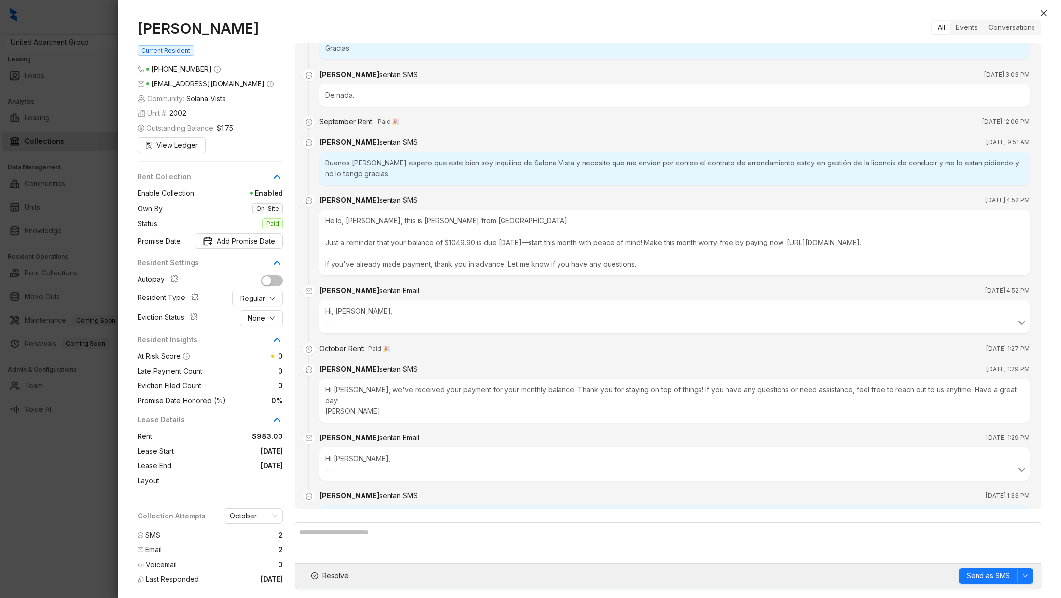
scroll to position [16, 0]
click at [321, 577] on button "Resolve" at bounding box center [330, 576] width 54 height 16
click at [28, 525] on div at bounding box center [530, 299] width 1061 height 598
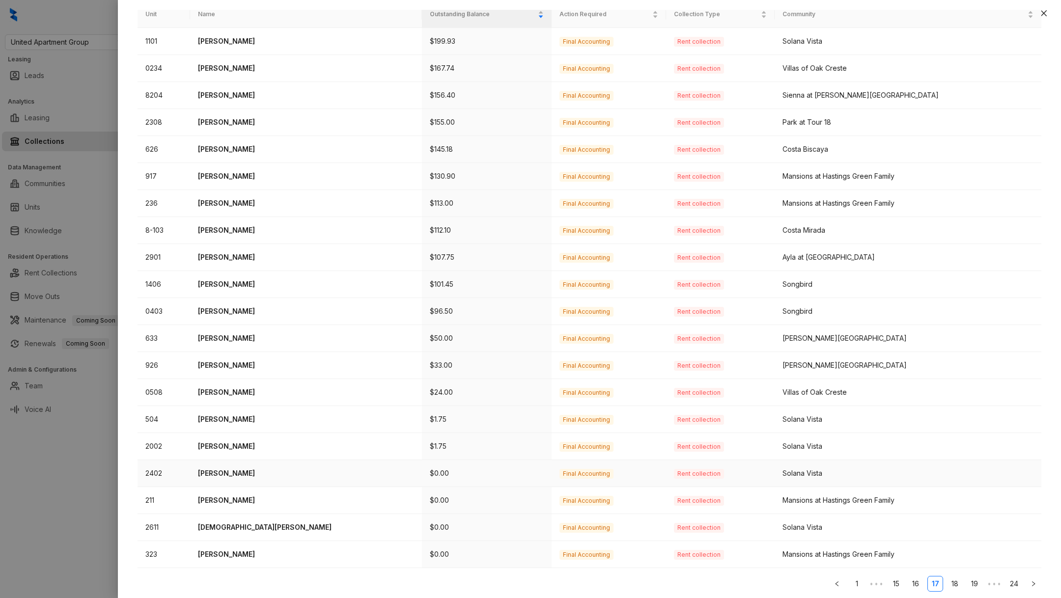
click at [251, 469] on p "Jason Olivo" at bounding box center [306, 473] width 216 height 11
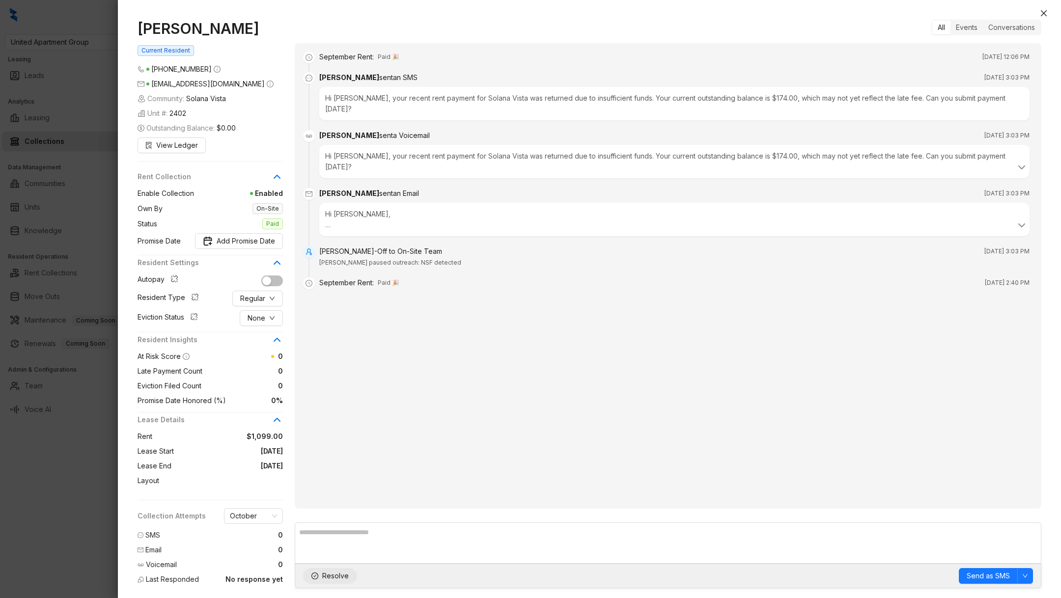
click at [322, 577] on span "Resolve" at bounding box center [335, 576] width 27 height 11
click at [39, 542] on div at bounding box center [530, 299] width 1061 height 598
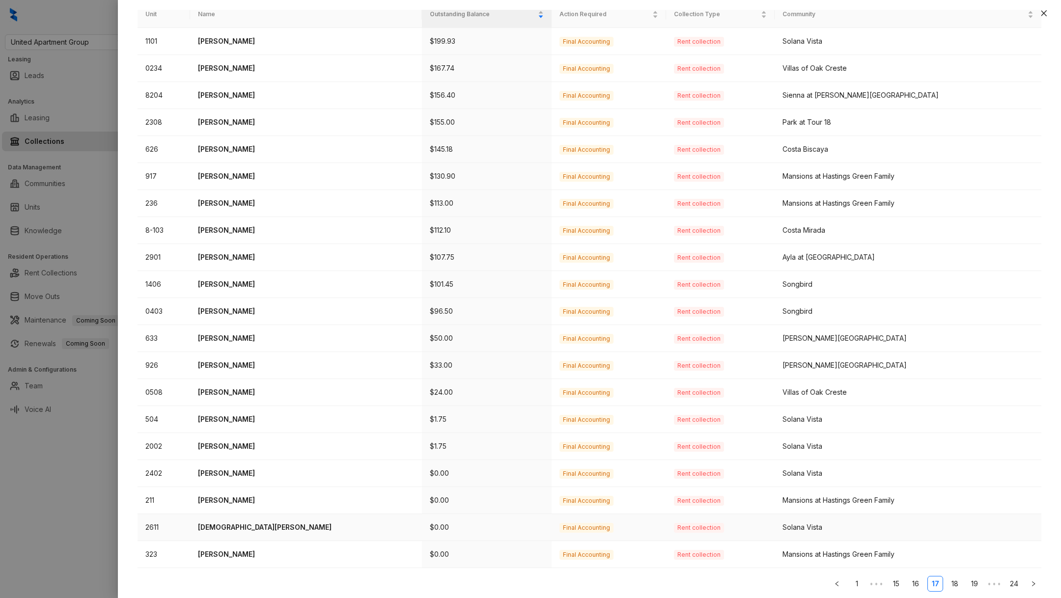
click at [233, 517] on td "Christian Saenz" at bounding box center [306, 527] width 232 height 27
click at [244, 522] on p "Christian Saenz" at bounding box center [306, 527] width 216 height 11
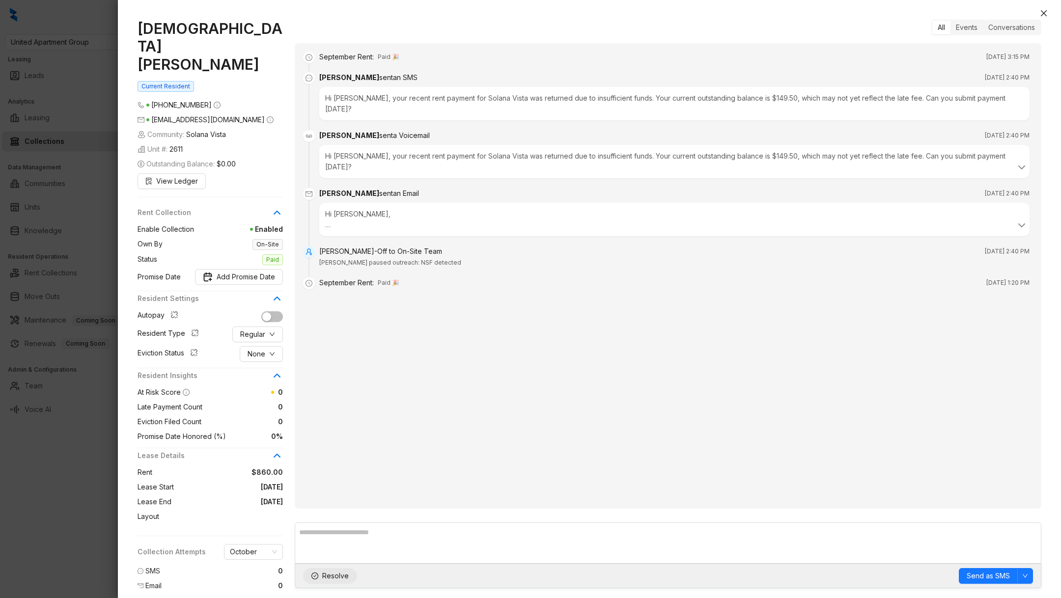
click at [335, 576] on span "Resolve" at bounding box center [335, 576] width 27 height 11
click at [96, 483] on div at bounding box center [530, 299] width 1061 height 598
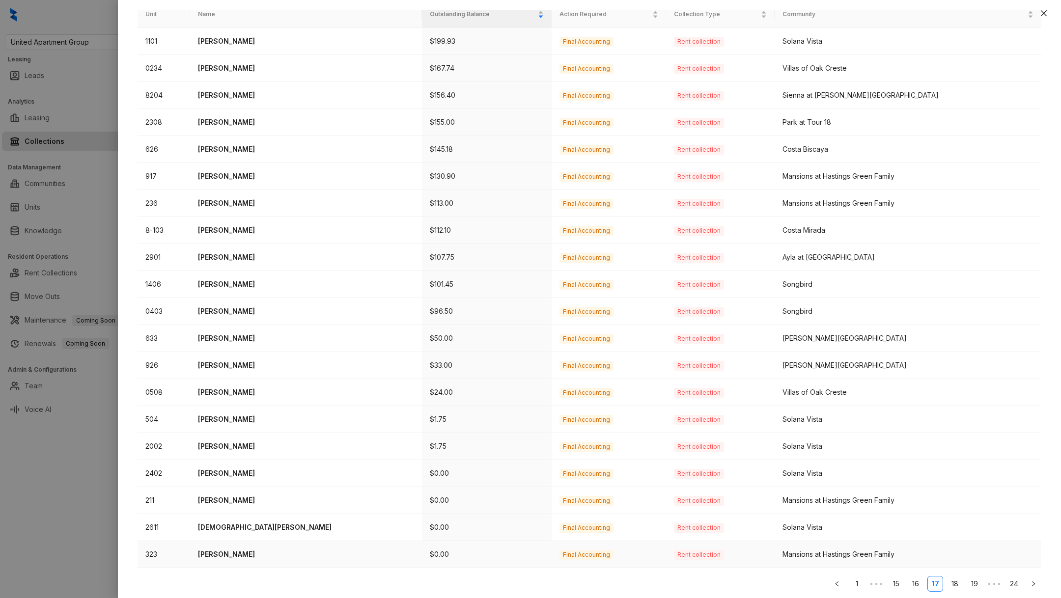
click at [259, 550] on p "Daniela Ordonez" at bounding box center [306, 554] width 216 height 11
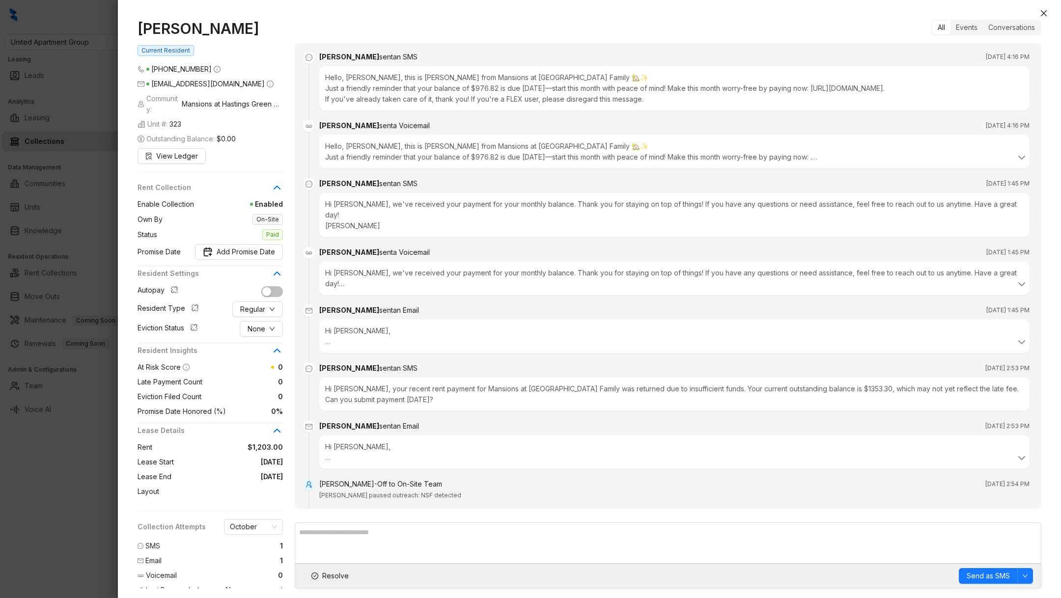
scroll to position [38, 0]
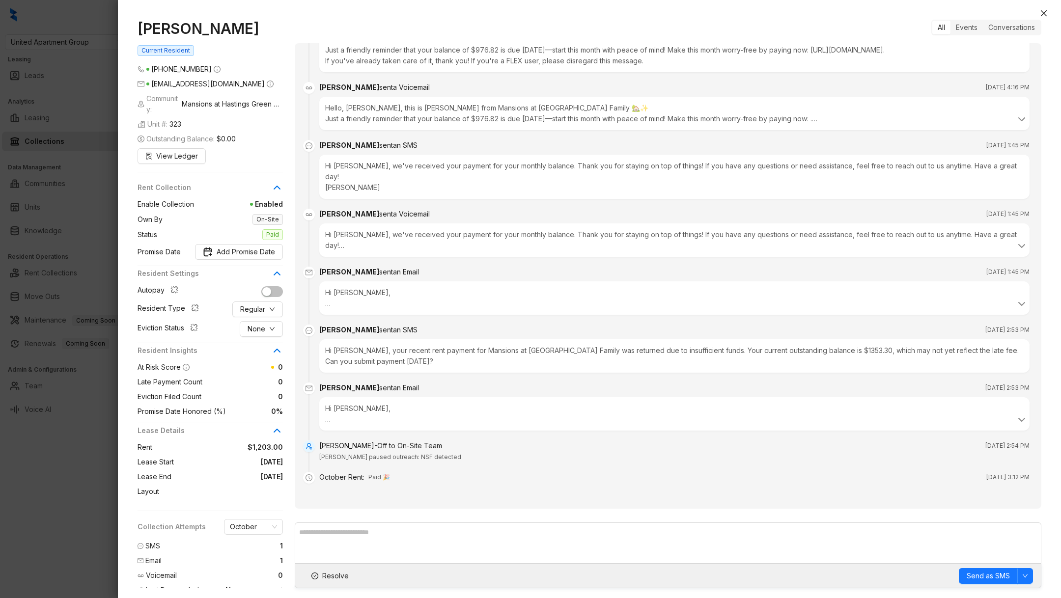
click at [332, 412] on div "Hi Daniela, Your recent rent payment for Mansions at Hastings Green Family was …" at bounding box center [674, 414] width 698 height 22
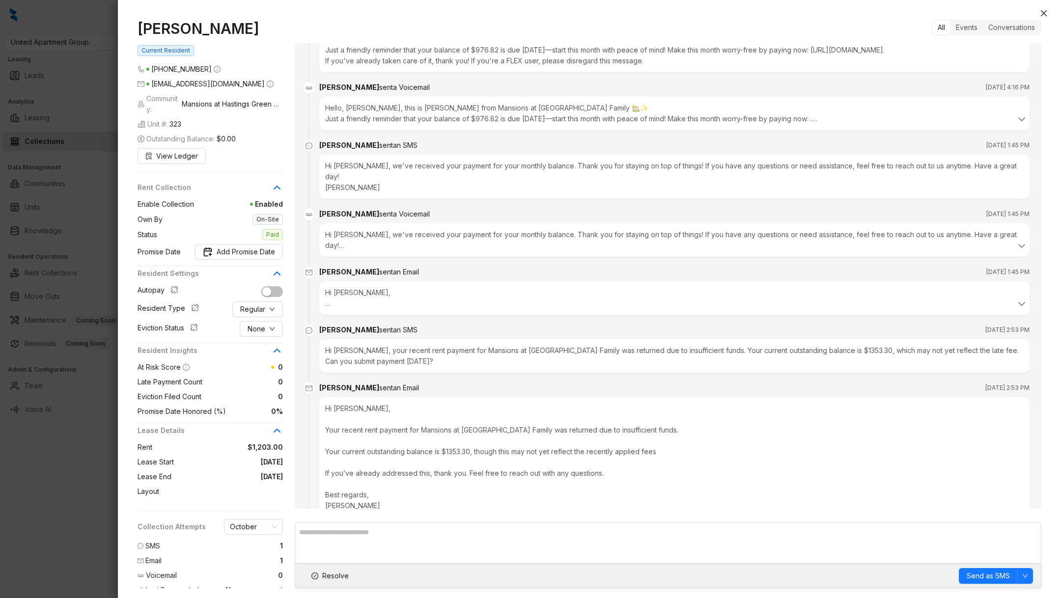
click at [332, 412] on div "Hi Daniela, Your recent rent payment for Mansions at Hastings Green Family was …" at bounding box center [674, 468] width 698 height 130
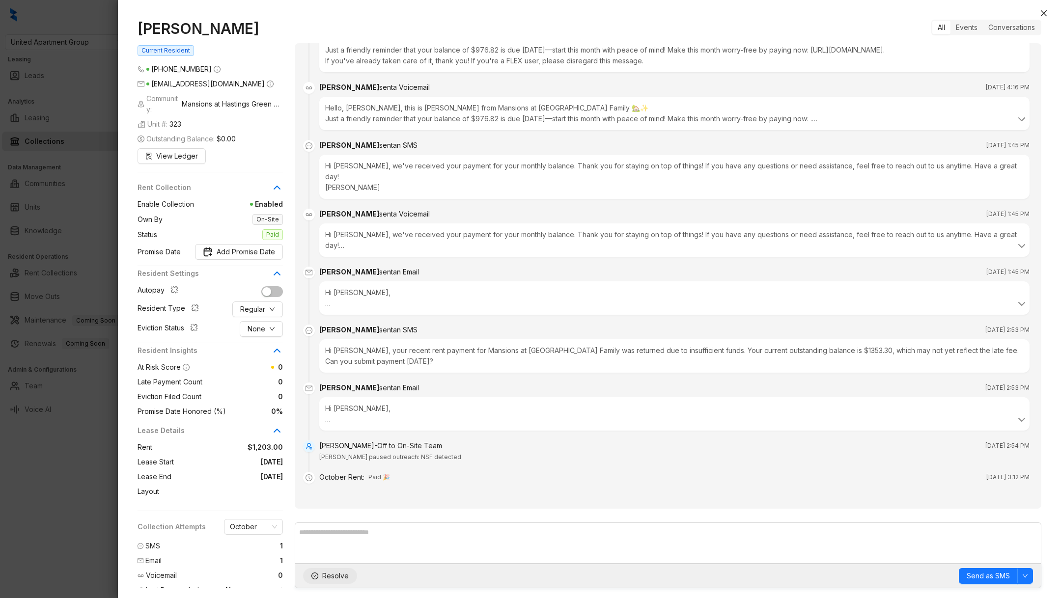
click at [320, 575] on button "Resolve" at bounding box center [330, 576] width 54 height 16
click at [81, 500] on div at bounding box center [530, 299] width 1061 height 598
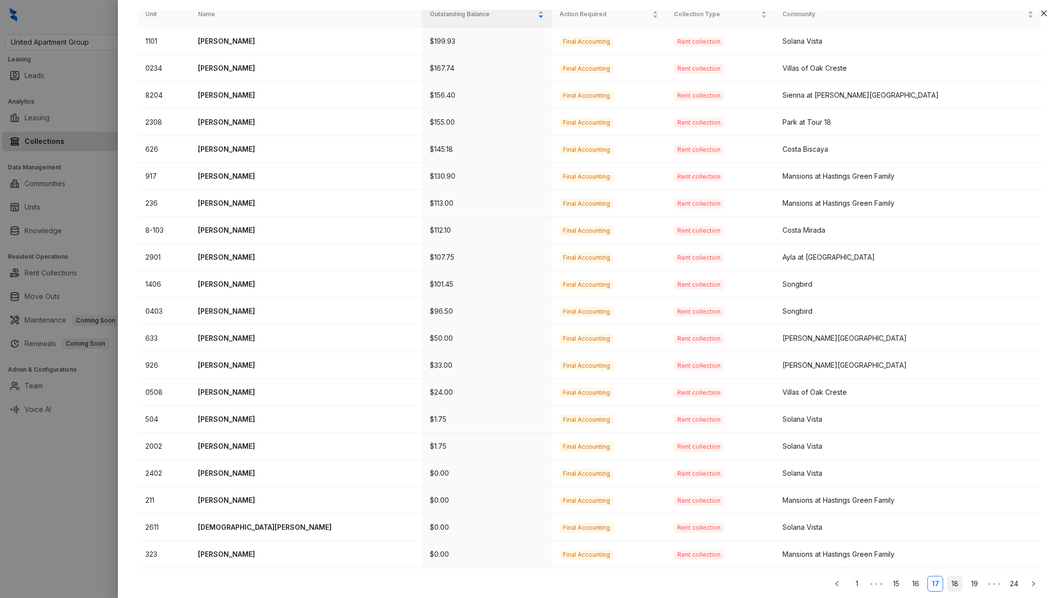
click at [953, 586] on link "18" at bounding box center [954, 584] width 15 height 15
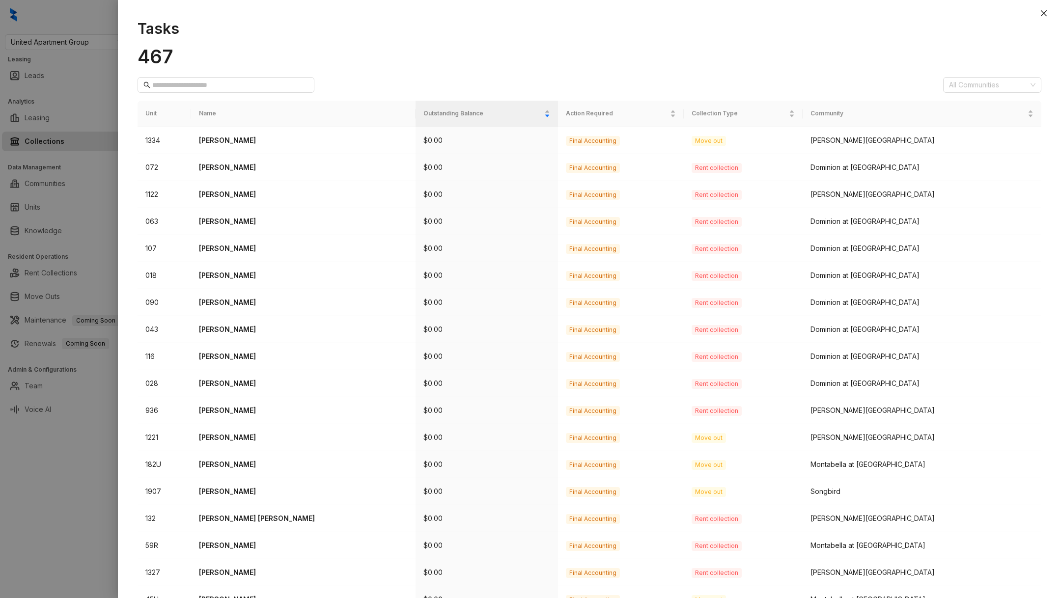
click at [108, 456] on div at bounding box center [530, 299] width 1061 height 598
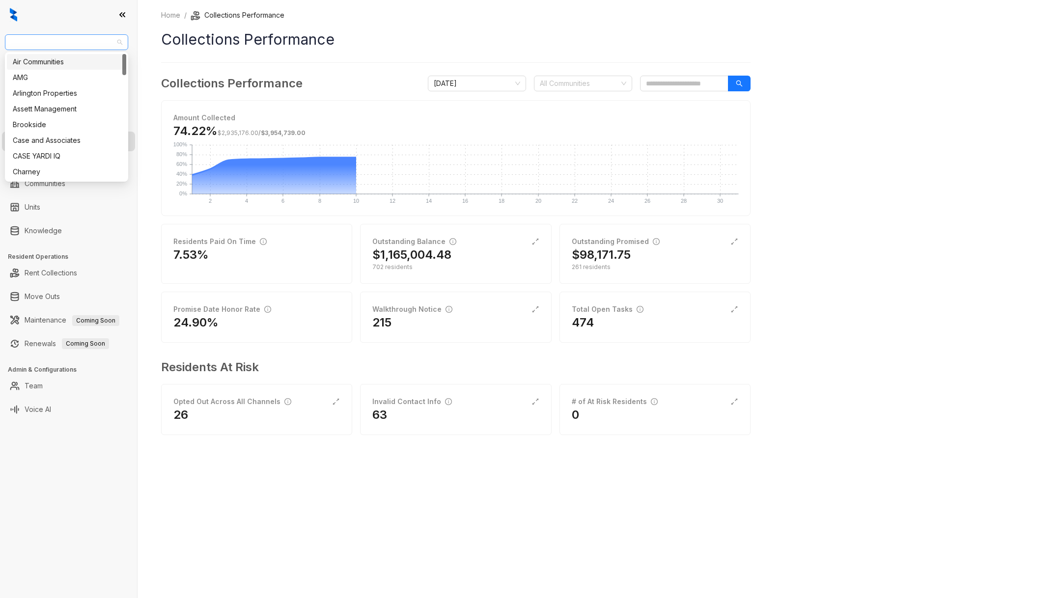
click at [109, 42] on span "United Apartment Group" at bounding box center [66, 42] width 111 height 15
type input "*"
type input "***"
click at [96, 63] on div "Oakwood Management" at bounding box center [67, 61] width 108 height 11
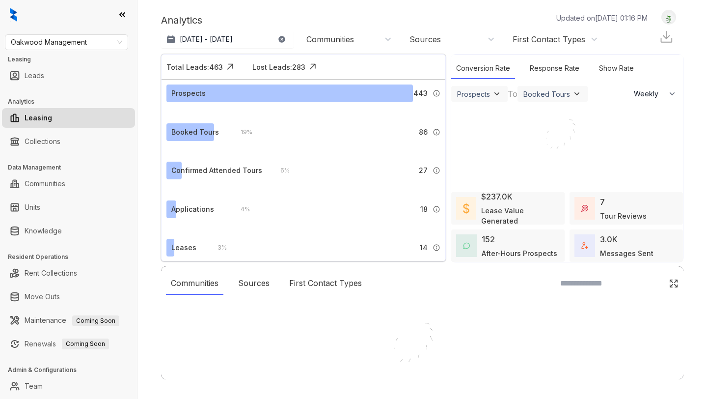
select select "******"
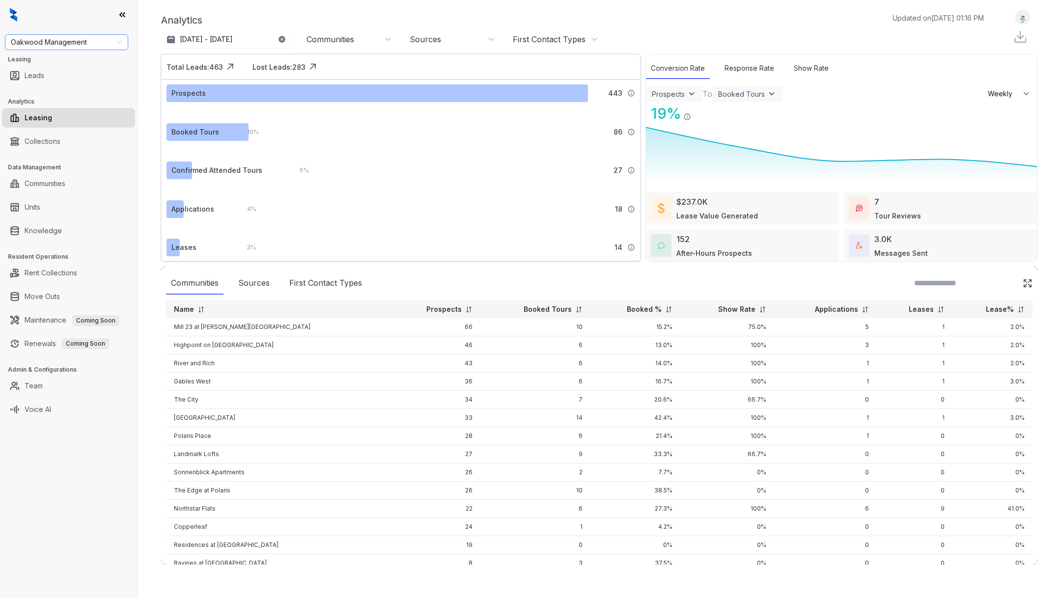
click at [83, 34] on div "Oakwood Management" at bounding box center [66, 42] width 123 height 16
click at [50, 373] on h3 "Admin & Configurations" at bounding box center [72, 369] width 129 height 9
click at [46, 375] on ul "Team" at bounding box center [68, 386] width 137 height 24
click at [43, 379] on link "Team" at bounding box center [34, 386] width 18 height 20
click at [33, 383] on link "Team" at bounding box center [34, 386] width 18 height 20
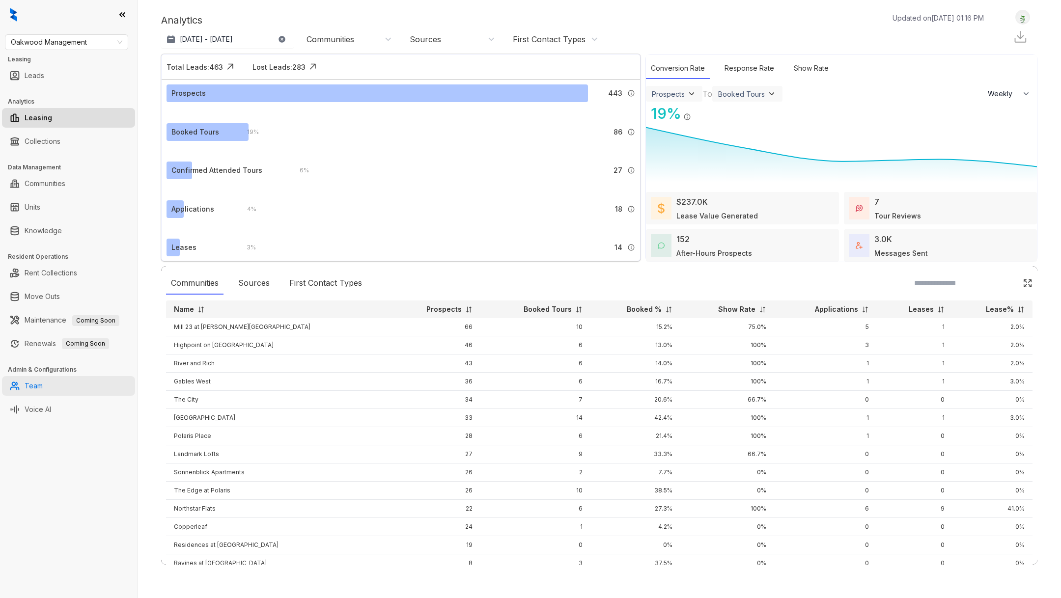
click at [33, 383] on link "Team" at bounding box center [34, 386] width 18 height 20
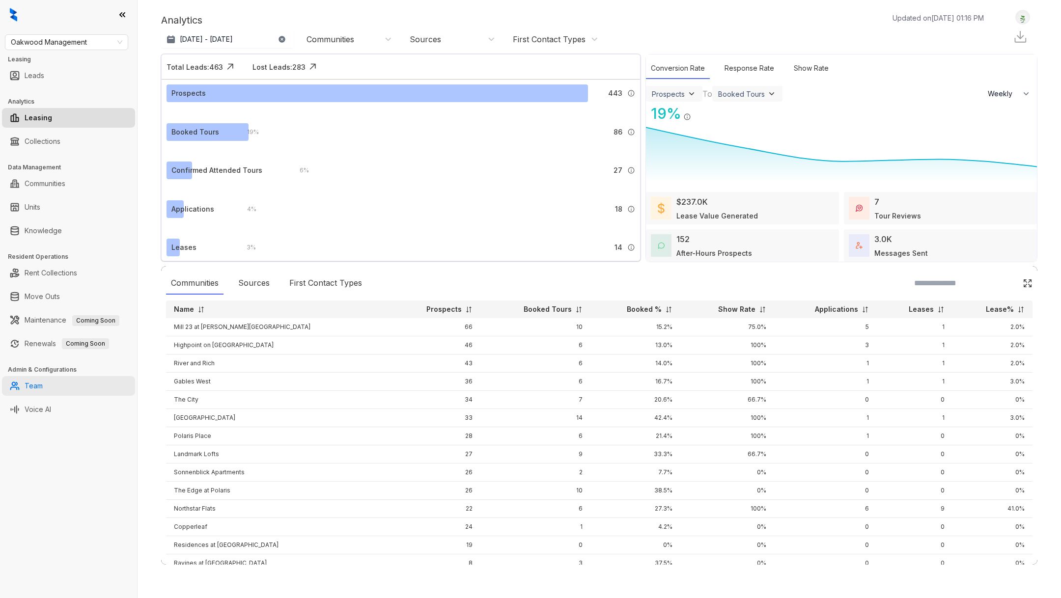
click at [34, 390] on link "Team" at bounding box center [34, 386] width 18 height 20
click at [31, 380] on link "Team" at bounding box center [34, 386] width 18 height 20
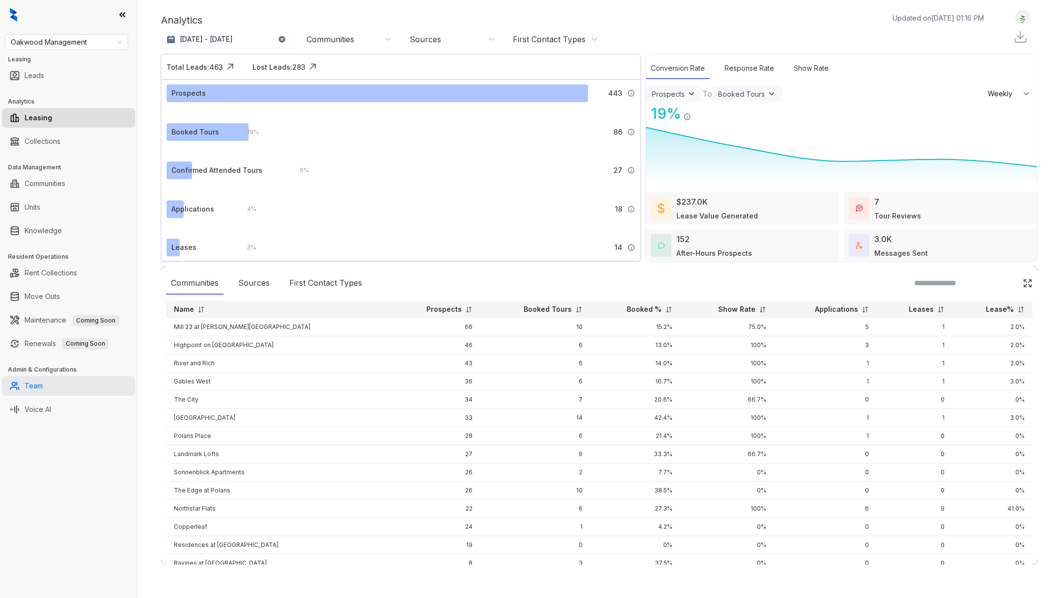
click at [31, 380] on link "Team" at bounding box center [34, 386] width 18 height 20
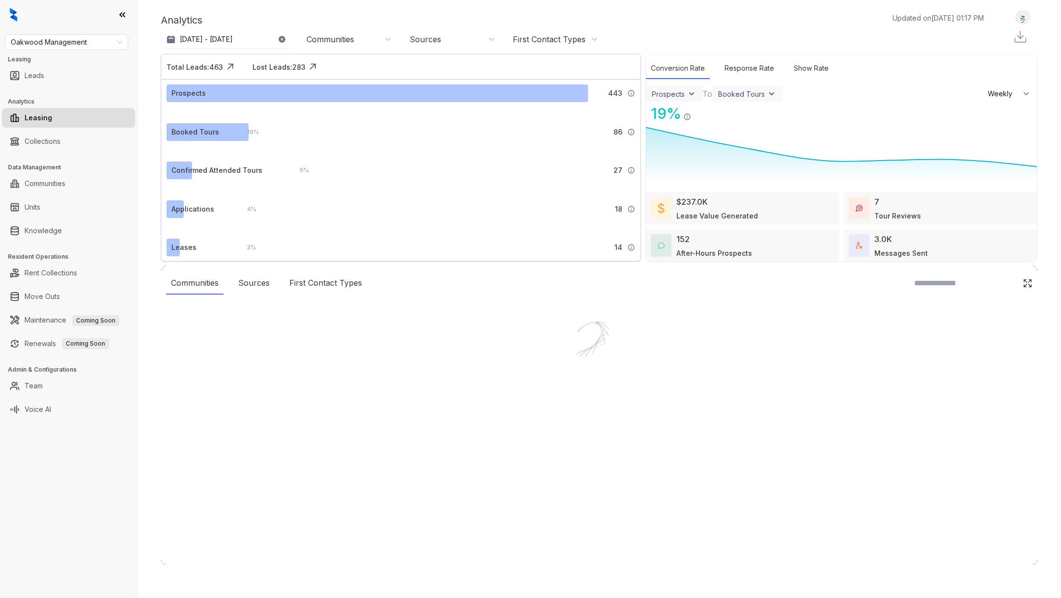
select select "******"
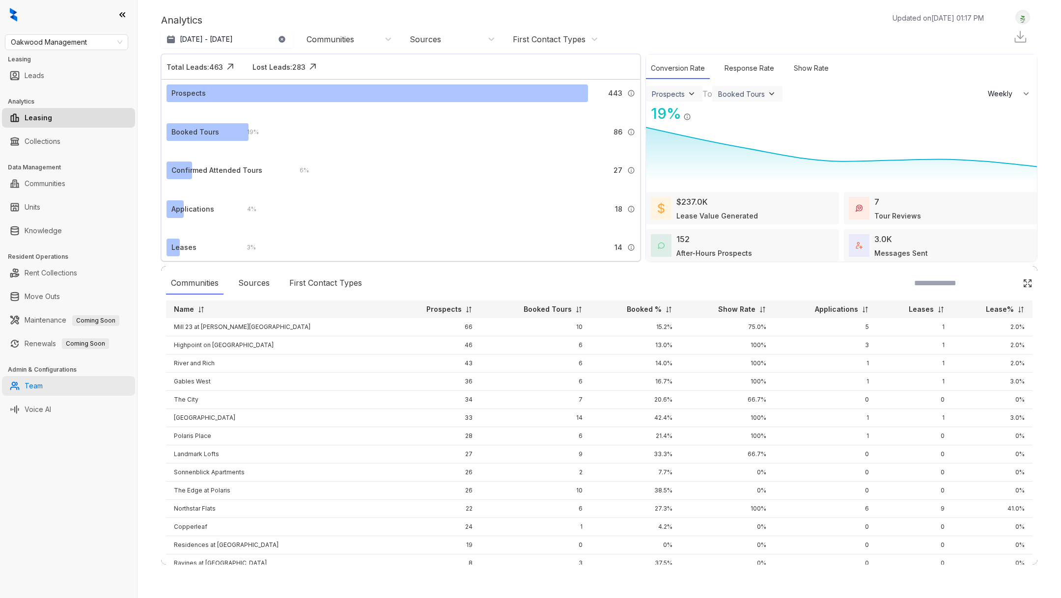
click at [43, 386] on link "Team" at bounding box center [34, 386] width 18 height 20
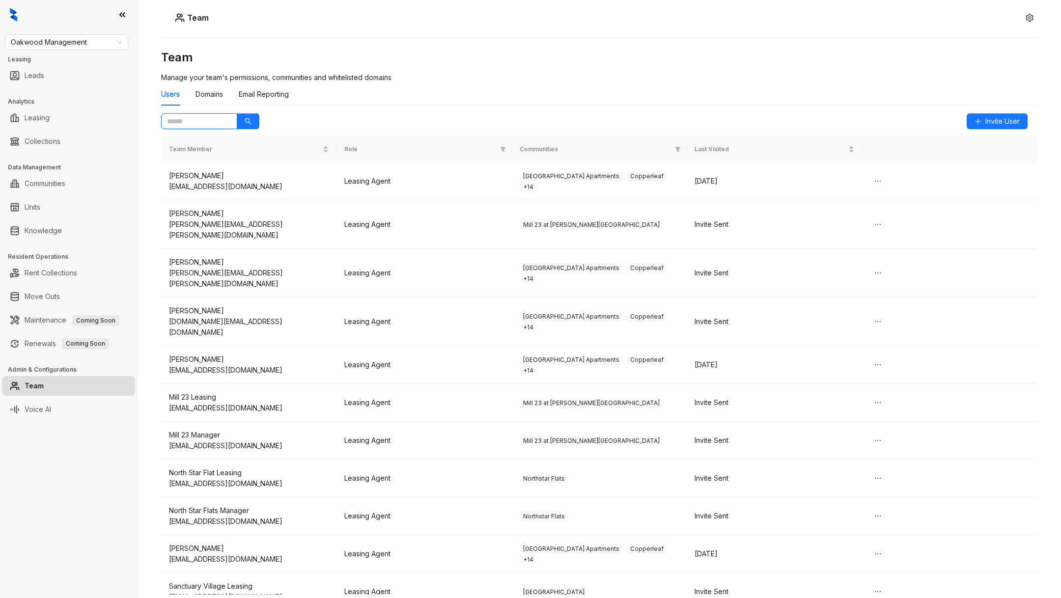
click at [200, 125] on input "text" at bounding box center [195, 121] width 56 height 11
click at [245, 122] on icon "search" at bounding box center [248, 121] width 7 height 7
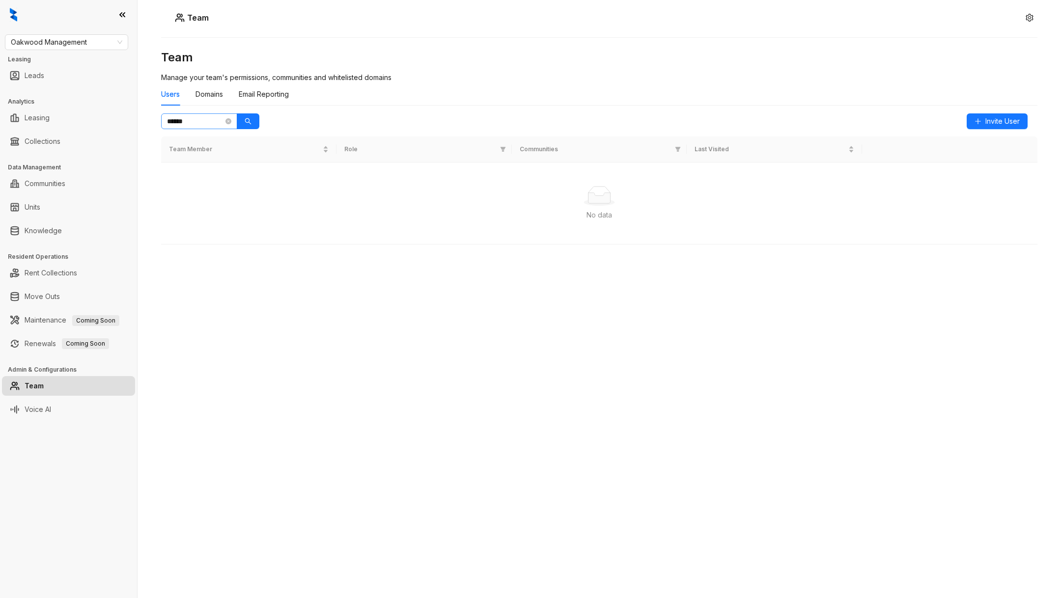
click at [204, 128] on span "******" at bounding box center [199, 121] width 76 height 16
type input "*"
click at [248, 122] on icon "search" at bounding box center [248, 121] width 7 height 7
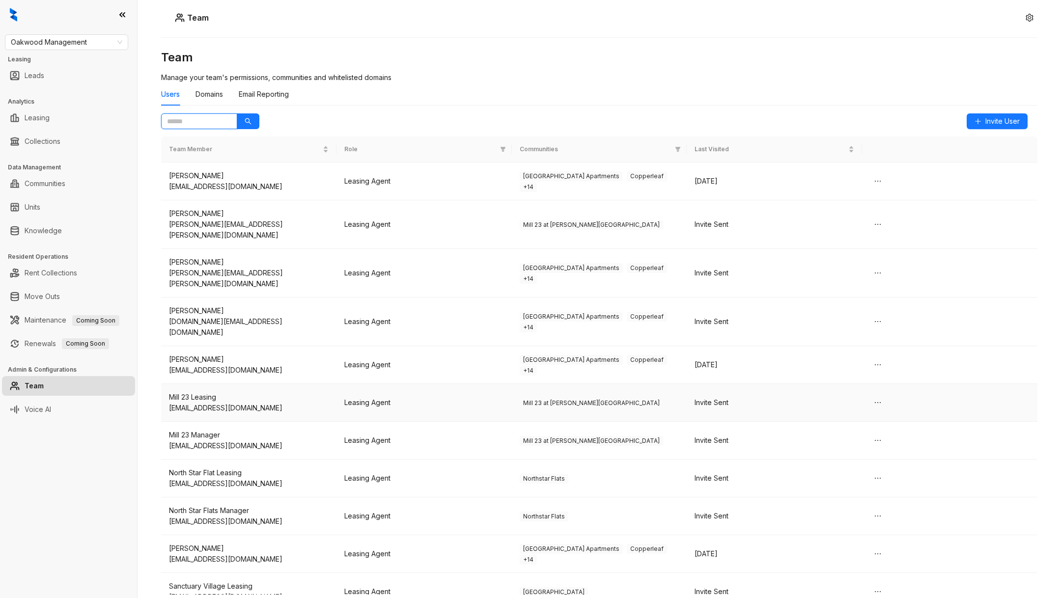
scroll to position [246, 0]
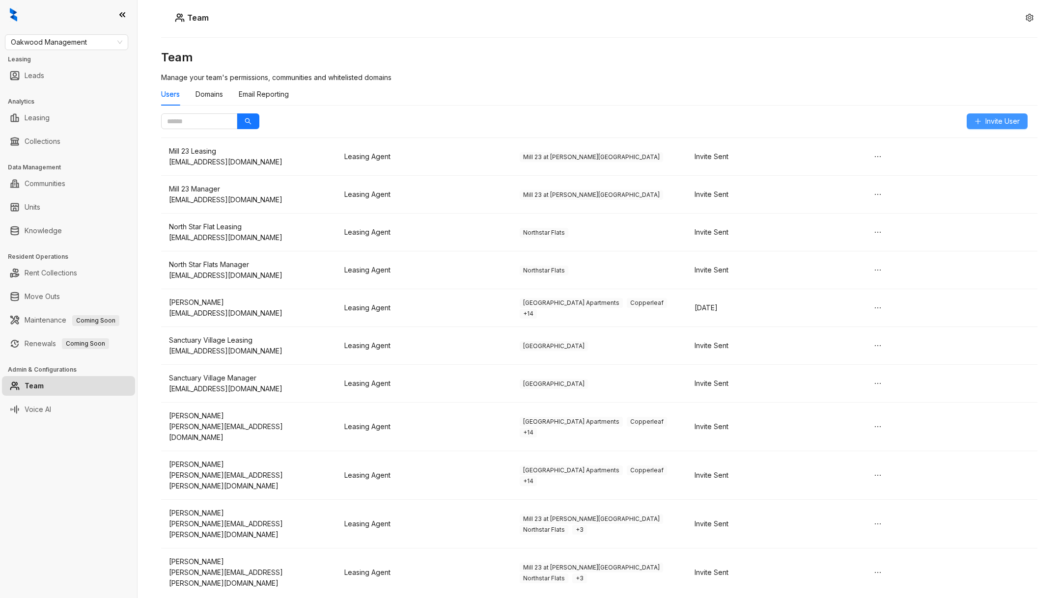
click at [978, 121] on icon "plus" at bounding box center [978, 121] width 7 height 7
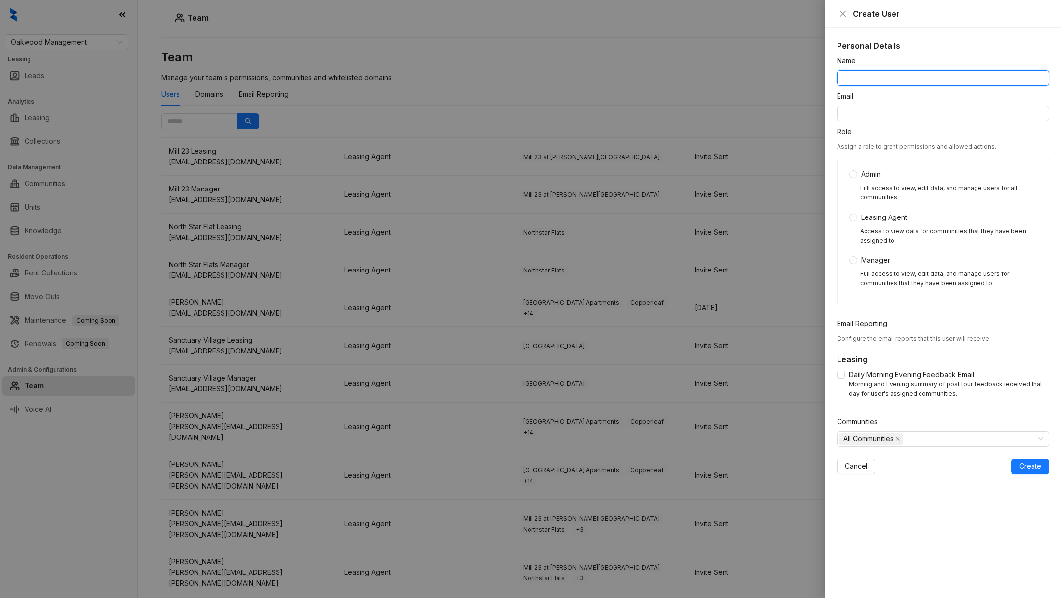
click at [858, 81] on input "Name" at bounding box center [943, 78] width 212 height 16
paste input "**********"
type input "**********"
click at [900, 116] on input "Email" at bounding box center [943, 114] width 212 height 16
paste input "**********"
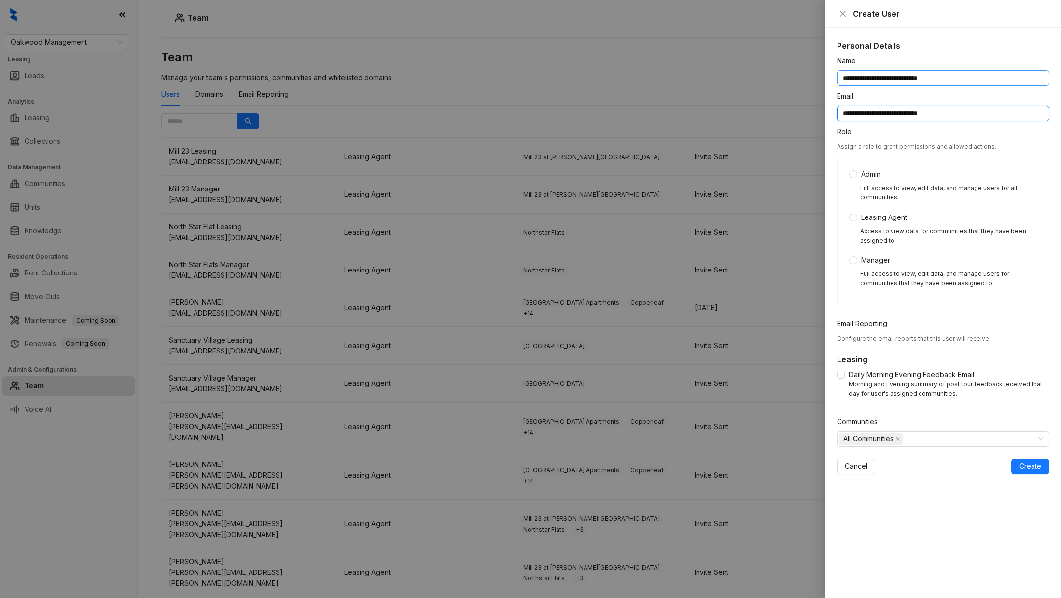
type input "**********"
drag, startPoint x: 892, startPoint y: 78, endPoint x: 1010, endPoint y: 70, distance: 117.7
click at [1010, 70] on input "**********" at bounding box center [943, 78] width 212 height 16
click at [889, 80] on input "**********" at bounding box center [943, 78] width 212 height 16
drag, startPoint x: 895, startPoint y: 81, endPoint x: 995, endPoint y: 78, distance: 100.2
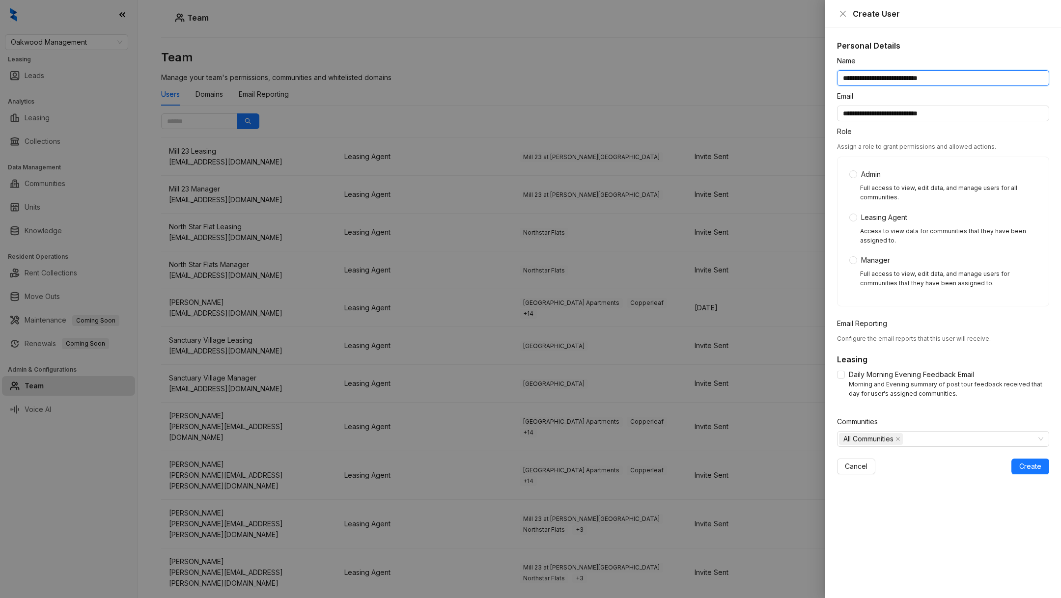
click at [995, 78] on input "**********" at bounding box center [943, 78] width 212 height 16
click at [865, 77] on input "**********" at bounding box center [943, 78] width 212 height 16
type input "**********"
click at [844, 170] on div "Admin Full access to view, edit data, and manage users for all communities. Lea…" at bounding box center [942, 231] width 211 height 149
click at [845, 376] on span "Daily Morning Evening Feedback Email" at bounding box center [911, 374] width 133 height 11
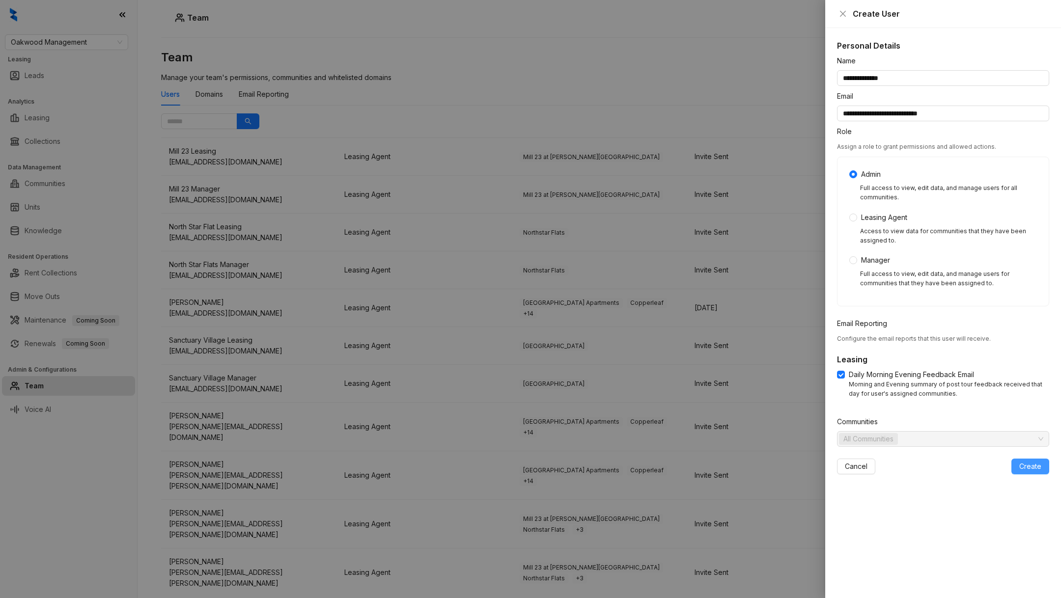
click at [1034, 466] on span "Create" at bounding box center [1030, 466] width 22 height 11
